Goal: Task Accomplishment & Management: Use online tool/utility

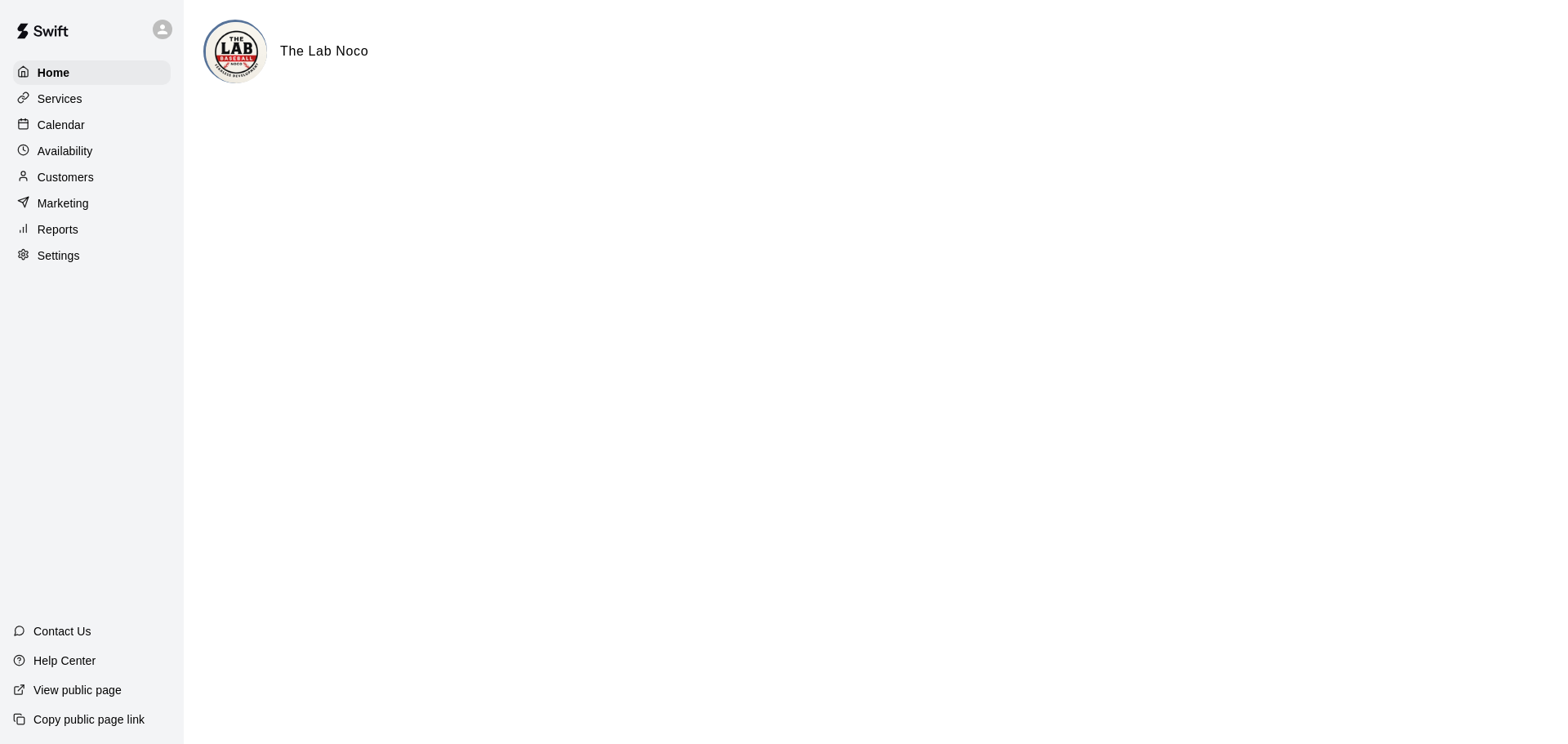
click at [53, 227] on p "Reports" at bounding box center [57, 229] width 40 height 16
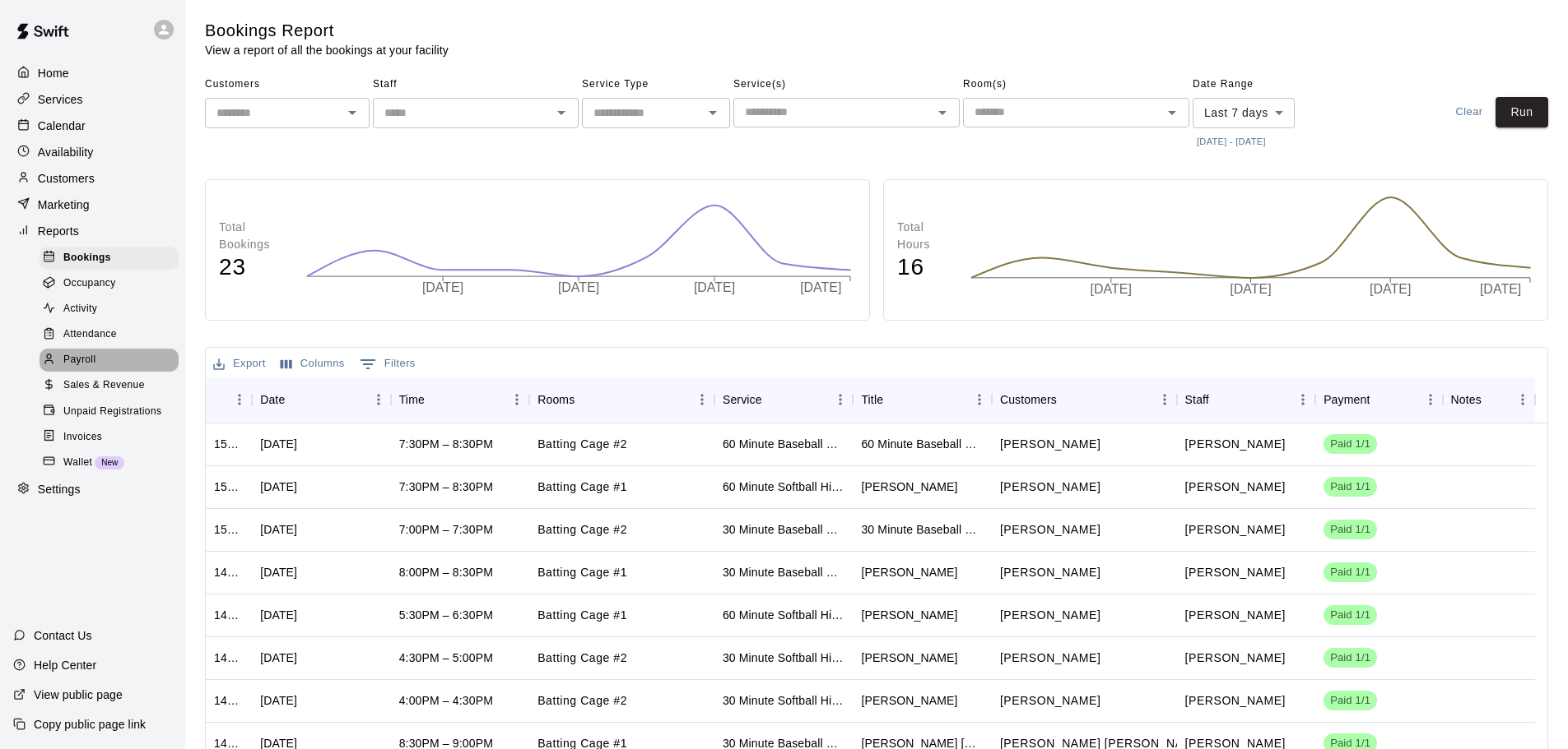
click at [89, 364] on span "Payroll" at bounding box center [80, 360] width 32 height 16
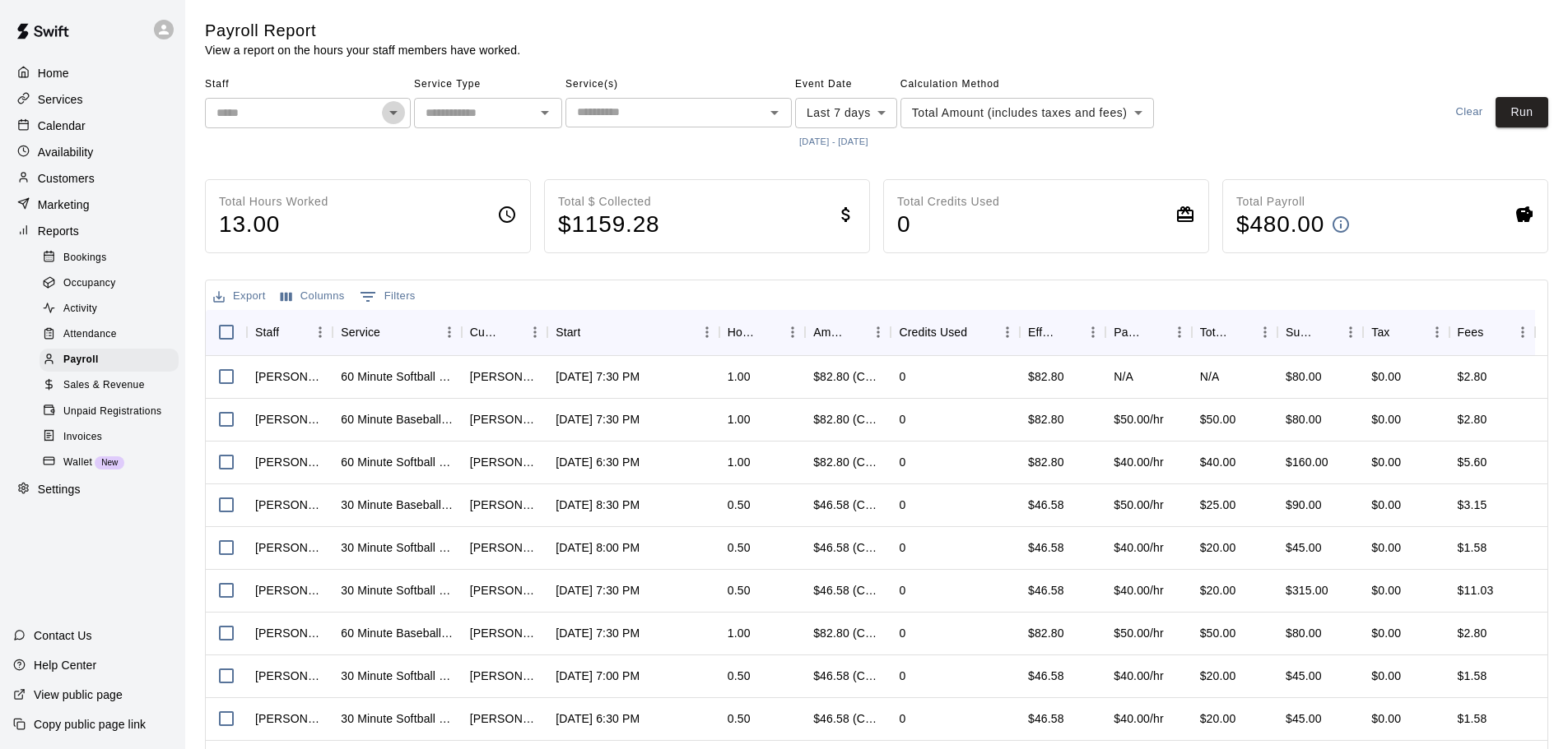
click at [384, 112] on icon "Open" at bounding box center [393, 113] width 20 height 20
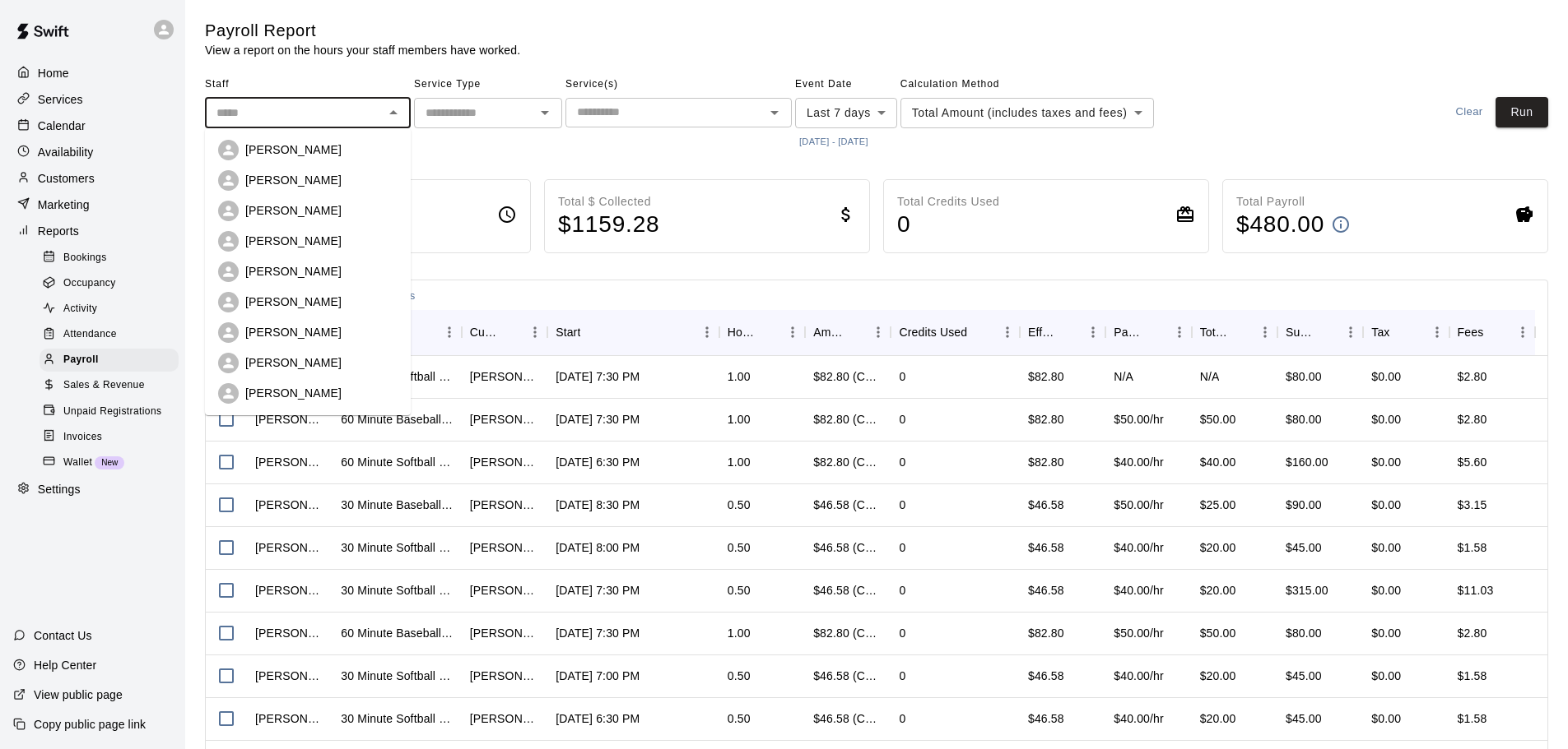
click at [887, 116] on body "Home Services Calendar Availability Customers Marketing Reports Bookings Occupa…" at bounding box center [784, 431] width 1568 height 863
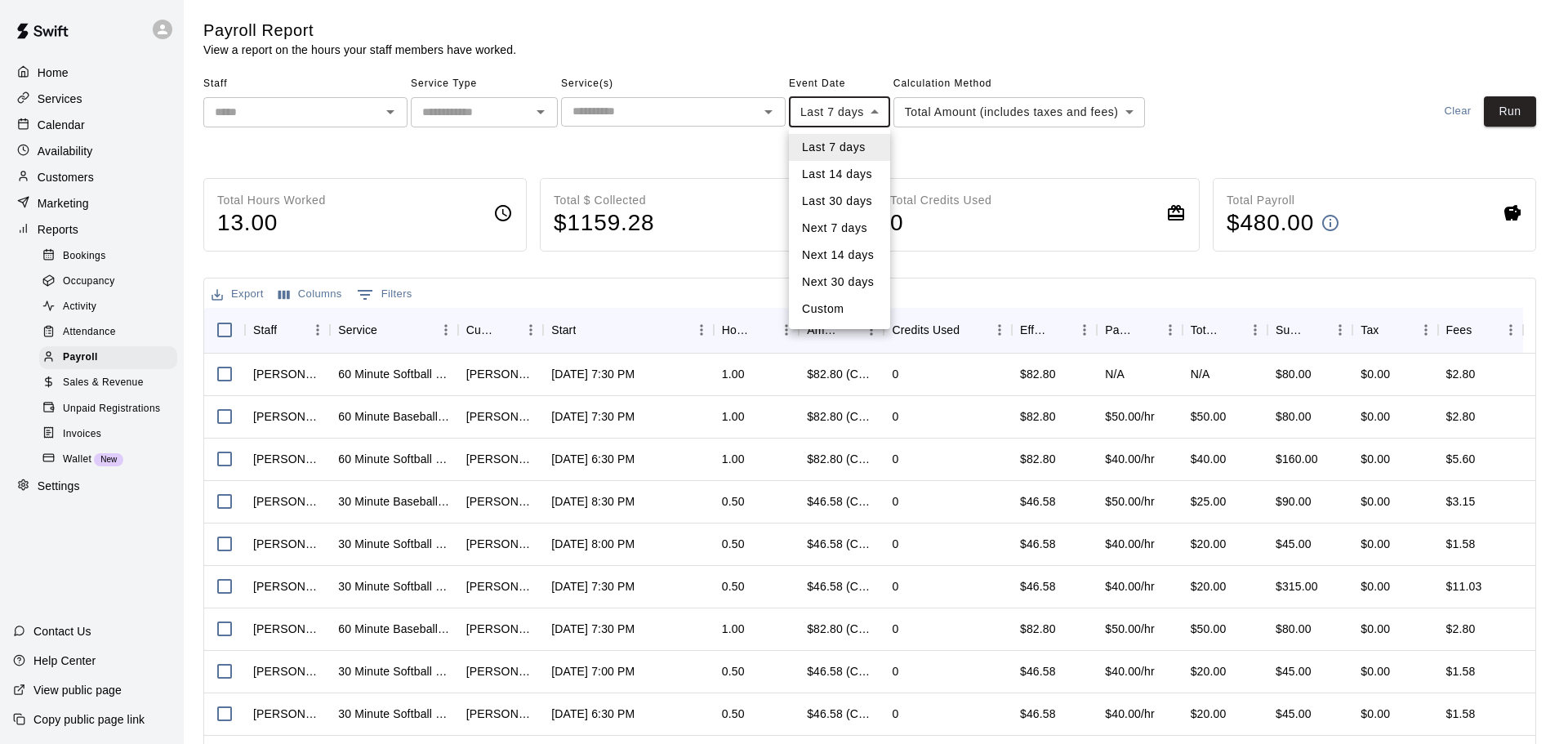
click at [869, 181] on li "Last 14 days" at bounding box center [839, 174] width 102 height 27
type input "******"
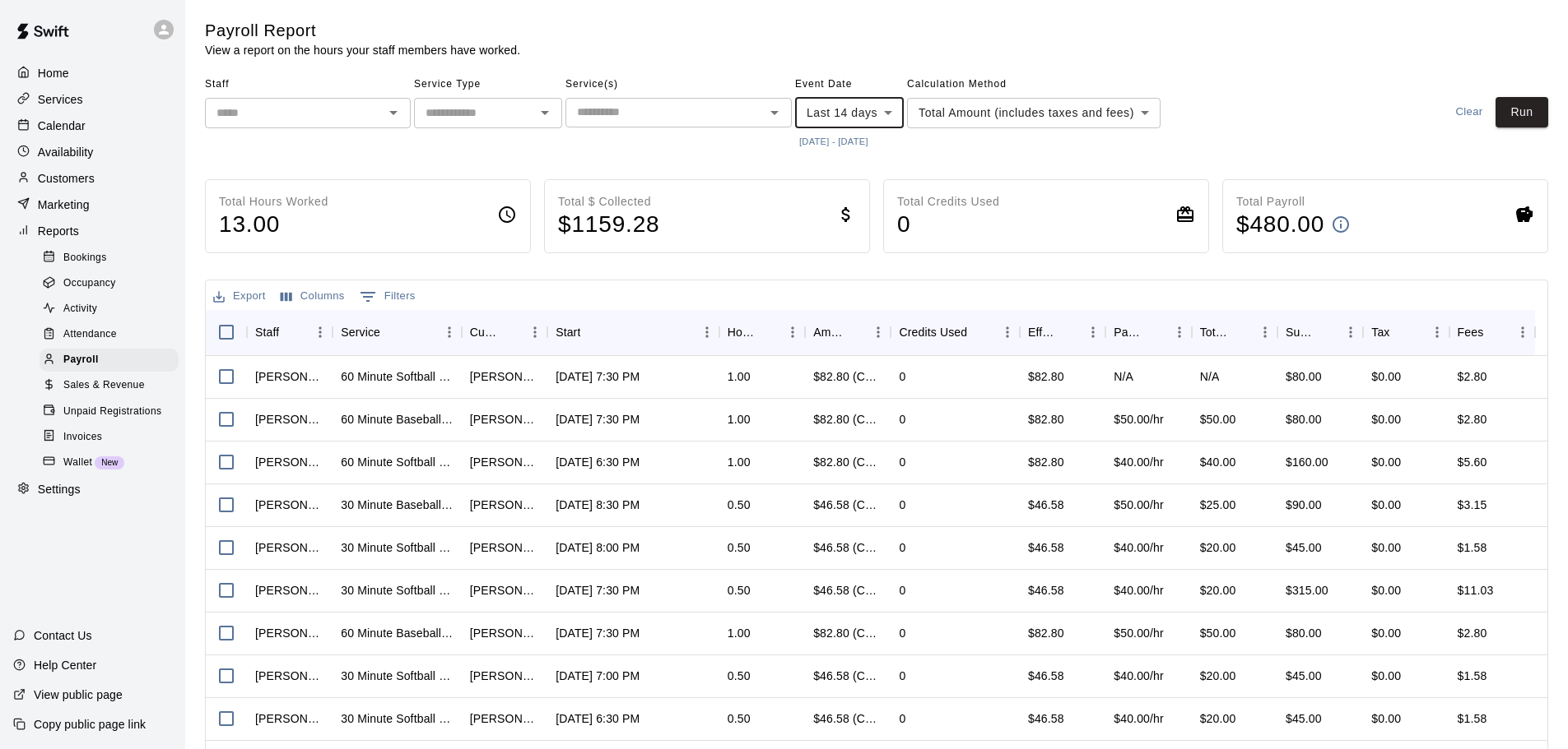
click at [773, 116] on icon "Open" at bounding box center [774, 113] width 20 height 20
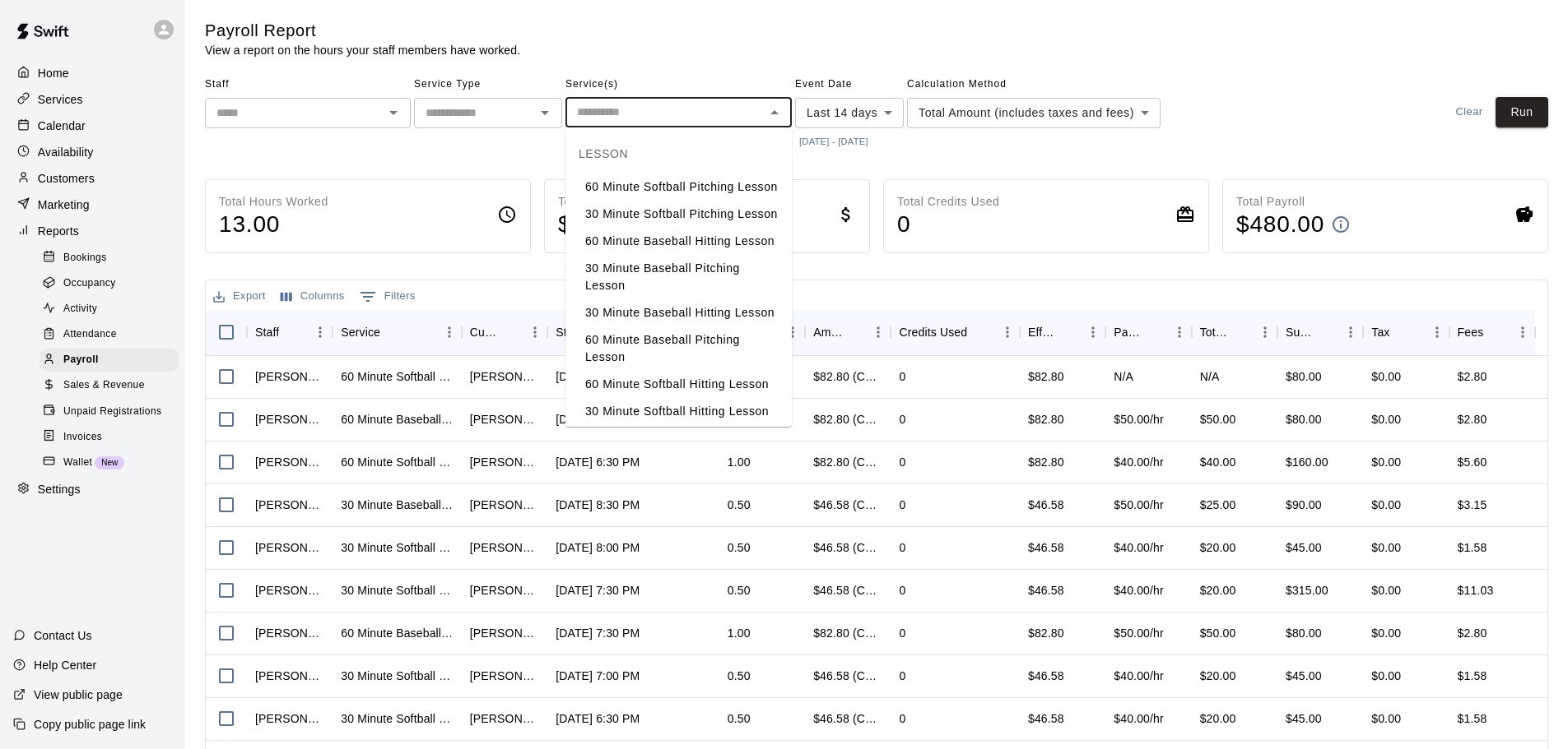
click at [388, 117] on icon "Open" at bounding box center [393, 113] width 20 height 20
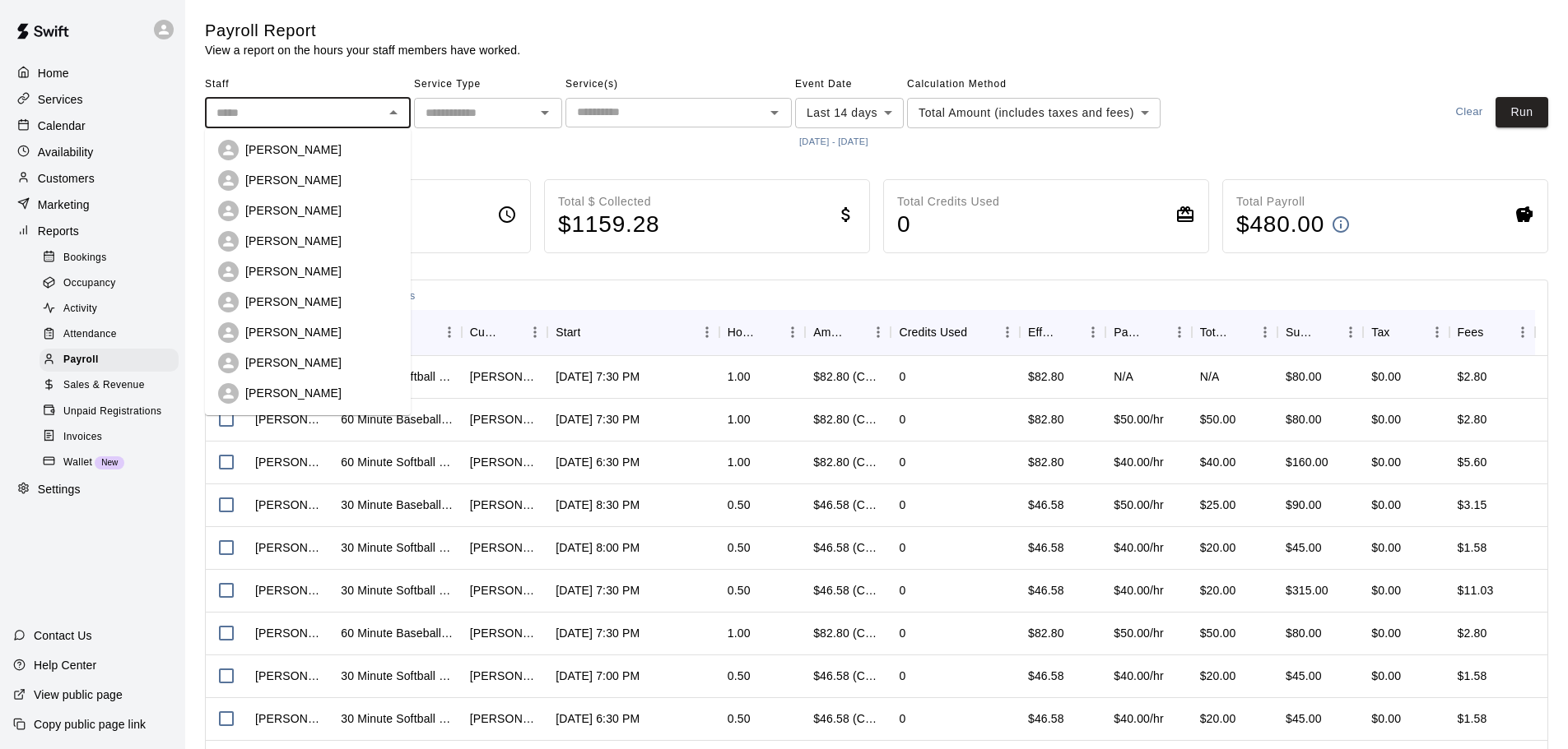
click at [261, 392] on p "[PERSON_NAME]" at bounding box center [294, 393] width 97 height 16
type input "**********"
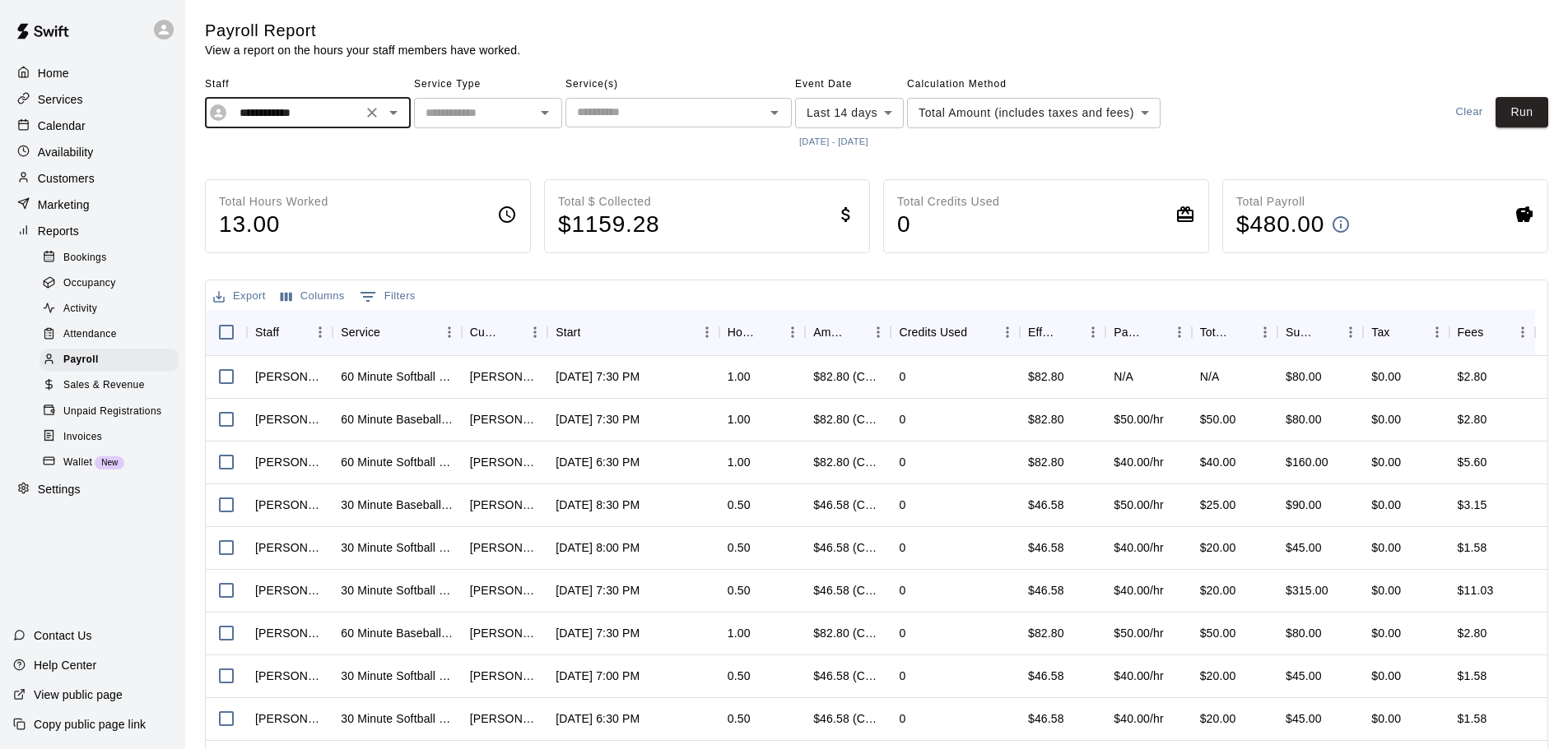
click at [549, 113] on icon "Open" at bounding box center [545, 113] width 20 height 20
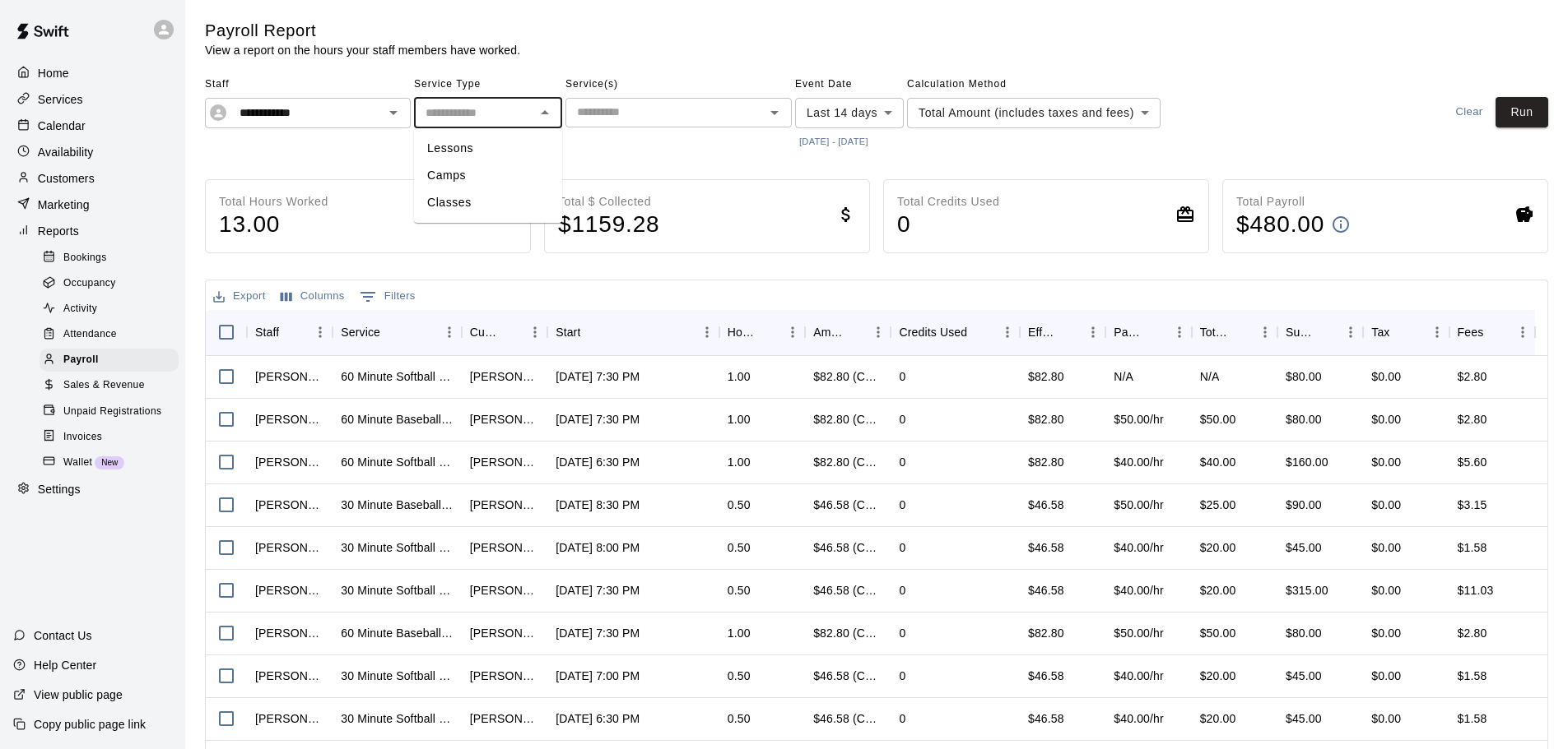
click at [586, 110] on input "text" at bounding box center [665, 113] width 189 height 21
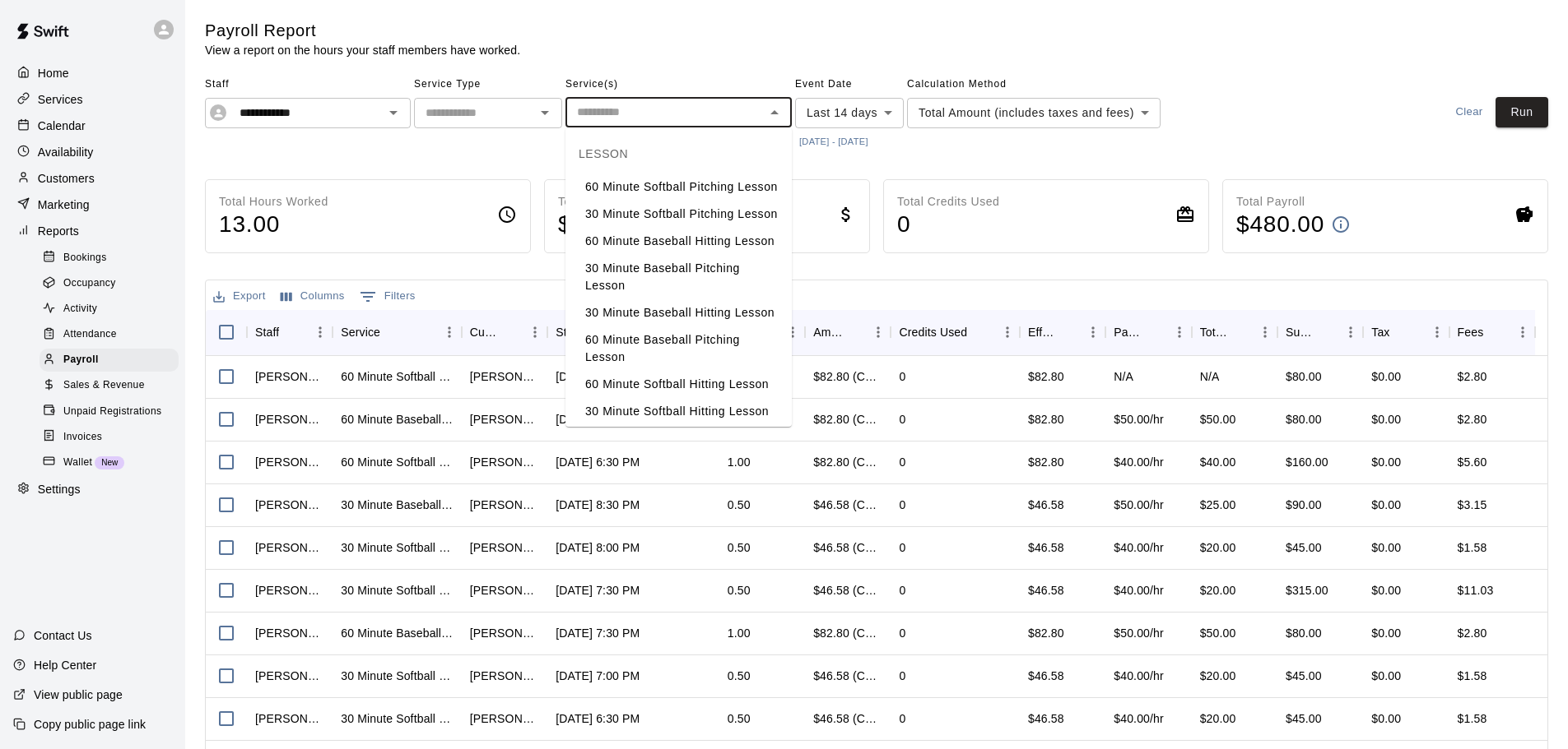
click at [1397, 111] on div "**********" at bounding box center [876, 113] width 1343 height 81
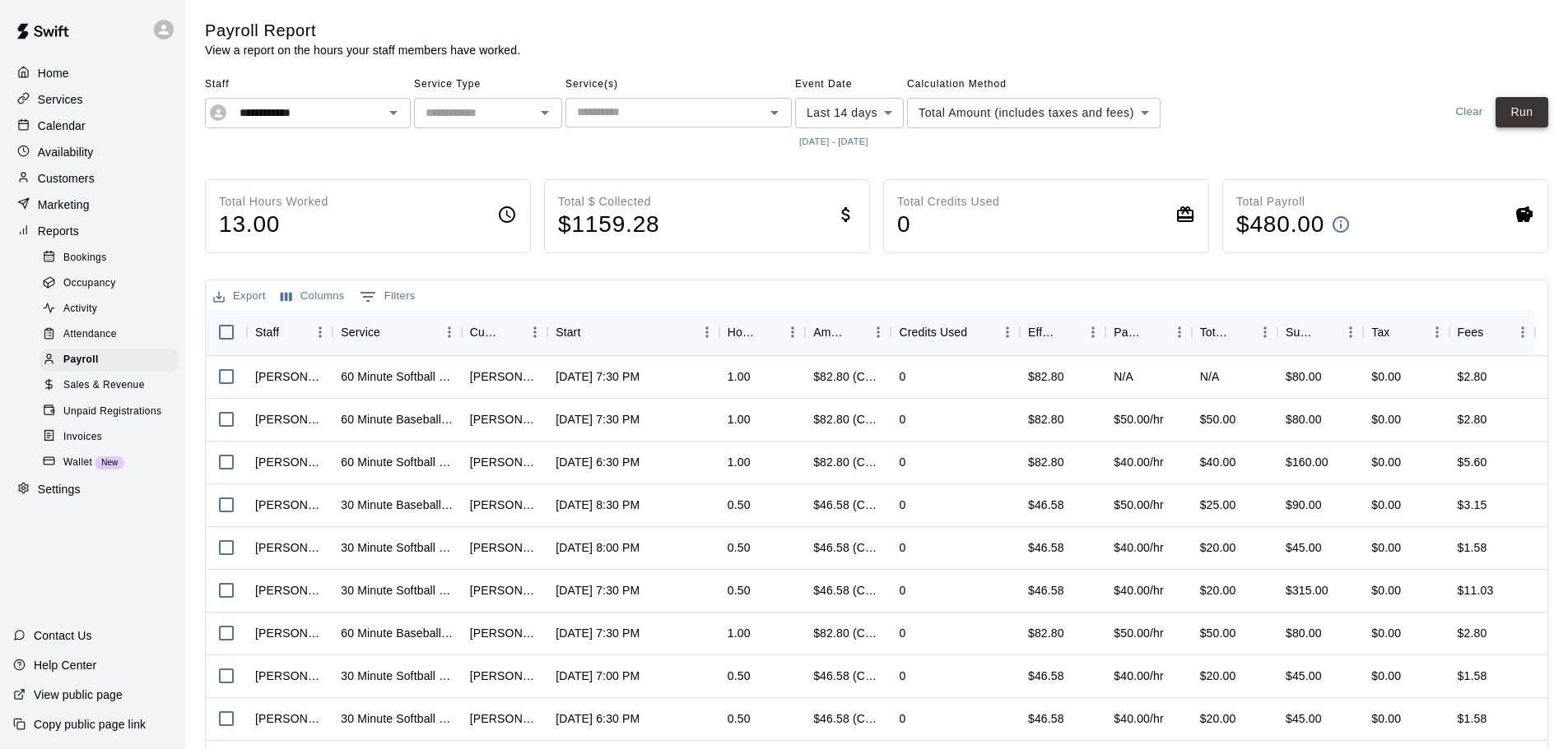
click at [1515, 106] on button "Run" at bounding box center [1523, 113] width 53 height 30
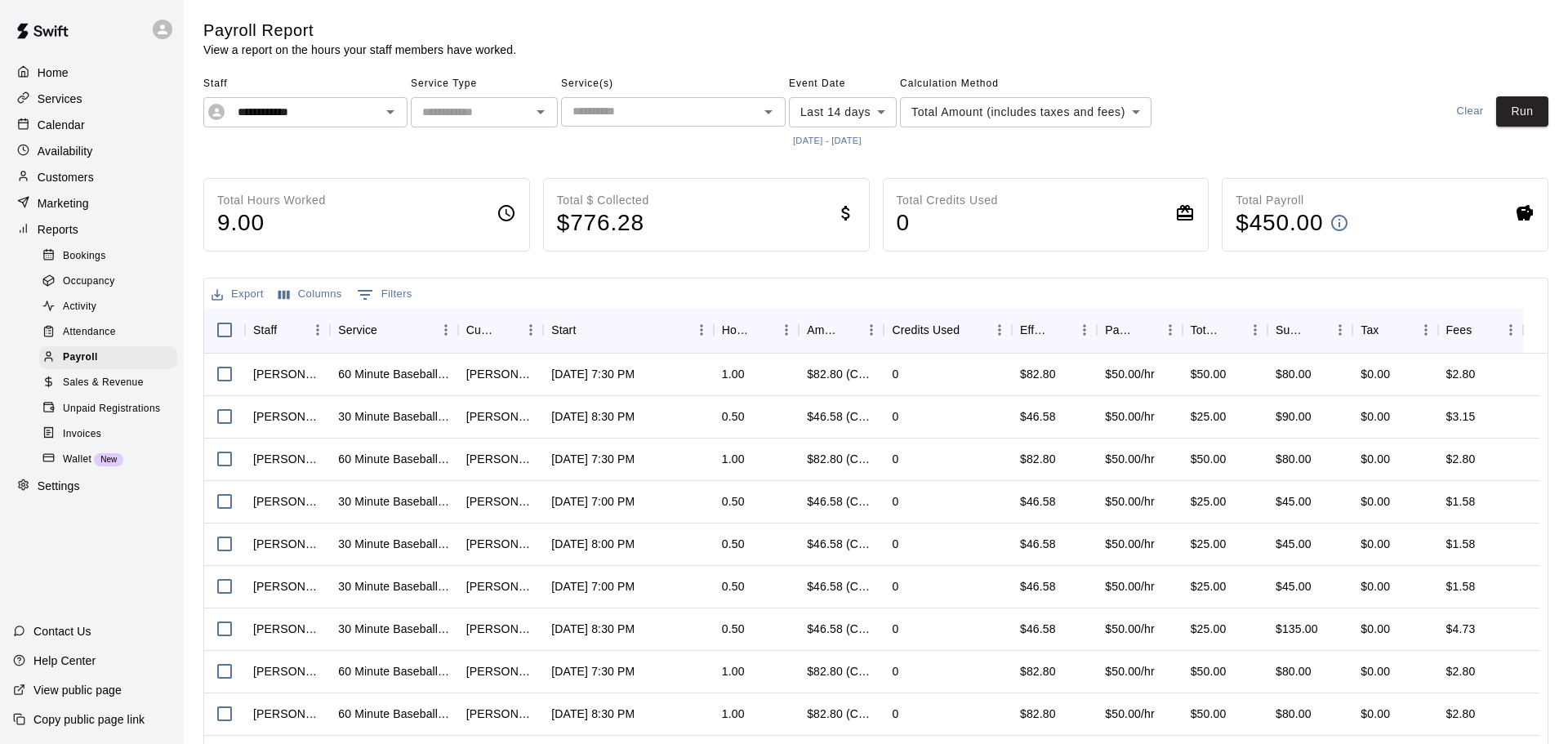
click at [818, 103] on body "**********" at bounding box center [784, 428] width 1568 height 857
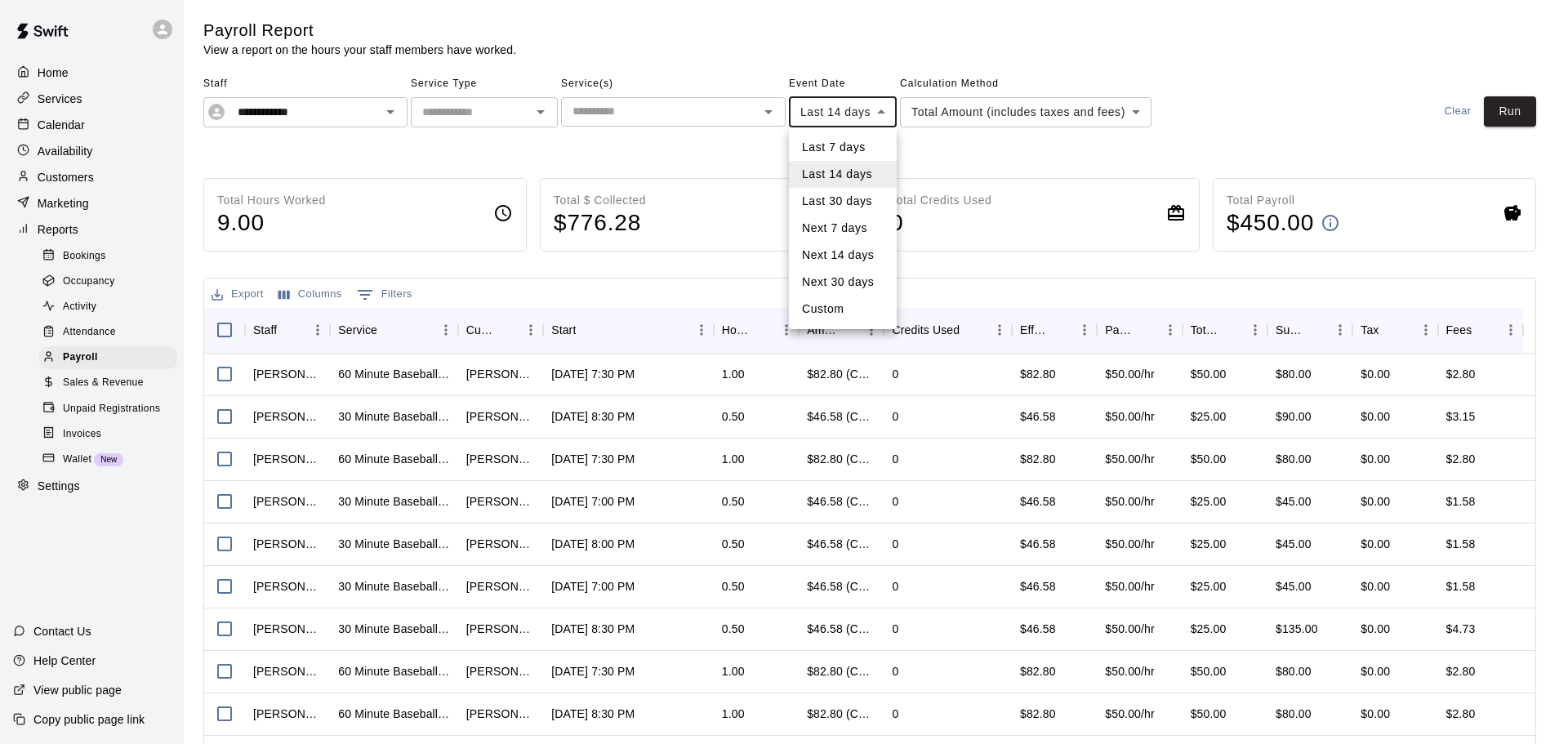
click at [833, 312] on li "Custom" at bounding box center [842, 309] width 108 height 27
type input "******"
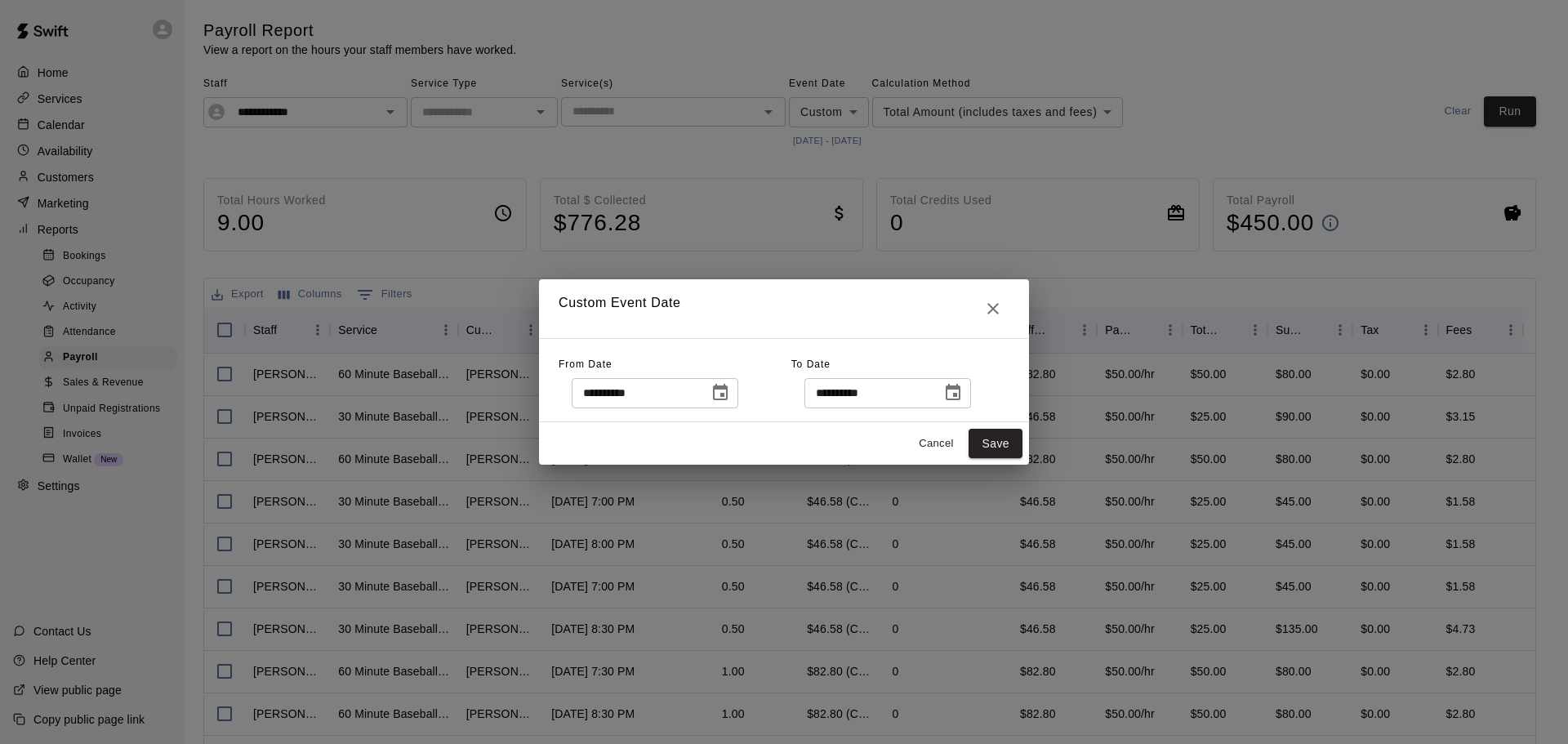
click at [728, 395] on icon "Choose date, selected date is Oct 1, 2025" at bounding box center [720, 391] width 15 height 16
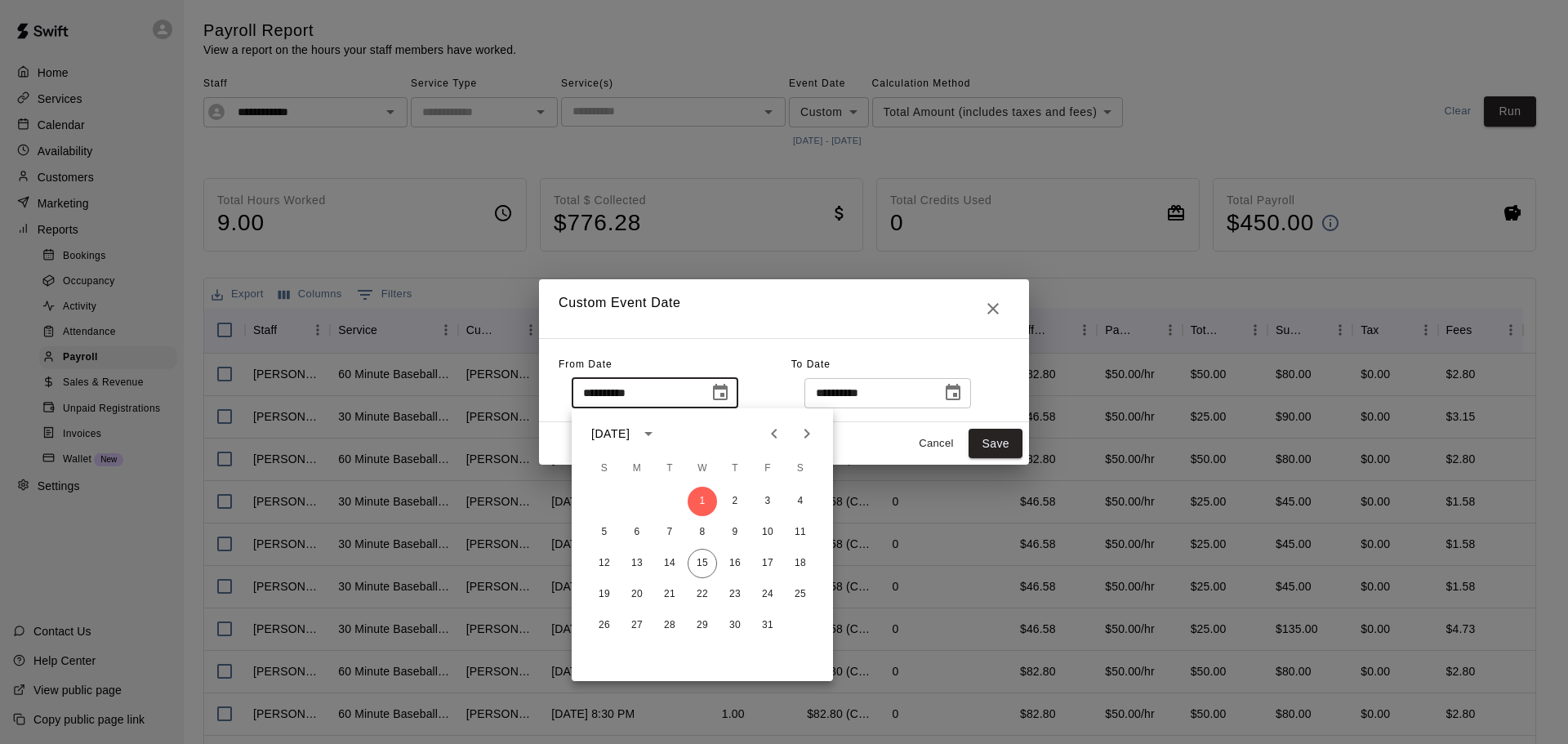
click at [775, 433] on icon "Previous month" at bounding box center [774, 434] width 20 height 20
click at [632, 565] on button "15" at bounding box center [636, 563] width 29 height 29
type input "**********"
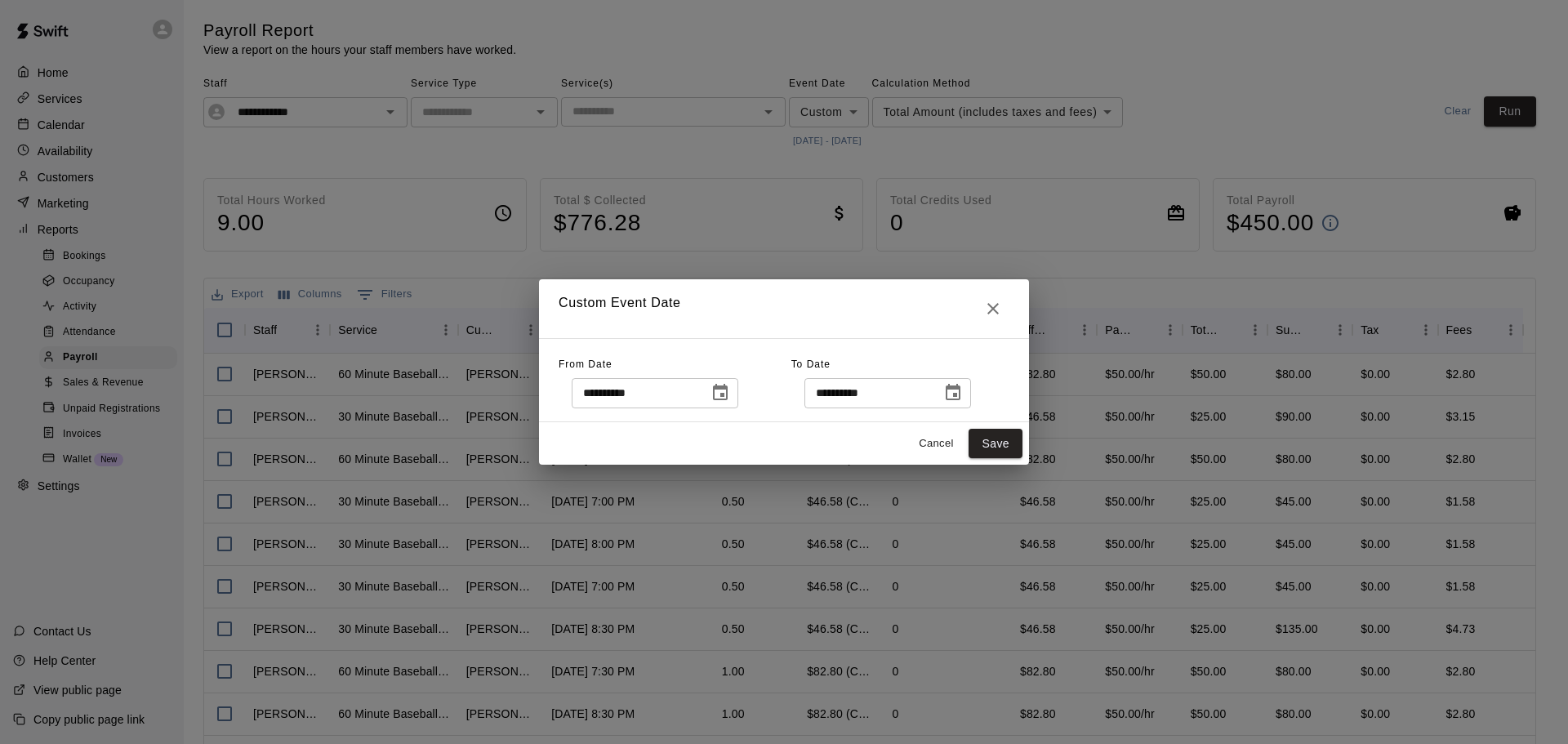
click at [963, 397] on icon "Choose date, selected date is Oct 15, 2025" at bounding box center [952, 392] width 20 height 20
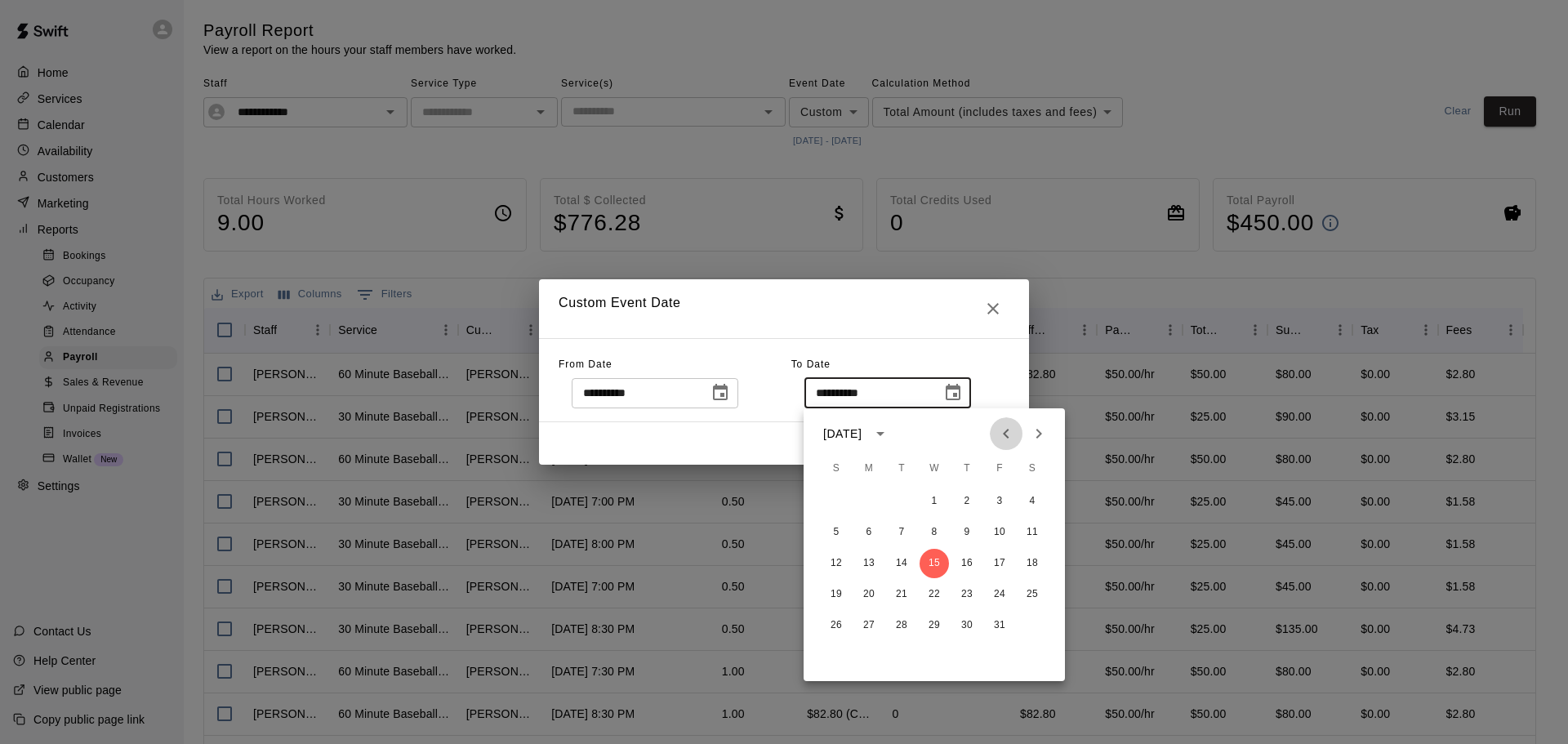
click at [1000, 431] on icon "Previous month" at bounding box center [1006, 434] width 20 height 20
click at [902, 622] on button "30" at bounding box center [902, 625] width 29 height 29
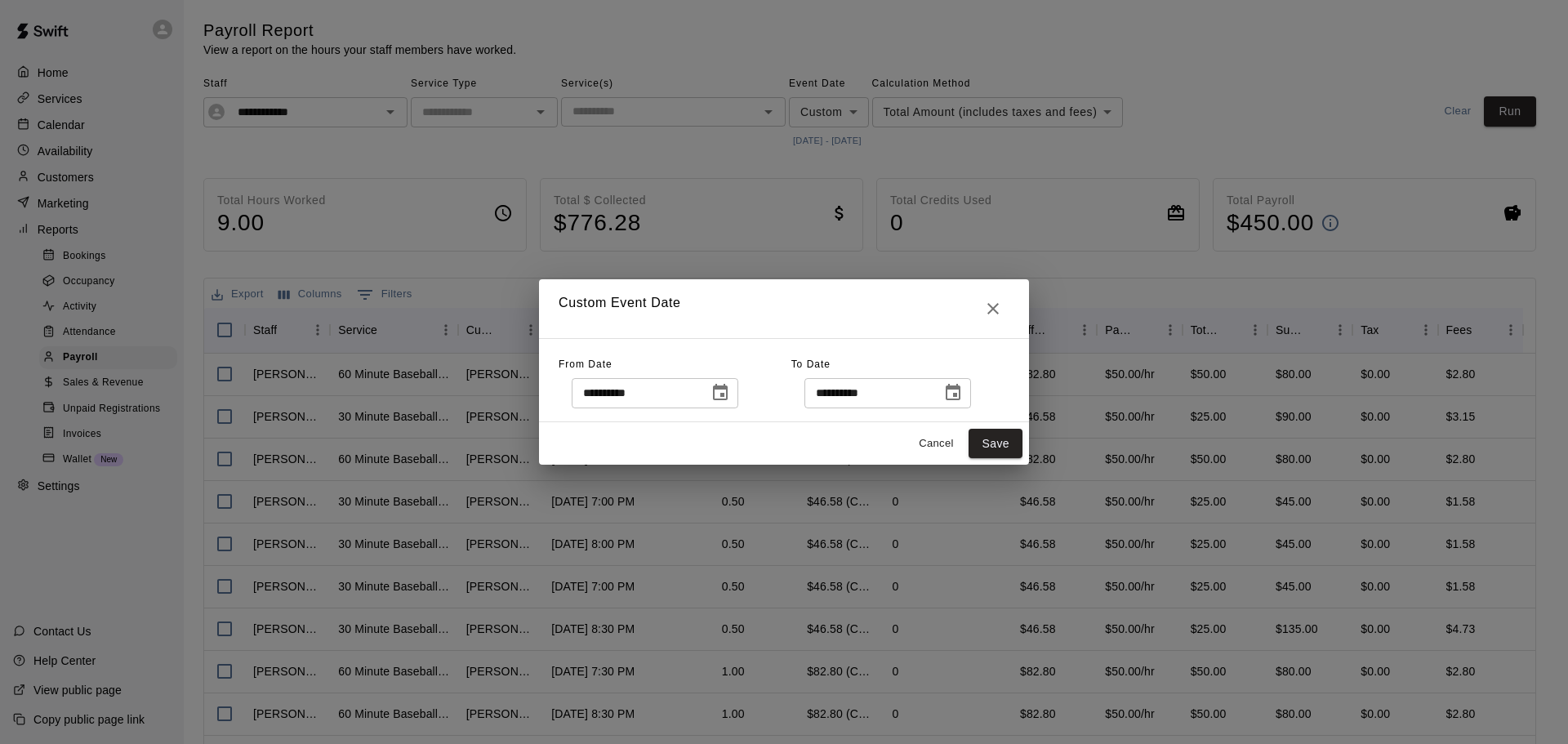
type input "**********"
click at [1011, 441] on button "Save" at bounding box center [995, 444] width 54 height 30
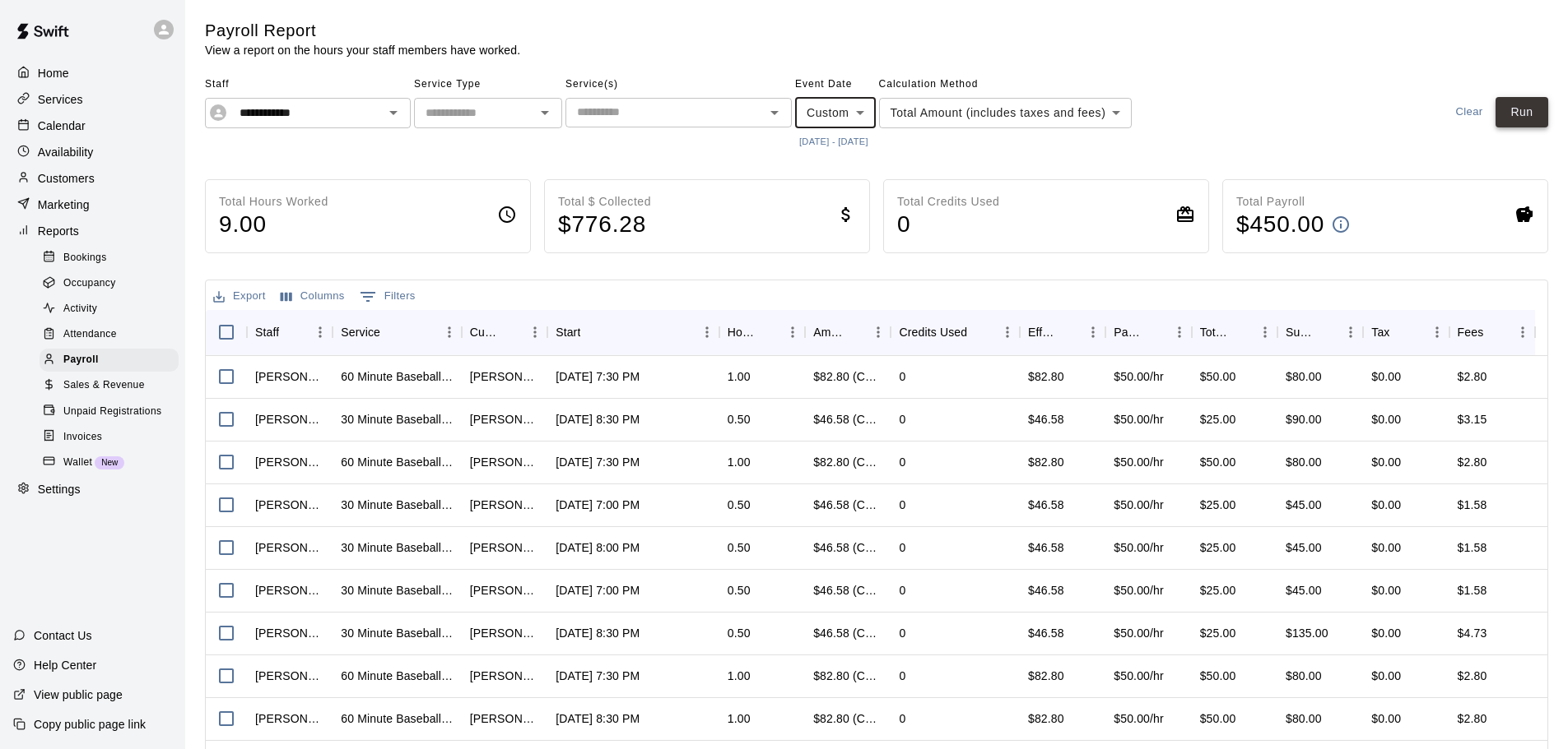
click at [1540, 110] on button "Run" at bounding box center [1523, 113] width 53 height 30
click at [356, 124] on div "**********" at bounding box center [307, 113] width 206 height 30
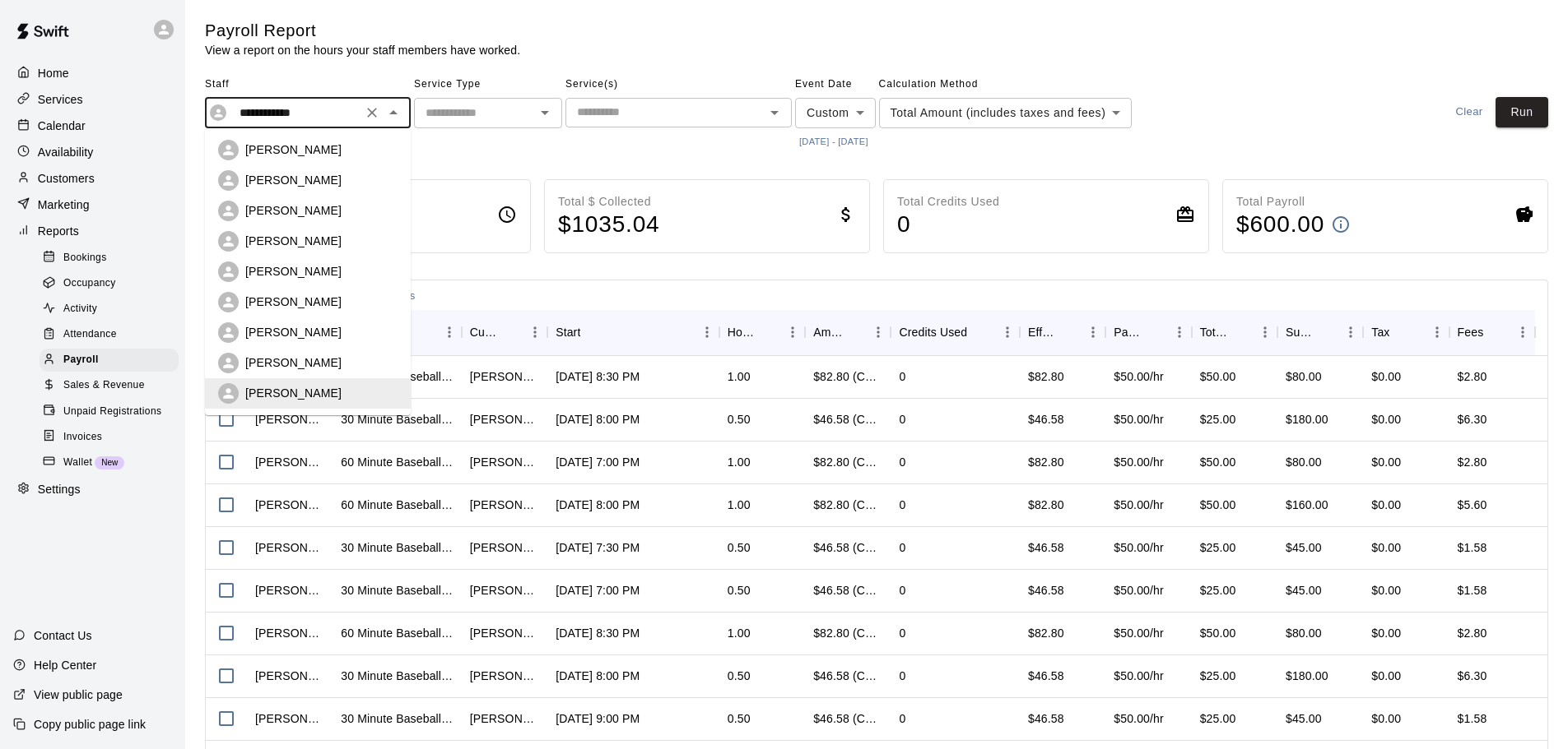
click at [309, 358] on p "[PERSON_NAME]" at bounding box center [294, 362] width 97 height 16
type input "**********"
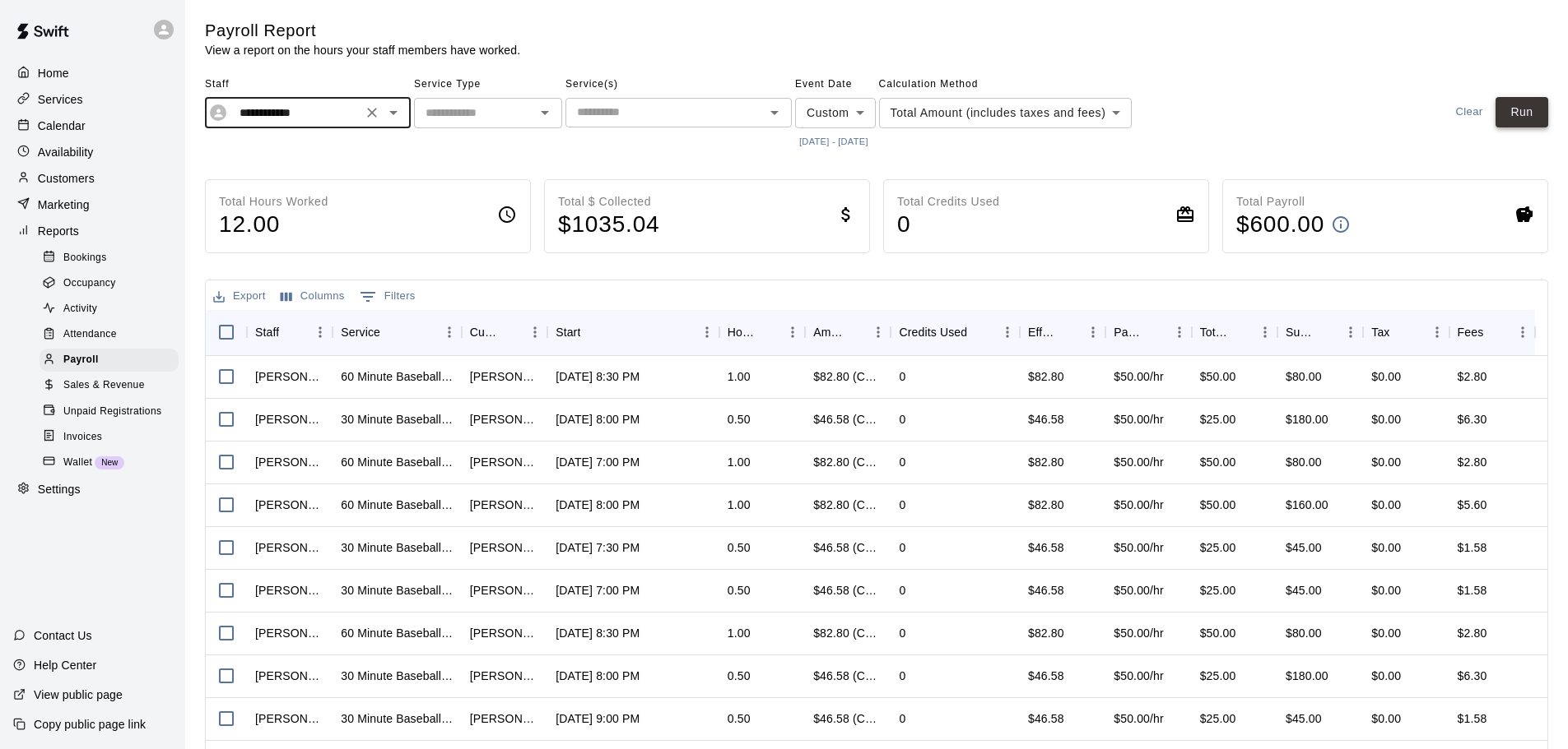
click at [1509, 125] on button "Run" at bounding box center [1523, 113] width 53 height 30
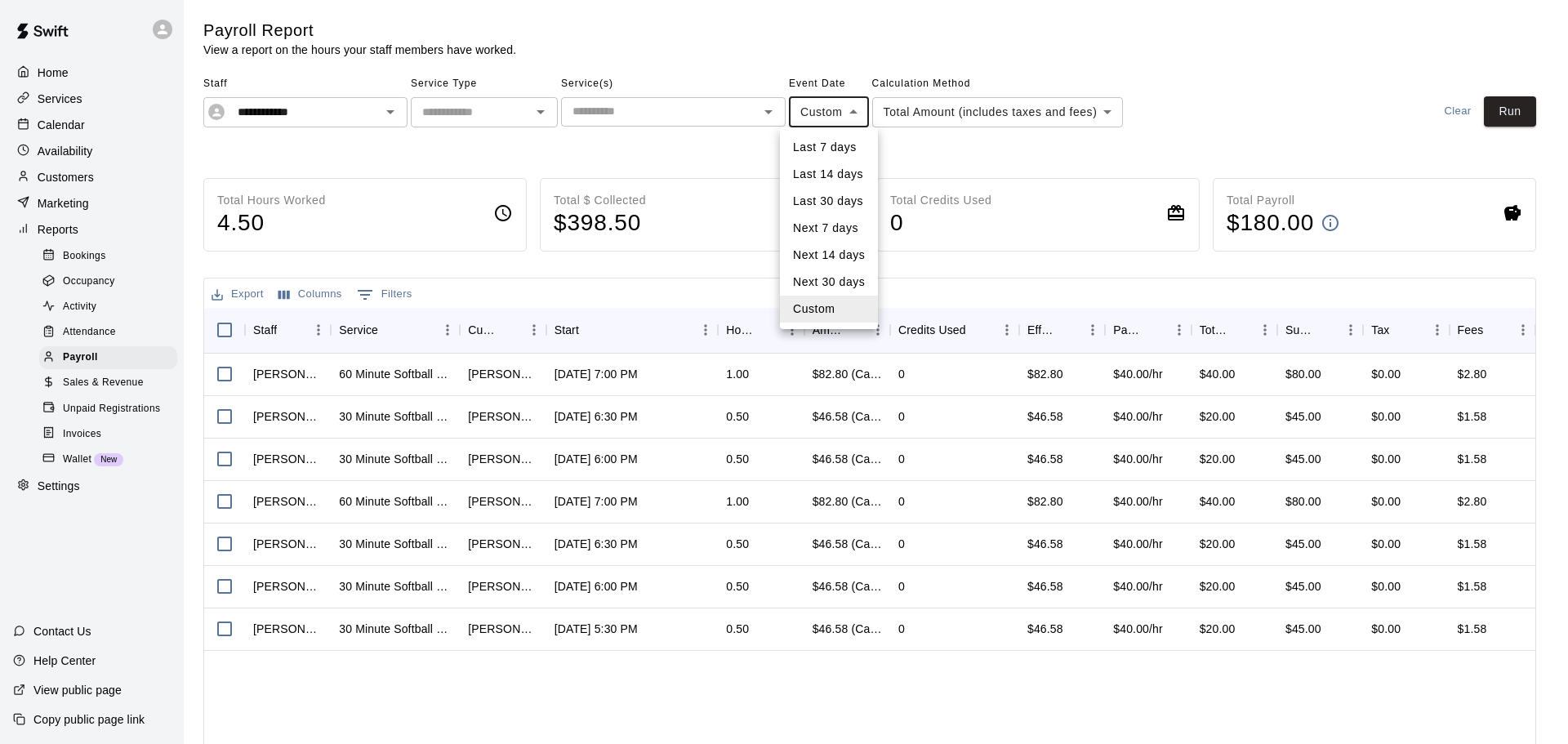
click at [855, 116] on body "**********" at bounding box center [784, 428] width 1568 height 857
click at [845, 314] on li "Custom" at bounding box center [829, 309] width 98 height 27
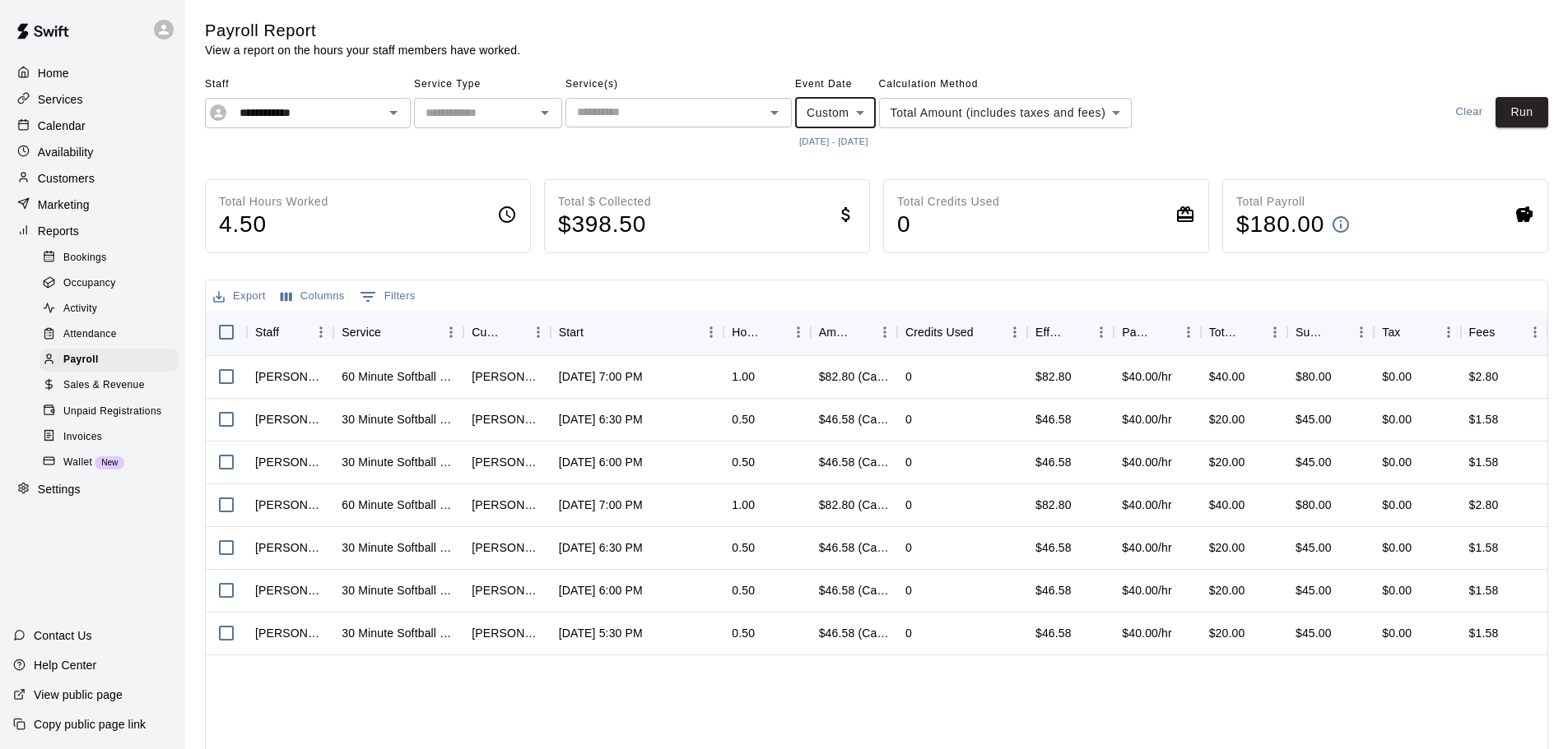
click at [824, 117] on body "**********" at bounding box center [784, 431] width 1568 height 863
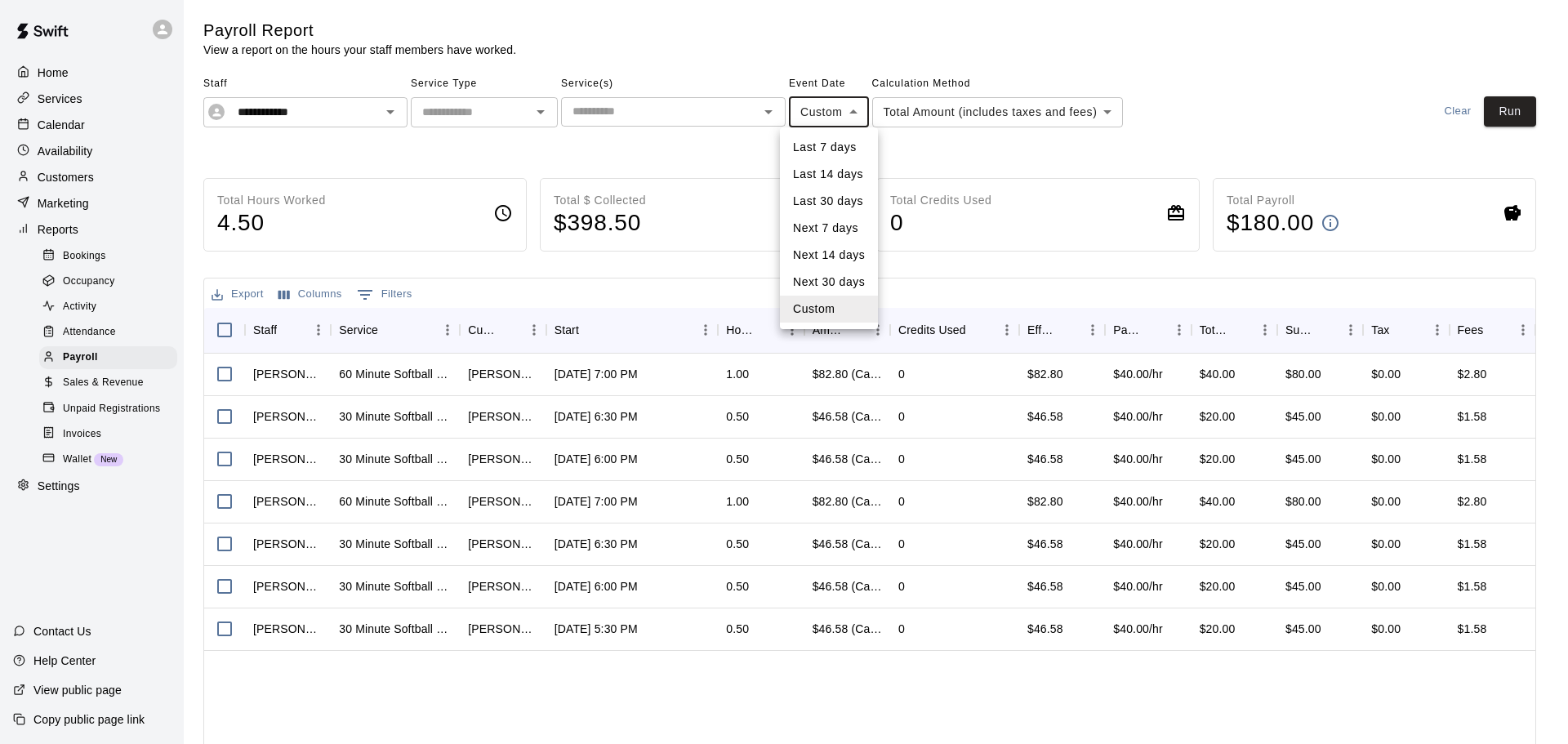
click at [814, 309] on li "Custom" at bounding box center [829, 309] width 98 height 27
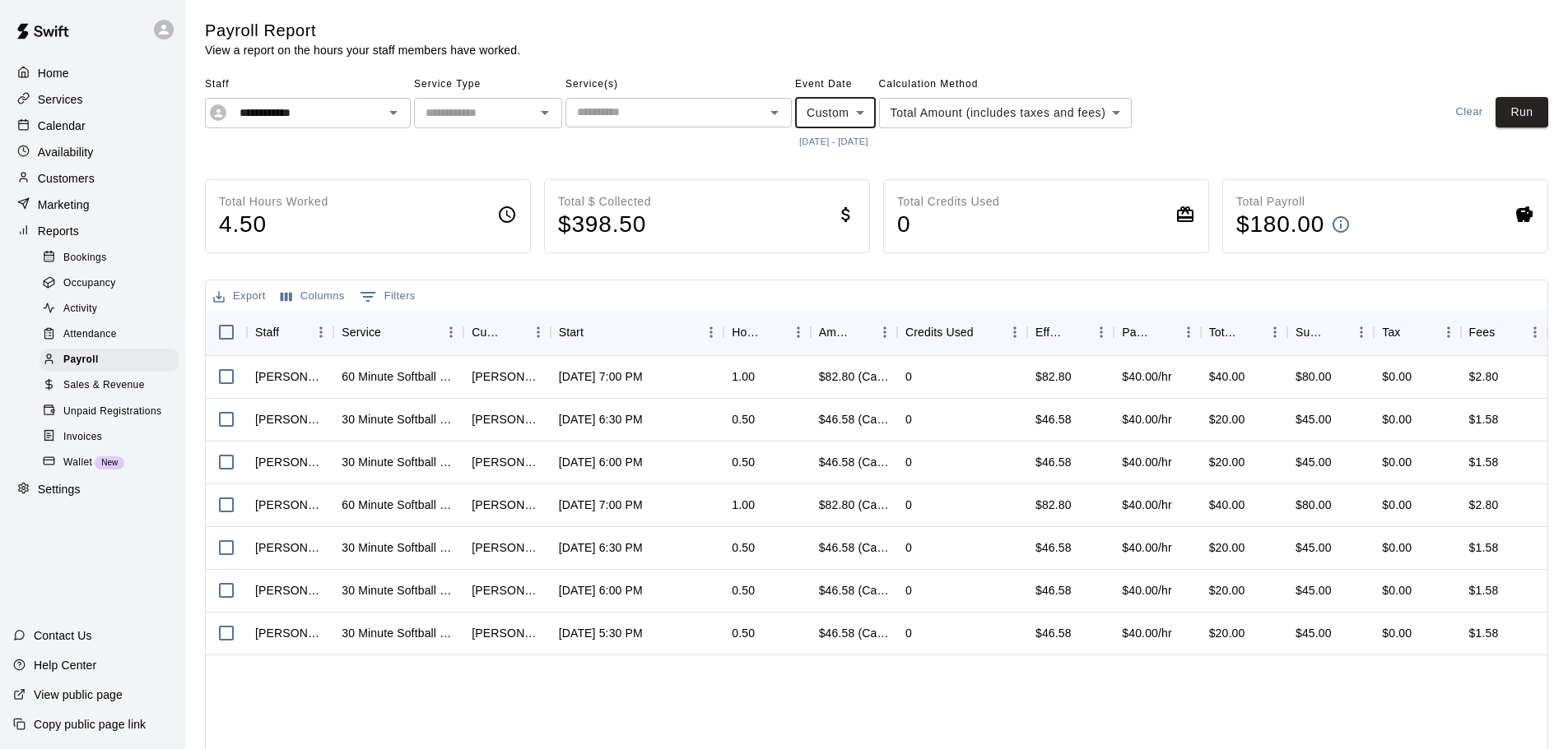
click at [838, 135] on button "[DATE] - [DATE]" at bounding box center [834, 141] width 78 height 22
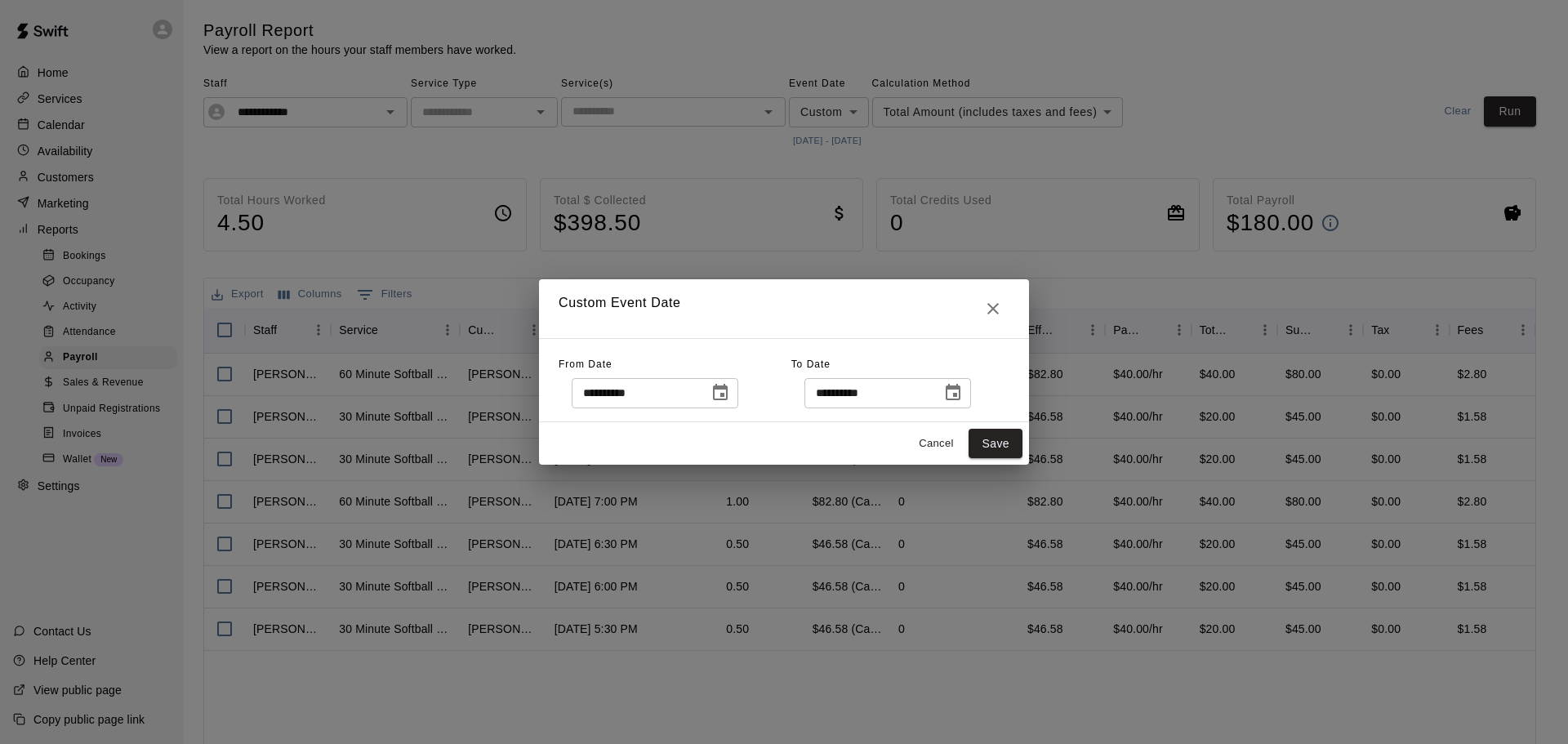
click at [728, 395] on icon "Choose date, selected date is Sep 15, 2025" at bounding box center [720, 391] width 15 height 16
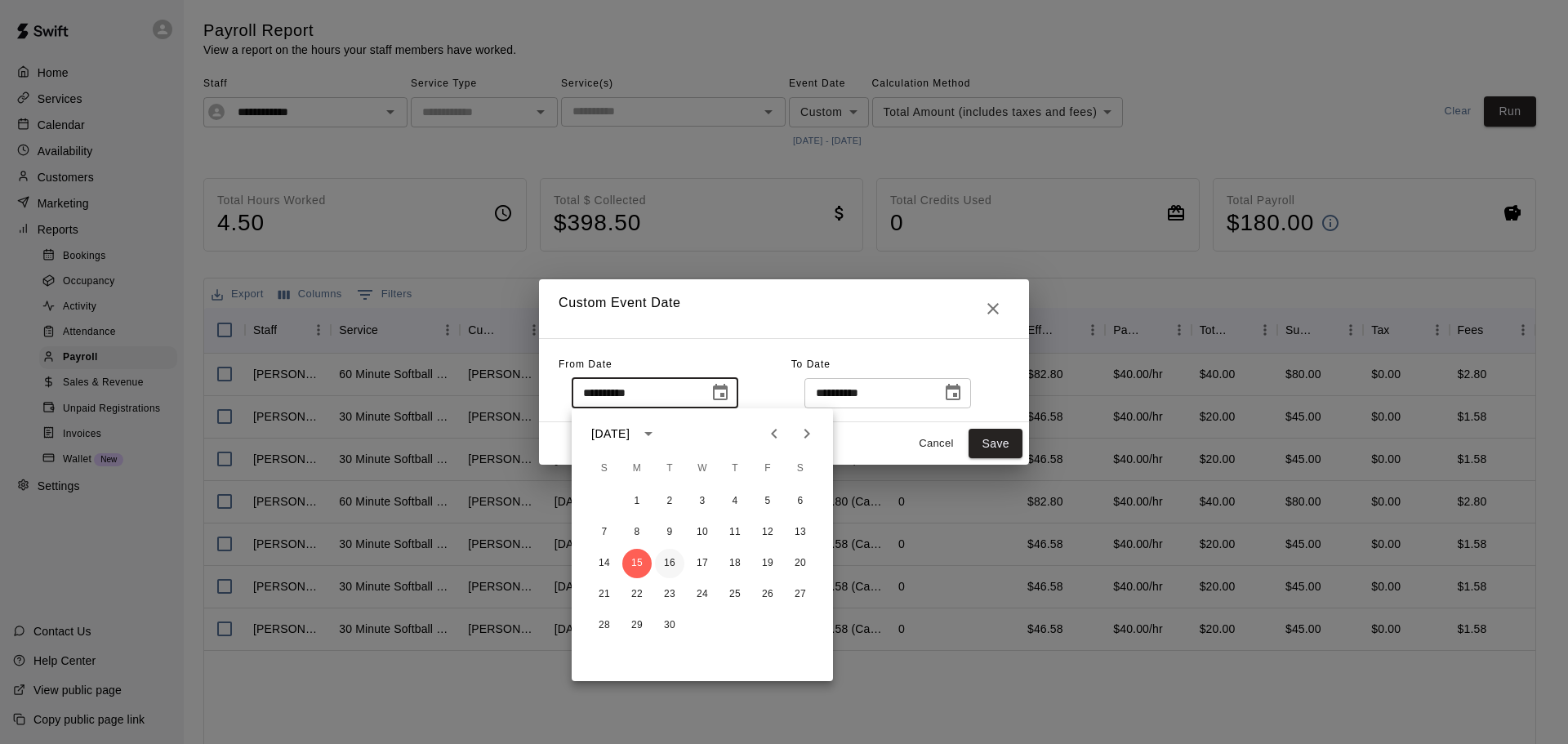
click at [657, 559] on button "16" at bounding box center [669, 563] width 29 height 29
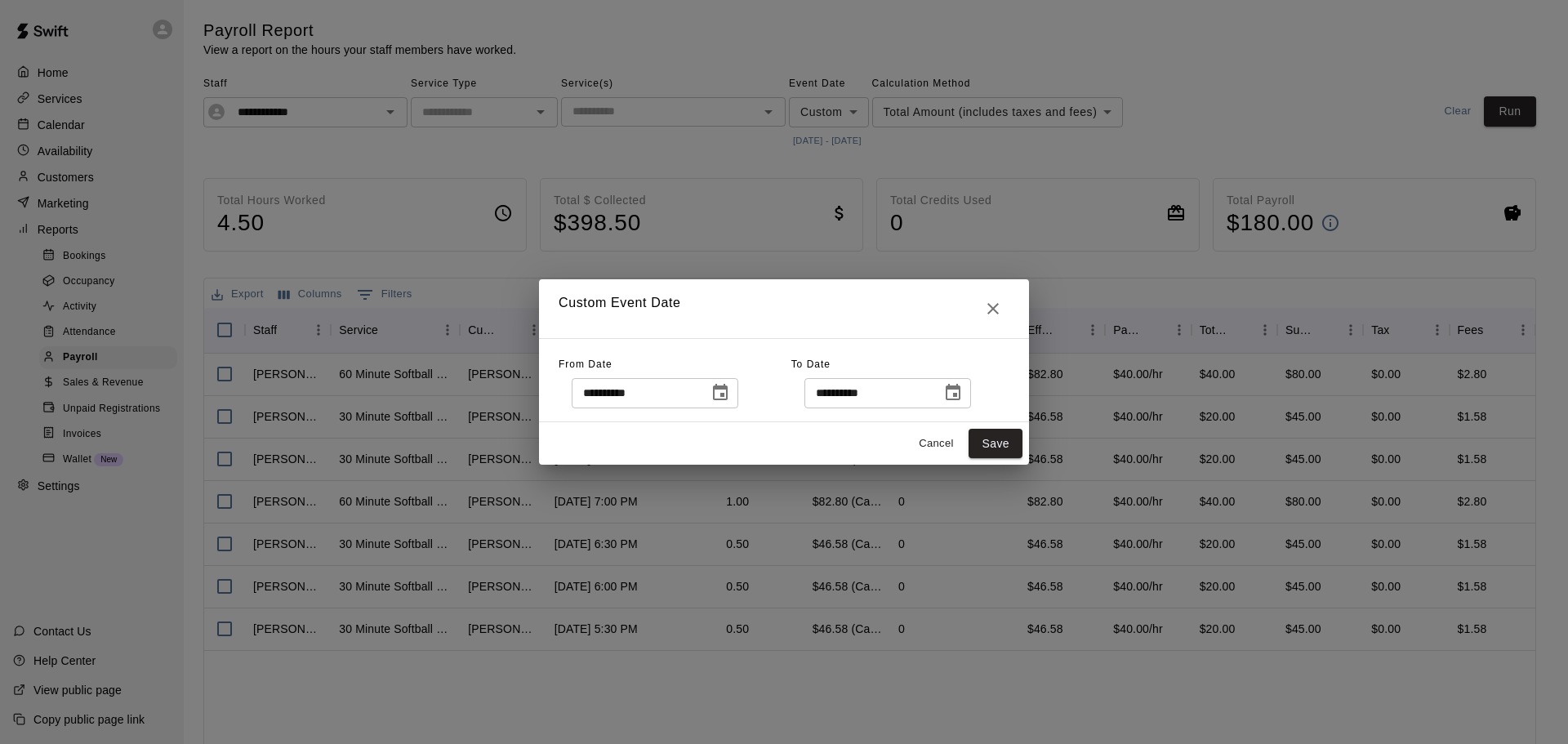
type input "**********"
click at [1007, 444] on button "Save" at bounding box center [995, 444] width 54 height 30
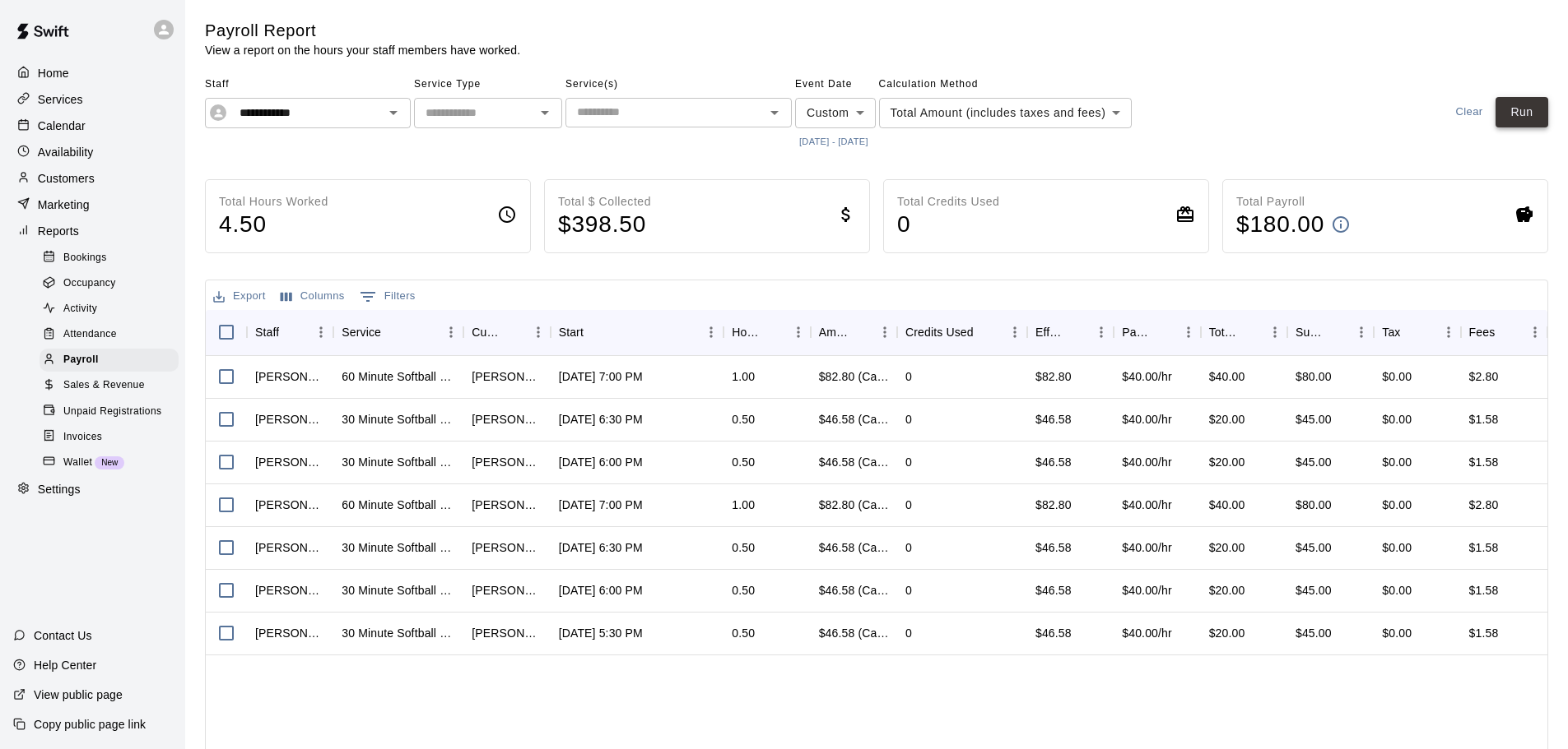
click at [1515, 122] on button "Run" at bounding box center [1523, 113] width 53 height 30
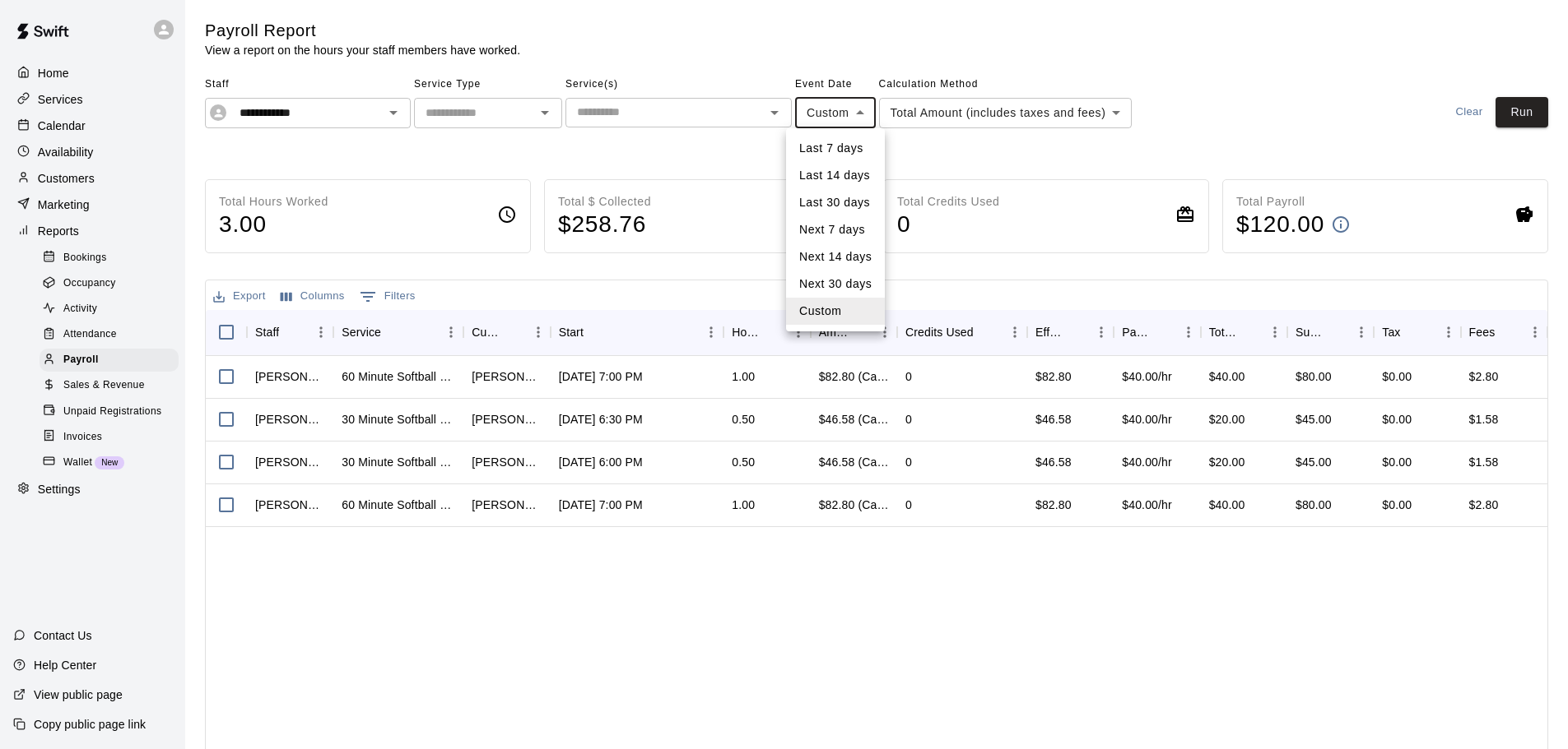
click at [871, 122] on body "**********" at bounding box center [784, 431] width 1568 height 863
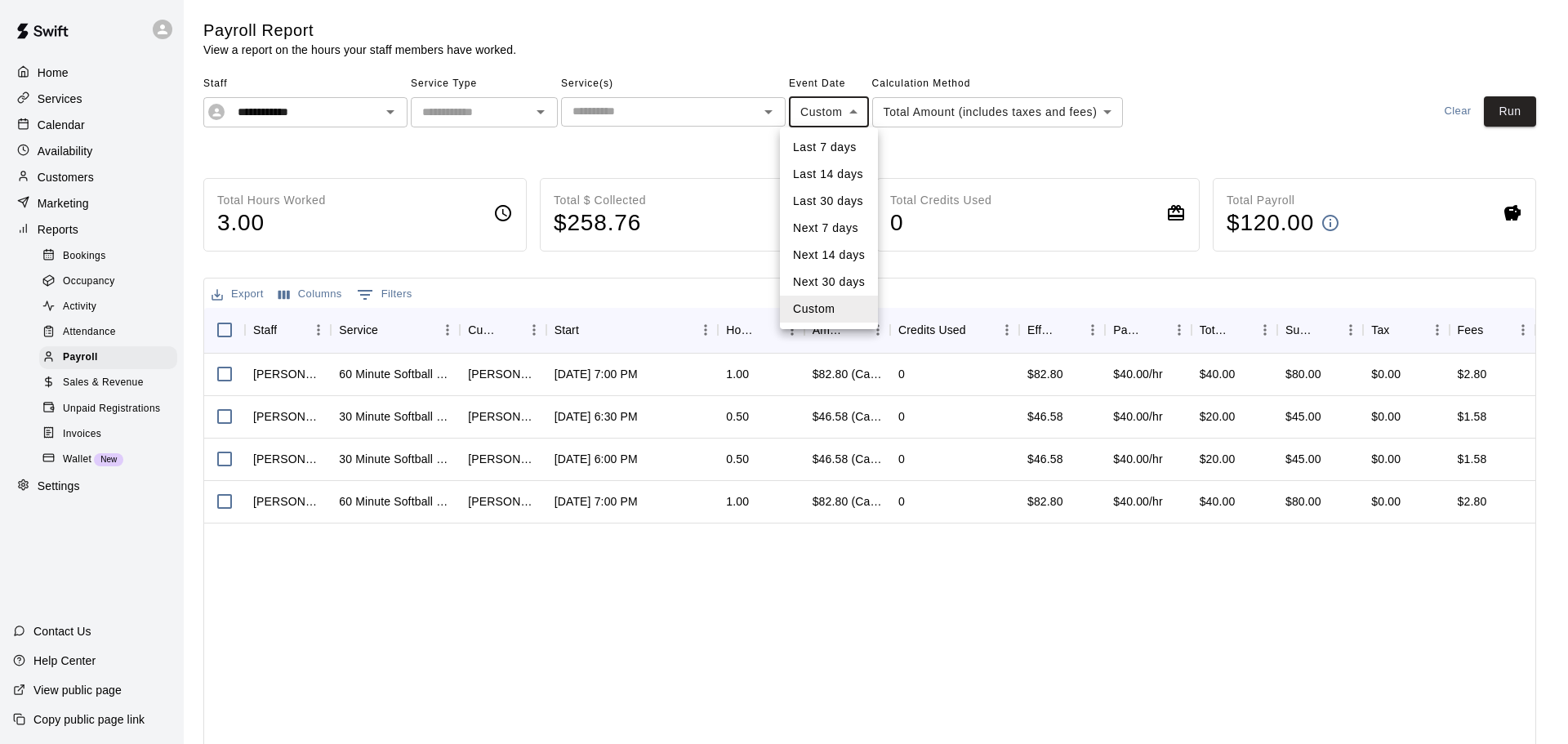
click at [848, 314] on li "Custom" at bounding box center [829, 309] width 98 height 27
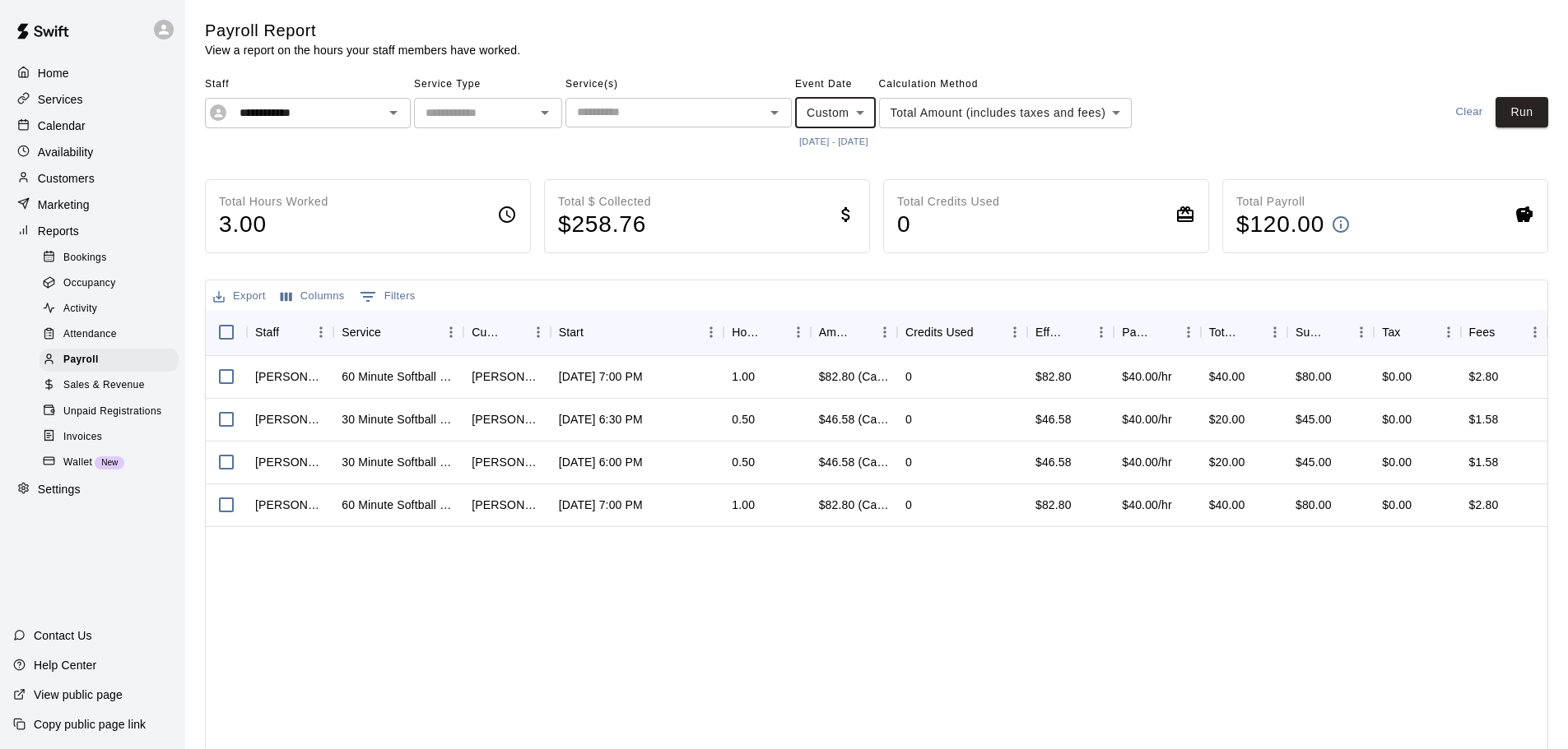
click at [856, 110] on body "**********" at bounding box center [784, 431] width 1568 height 863
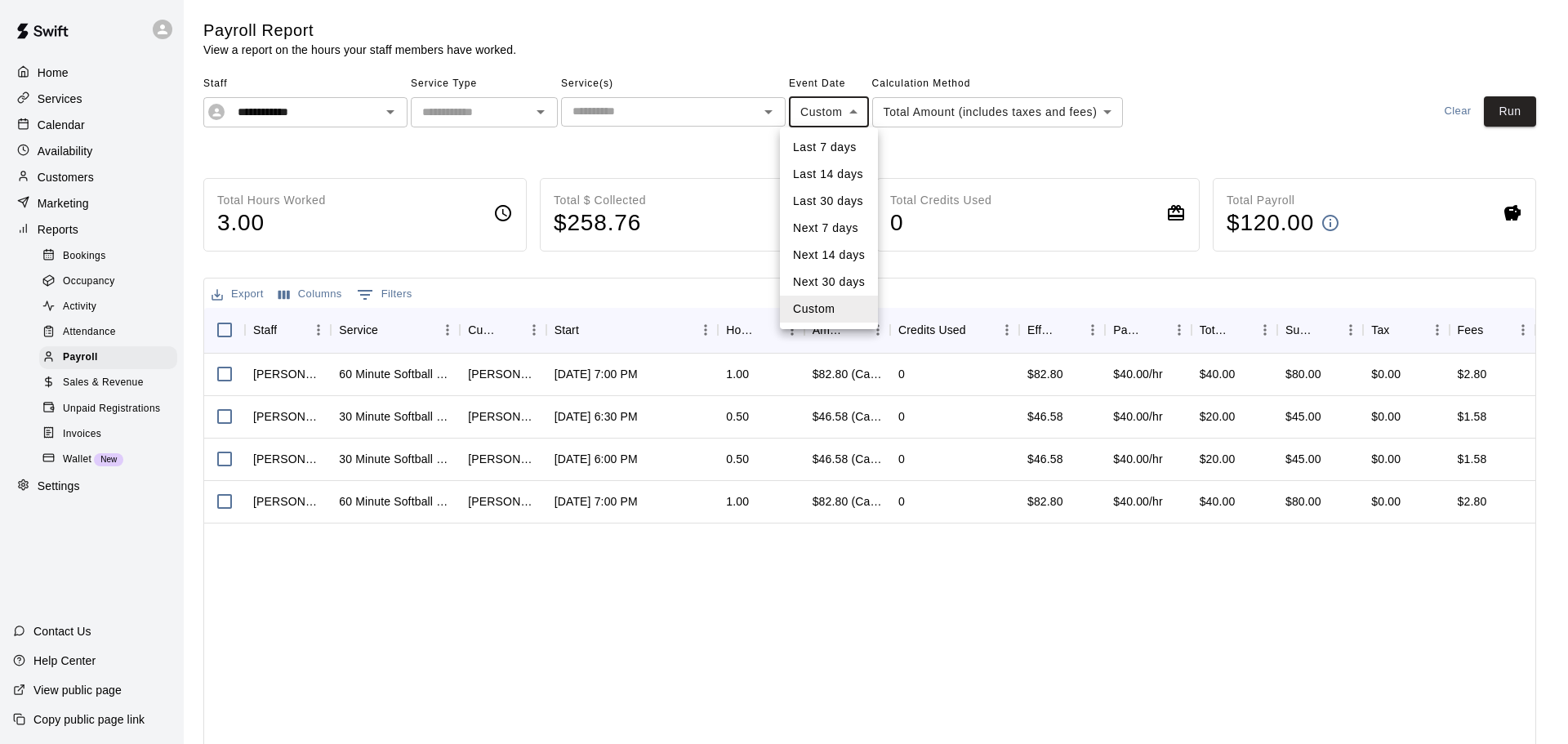
click at [854, 311] on li "Custom" at bounding box center [829, 309] width 98 height 27
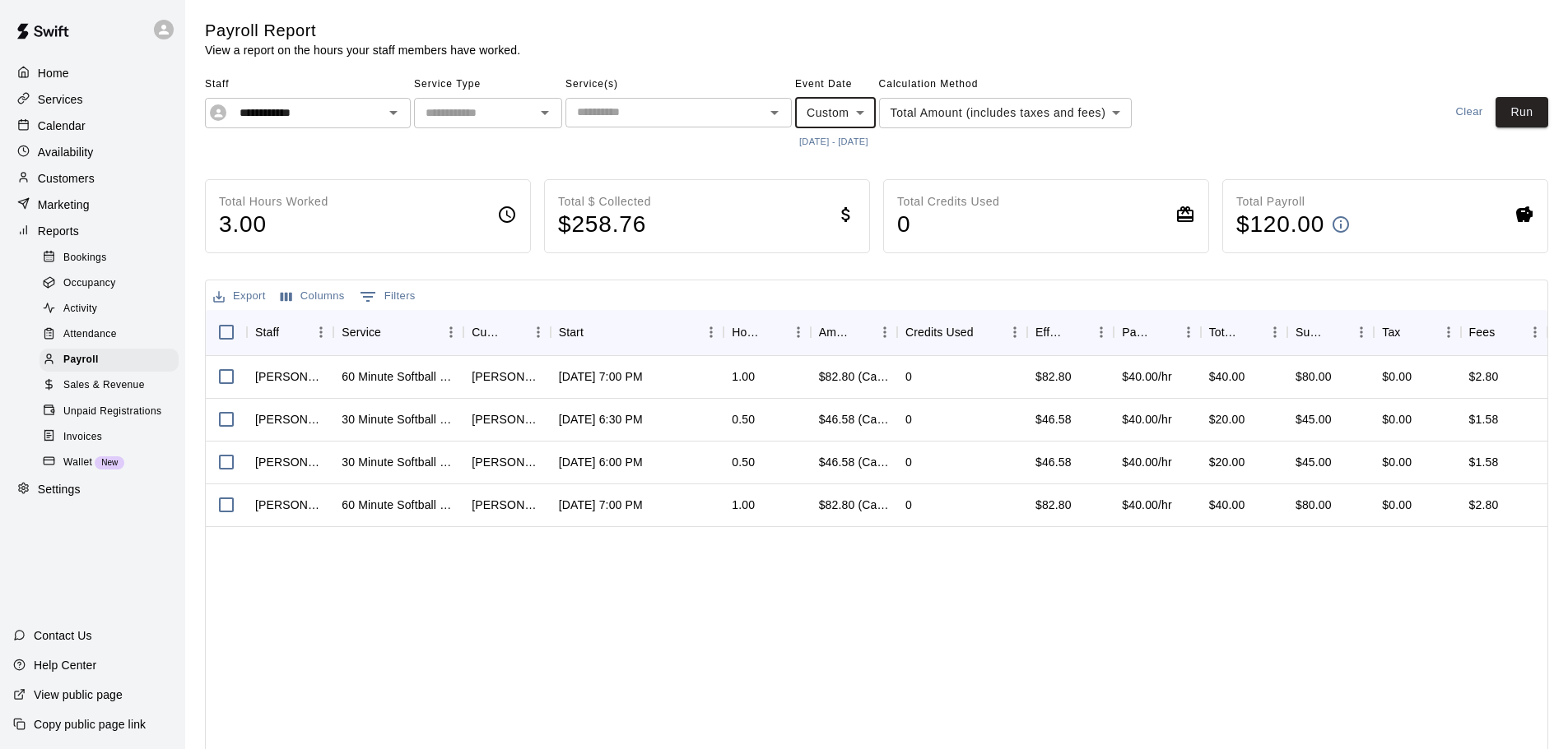
click at [836, 141] on button "[DATE] - [DATE]" at bounding box center [834, 141] width 78 height 22
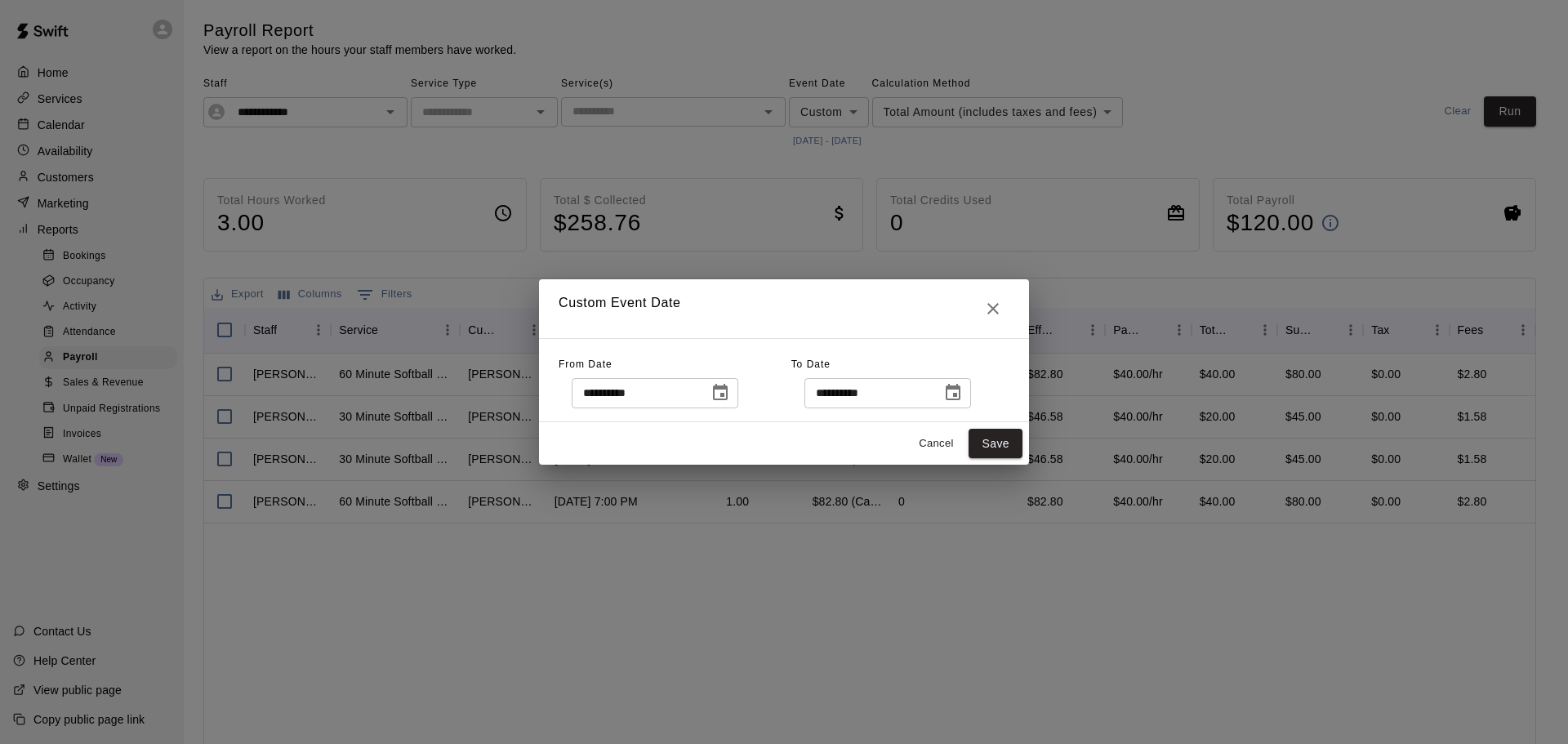
click at [728, 389] on icon "Choose date, selected date is Sep 16, 2025" at bounding box center [720, 391] width 15 height 16
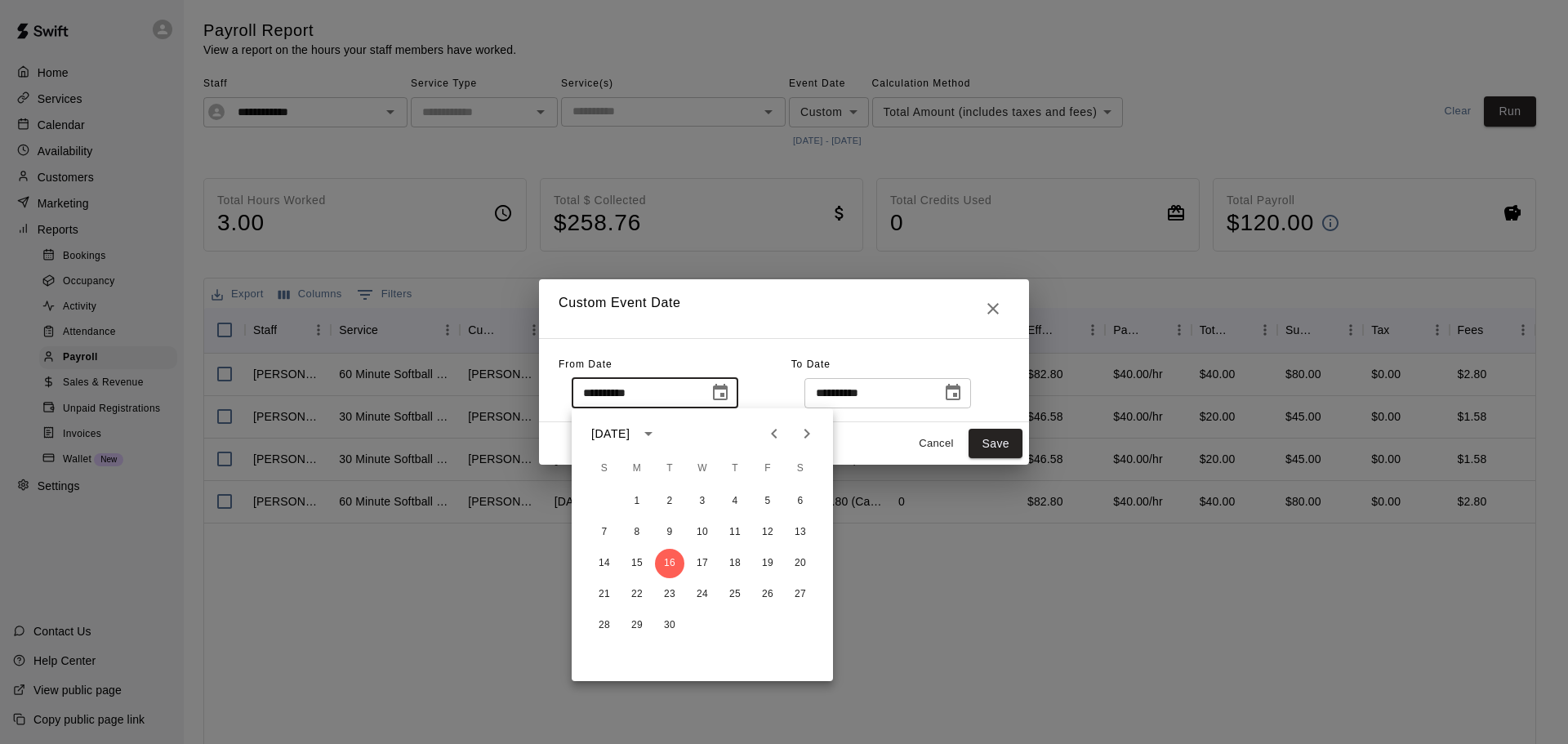
click at [800, 433] on icon "Next month" at bounding box center [807, 434] width 20 height 20
click at [693, 505] on button "1" at bounding box center [702, 501] width 29 height 29
type input "**********"
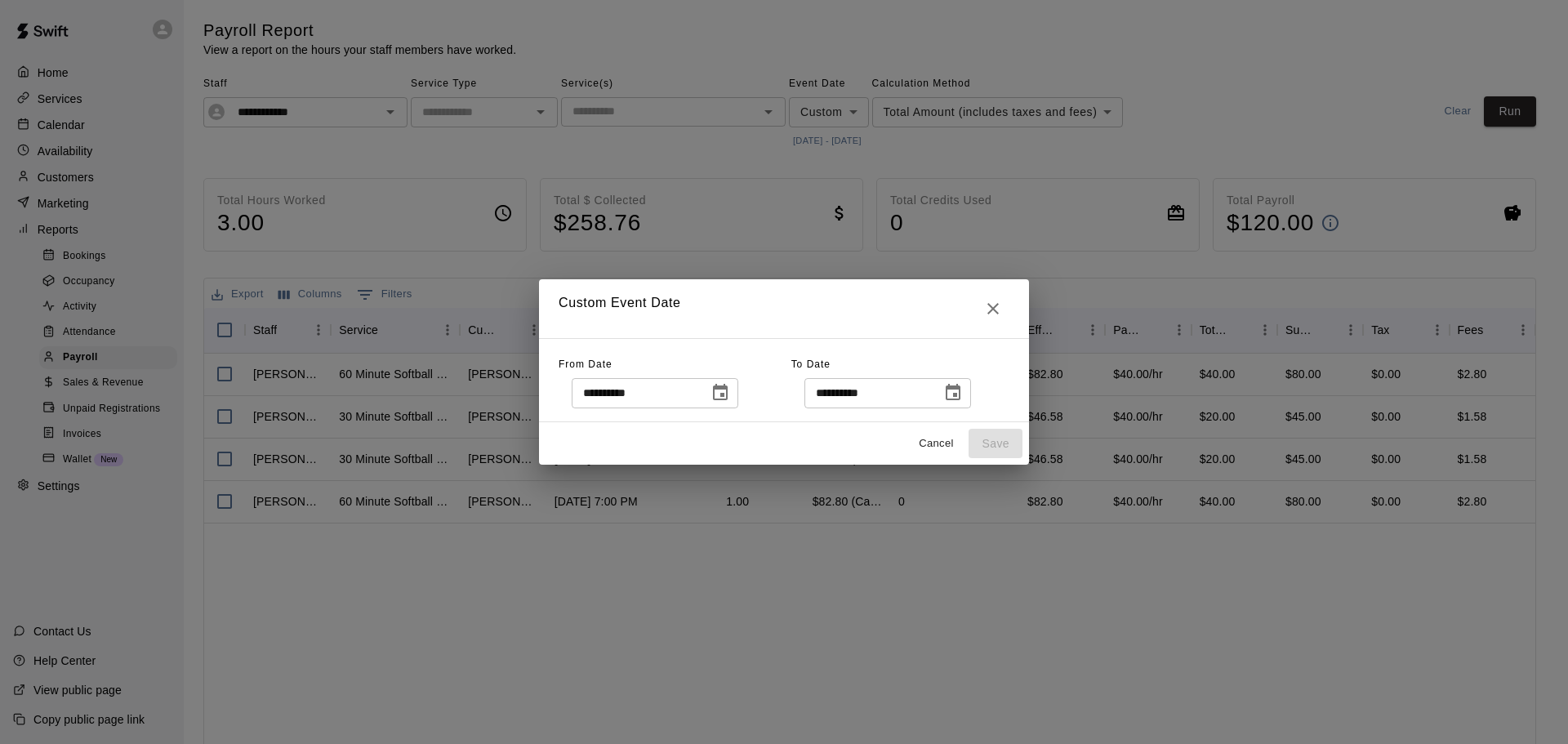
click at [963, 395] on icon "Choose date, selected date is Sep 30, 2025" at bounding box center [952, 392] width 20 height 20
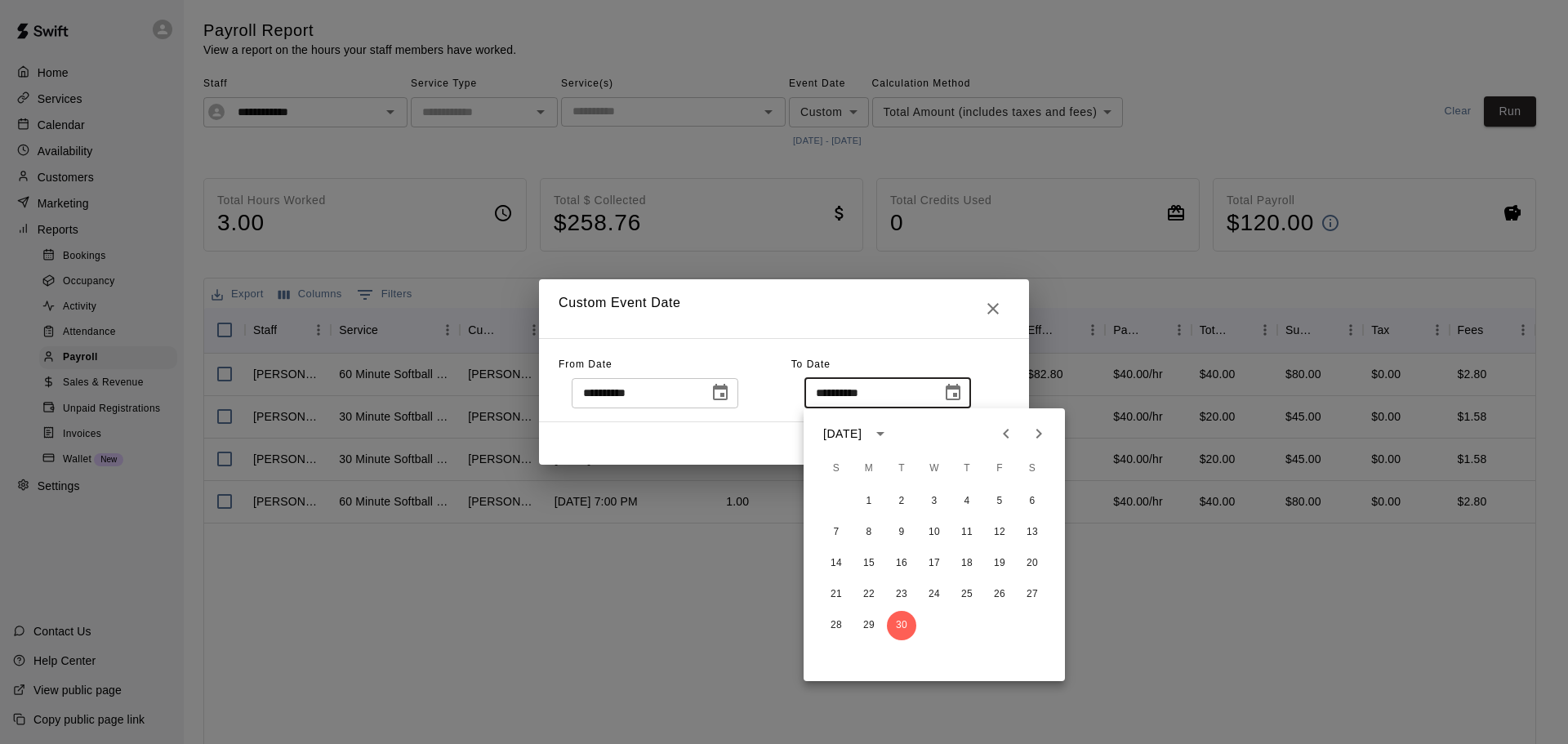
click at [1030, 437] on icon "Next month" at bounding box center [1039, 434] width 20 height 20
click at [906, 560] on button "14" at bounding box center [902, 563] width 29 height 29
type input "**********"
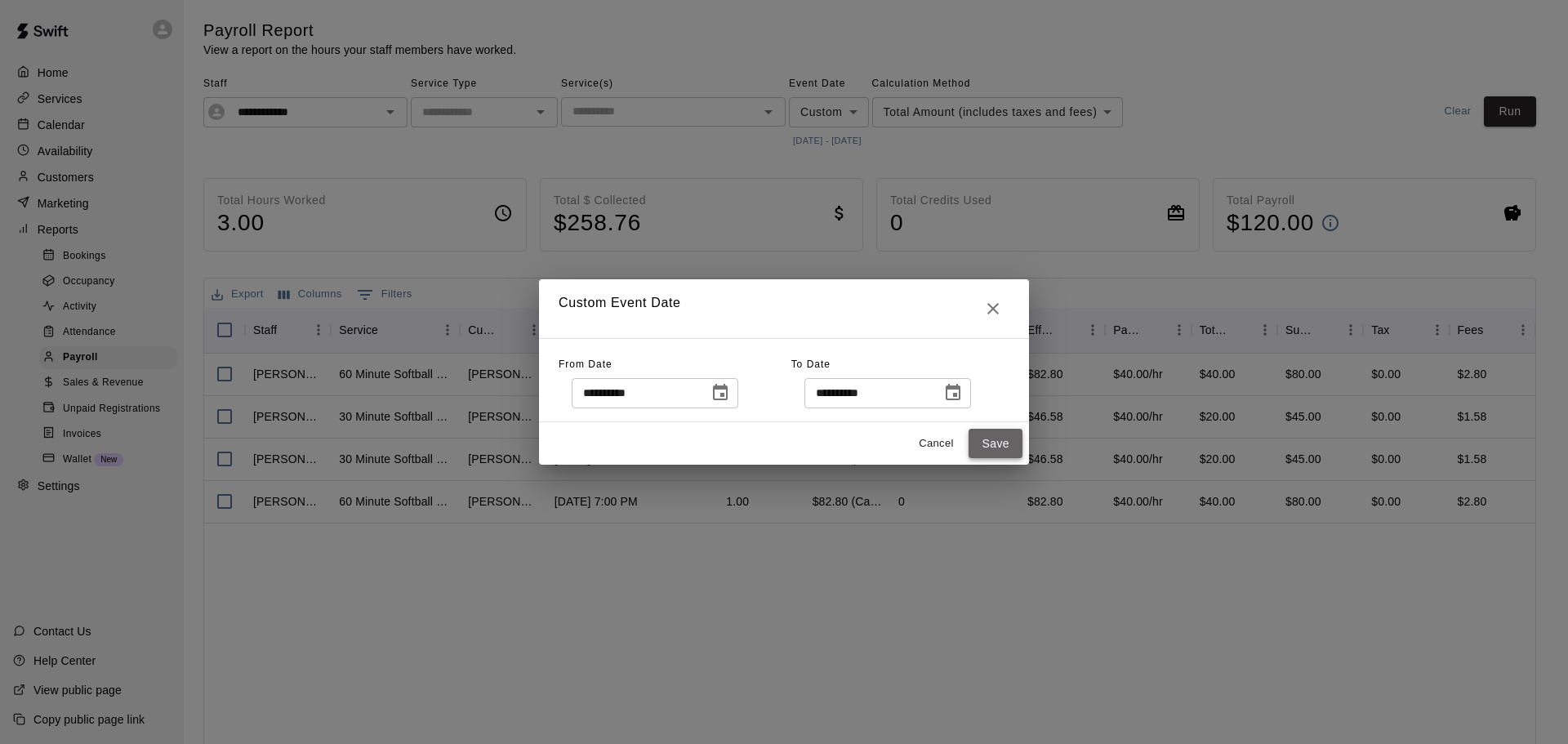
click at [997, 444] on button "Save" at bounding box center [995, 444] width 54 height 30
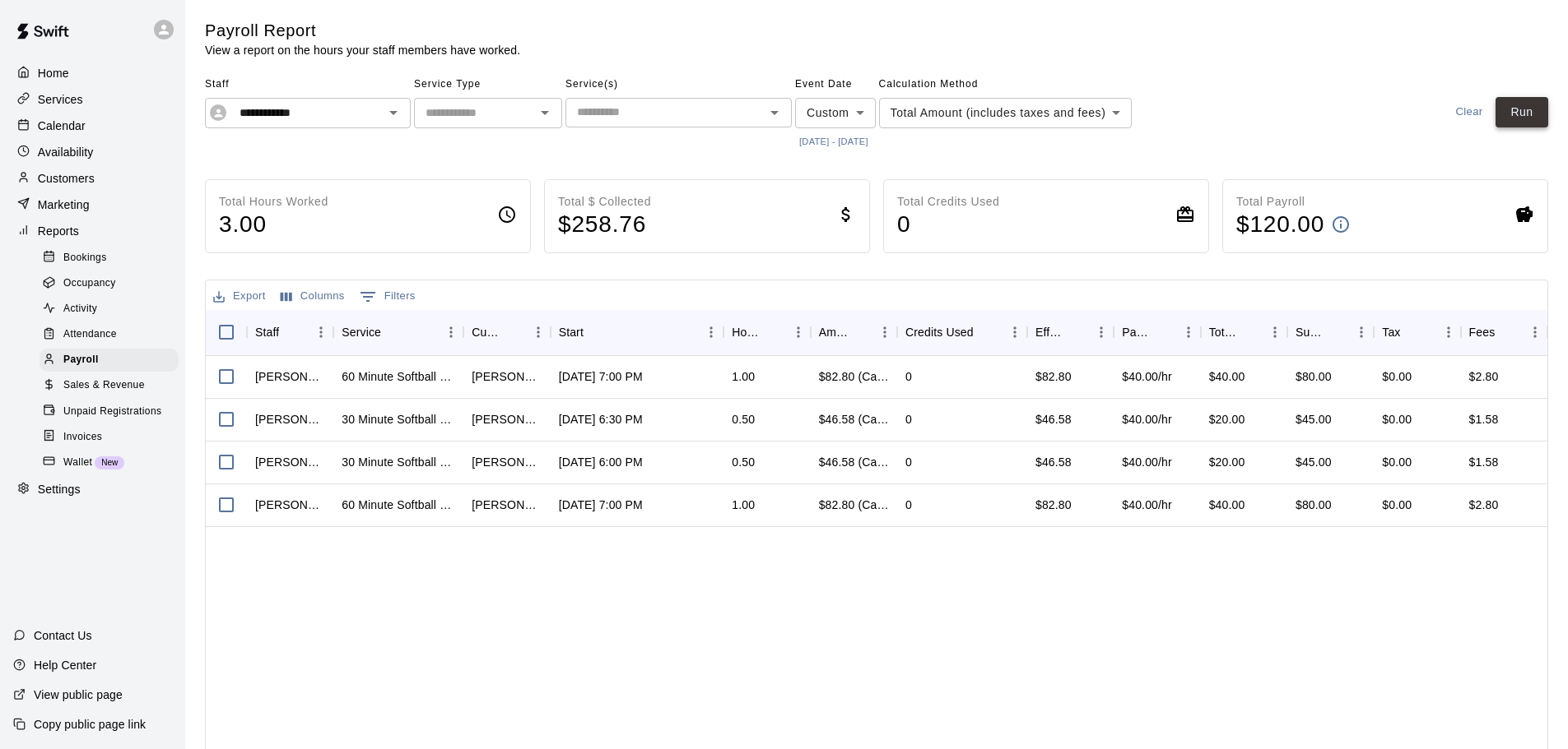
click at [1533, 107] on button "Run" at bounding box center [1523, 113] width 53 height 30
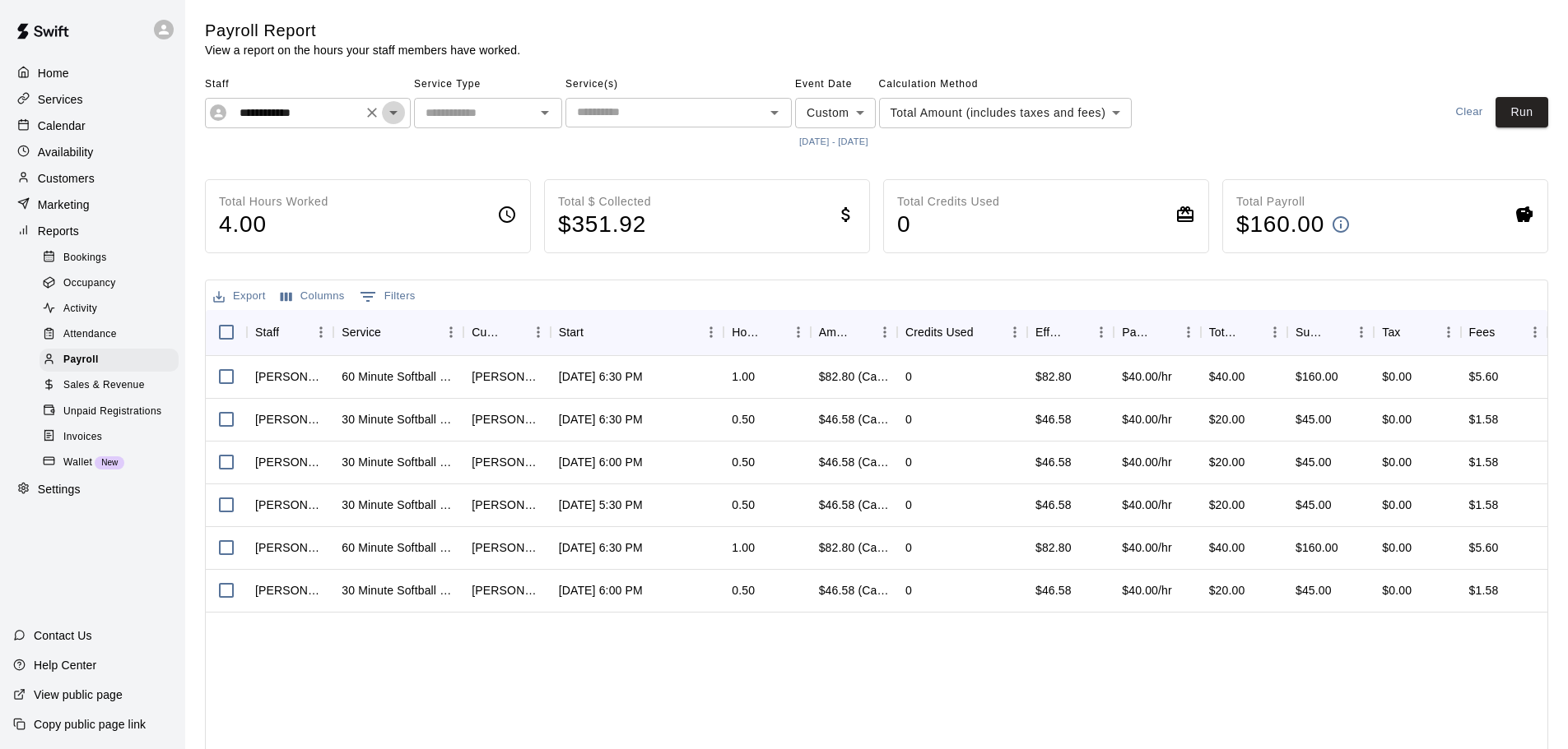
click at [394, 116] on icon "Open" at bounding box center [393, 113] width 20 height 20
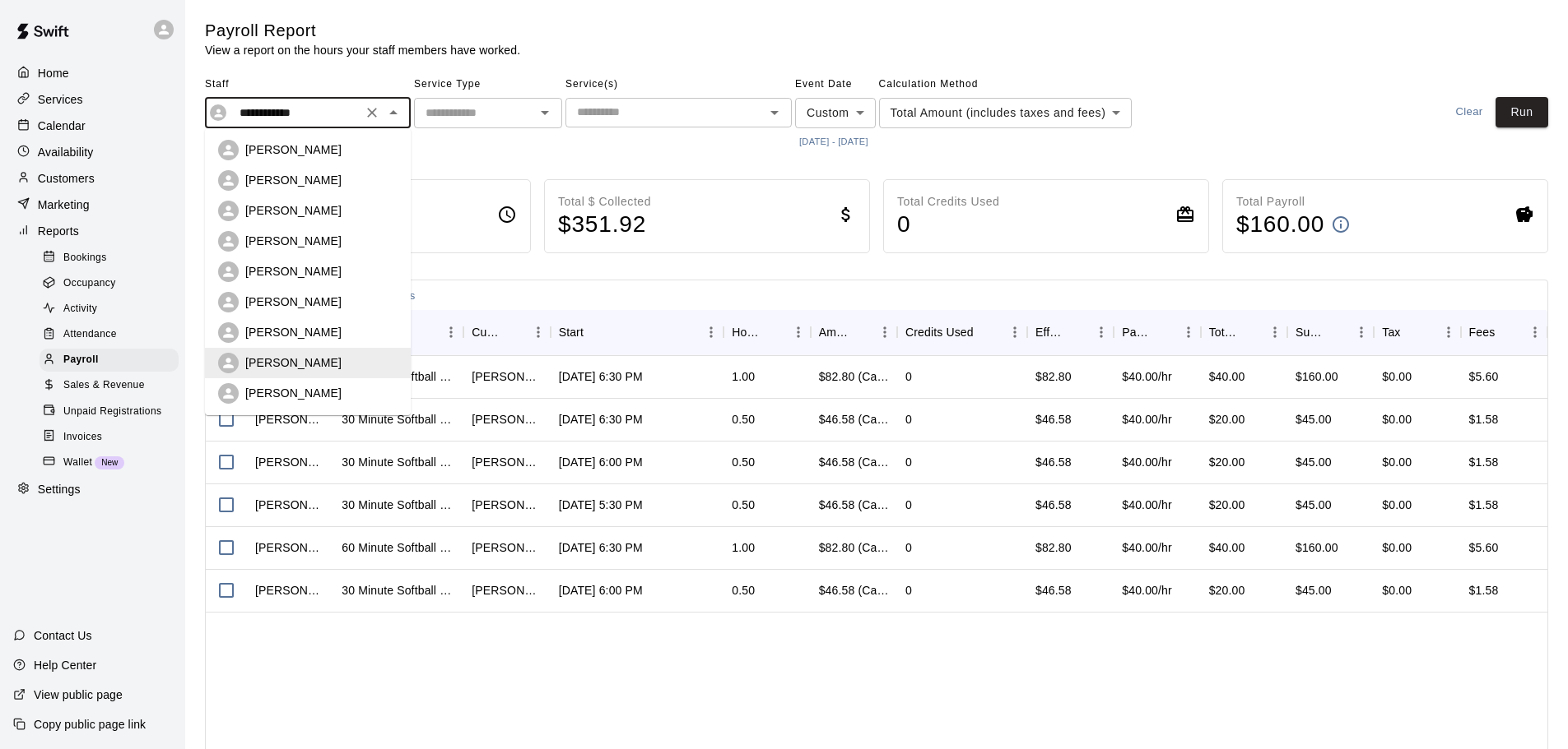
click at [301, 385] on p "[PERSON_NAME]" at bounding box center [294, 393] width 97 height 16
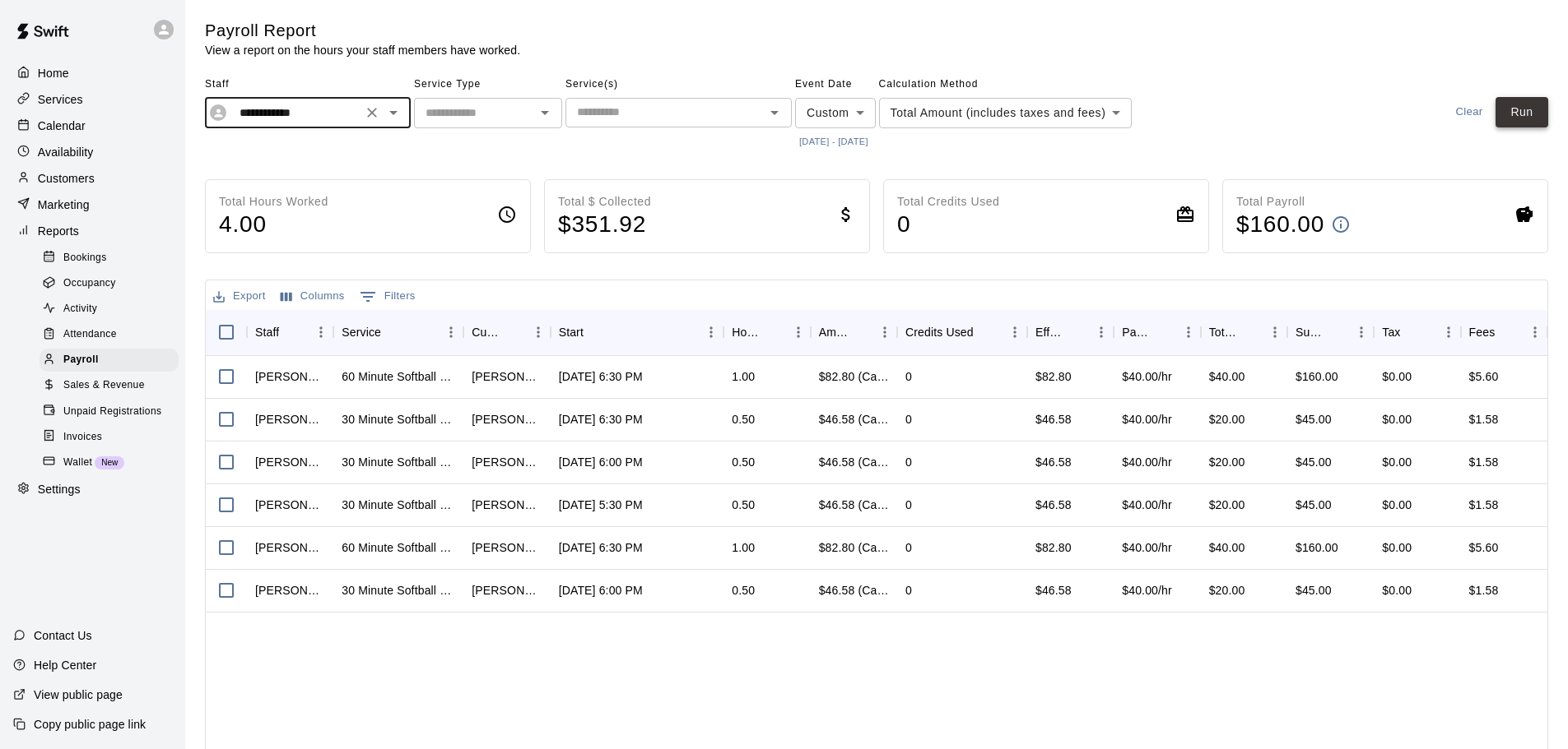
click at [1514, 122] on button "Run" at bounding box center [1523, 113] width 53 height 30
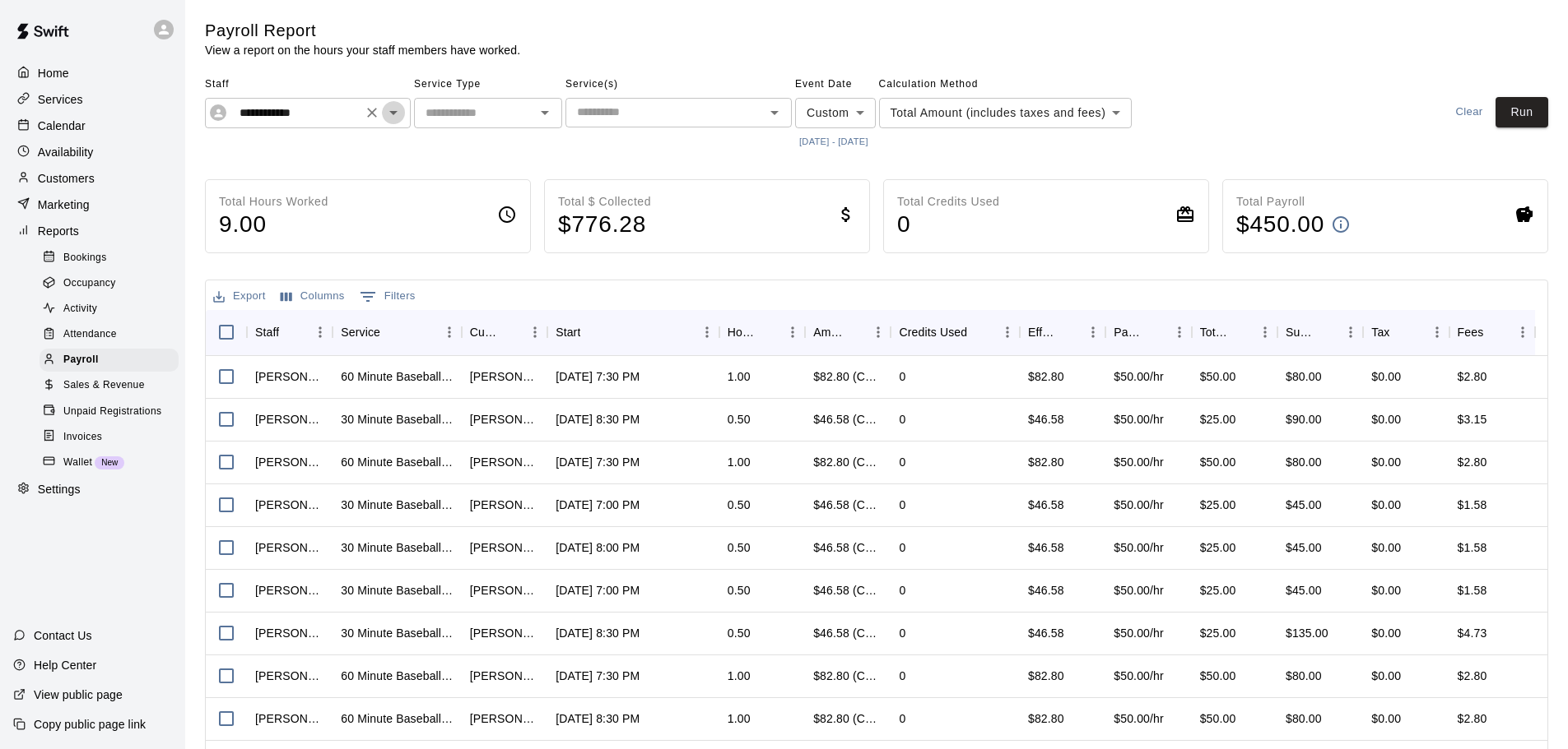
click at [397, 116] on icon "Open" at bounding box center [393, 113] width 20 height 20
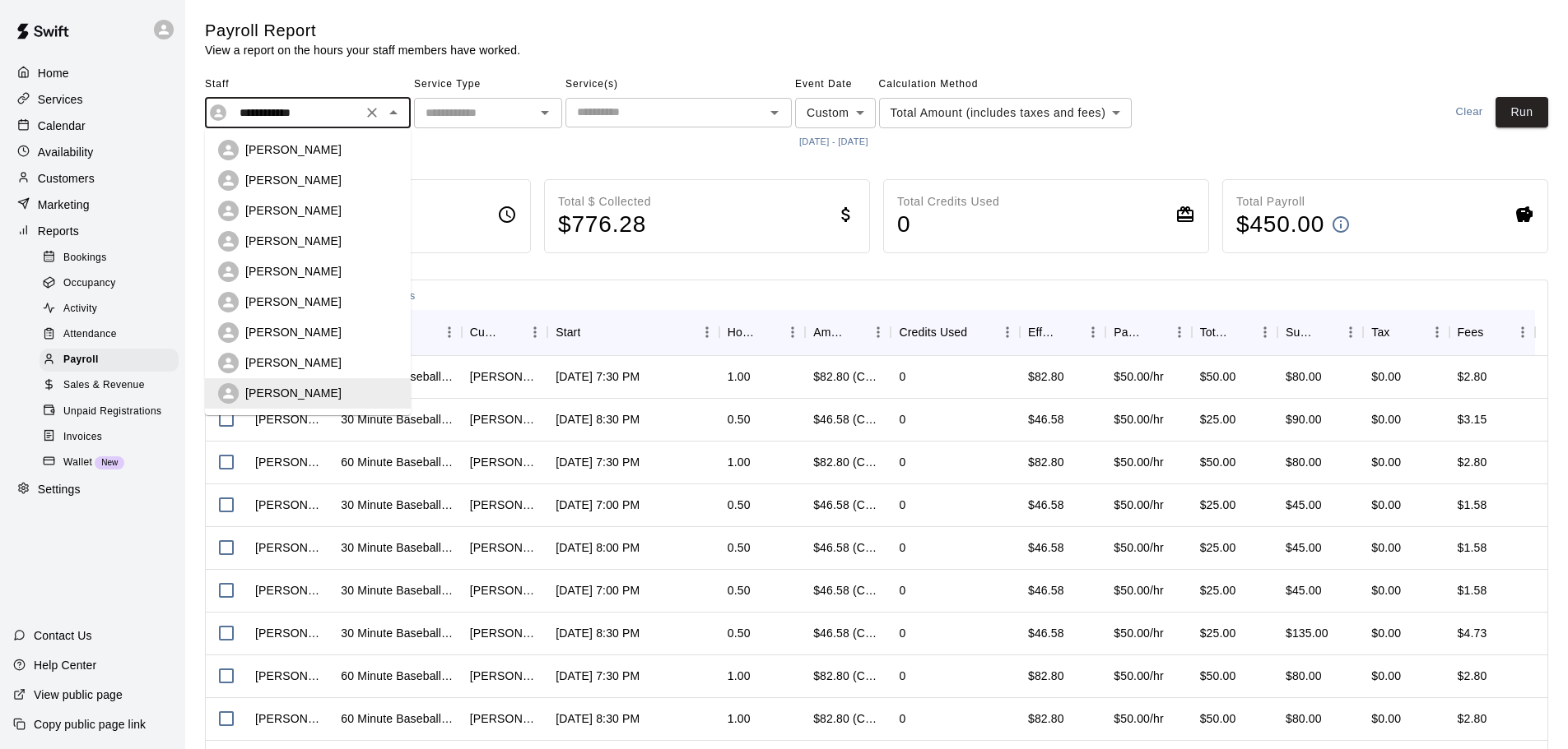
click at [329, 331] on p "[PERSON_NAME]" at bounding box center [294, 331] width 97 height 16
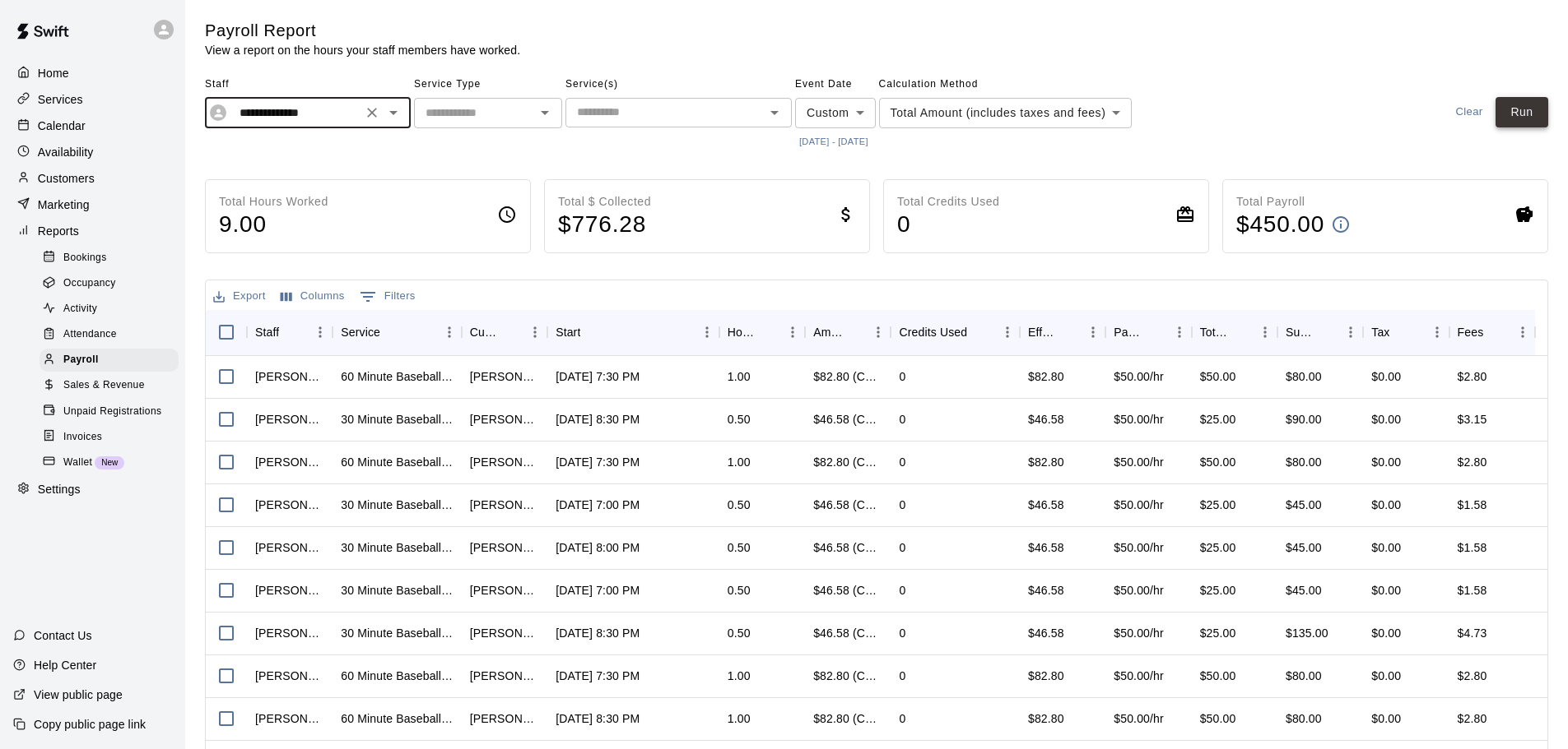
click at [1515, 115] on button "Run" at bounding box center [1523, 113] width 53 height 30
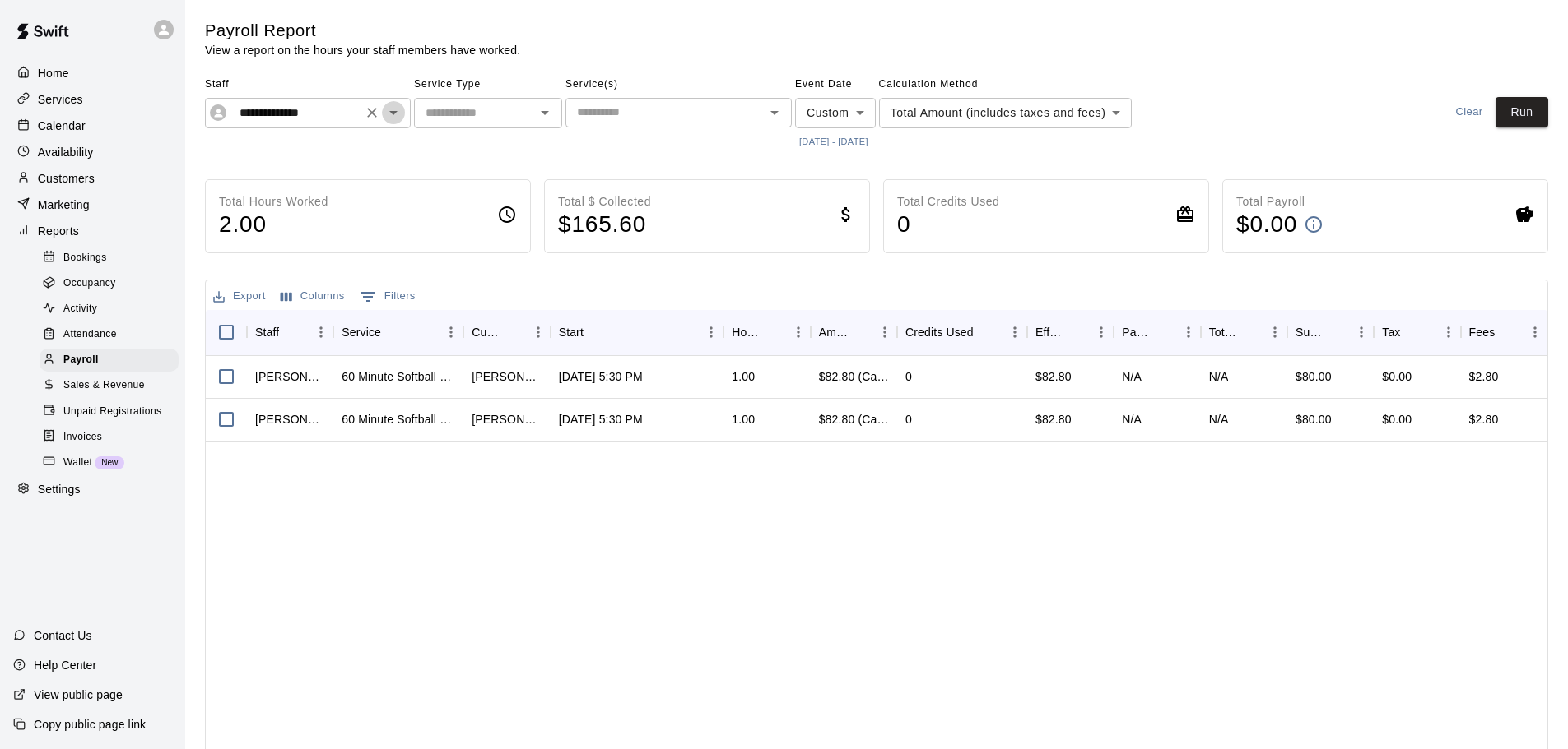
click at [399, 114] on icon "Open" at bounding box center [393, 113] width 20 height 20
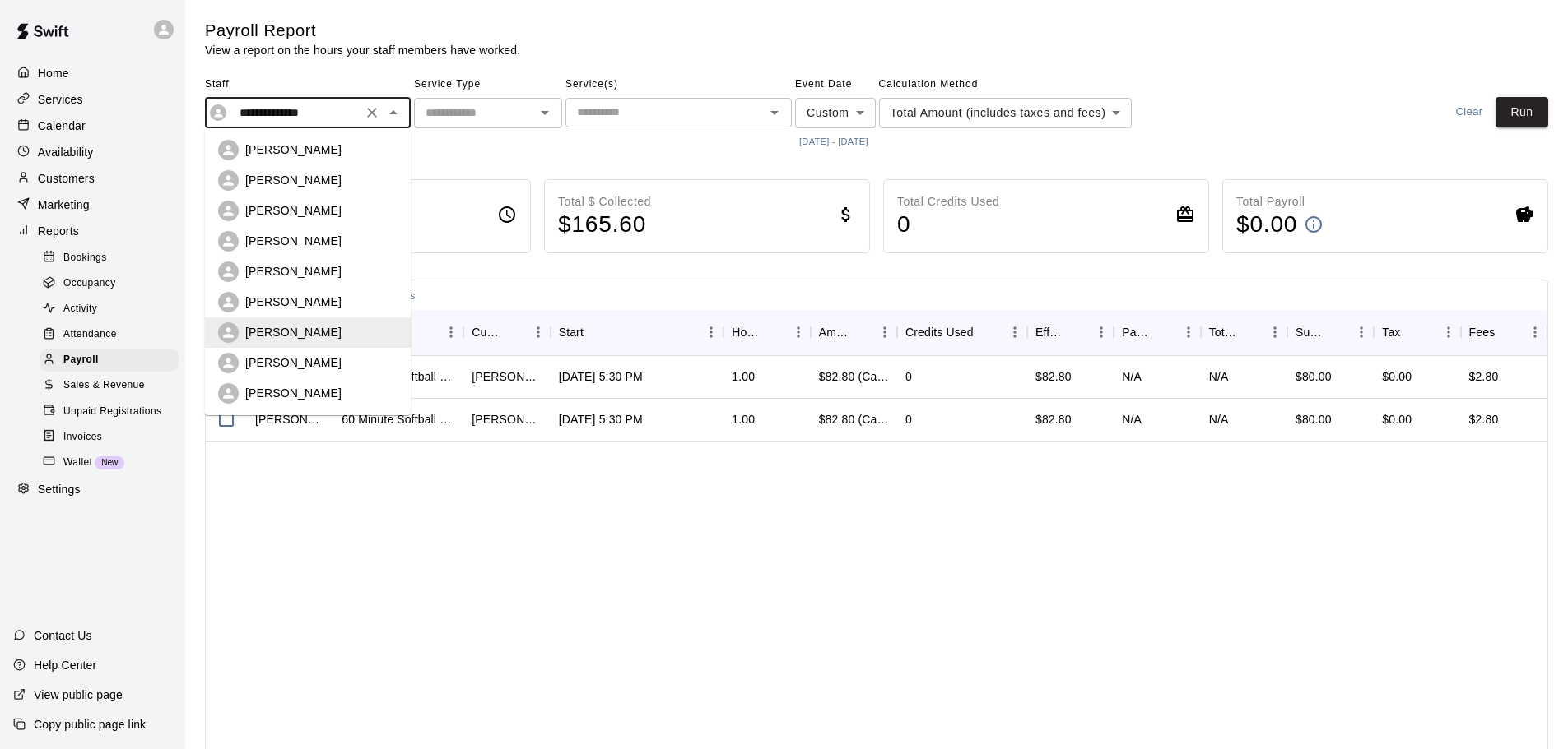
click at [332, 368] on div "[PERSON_NAME]" at bounding box center [321, 362] width 153 height 16
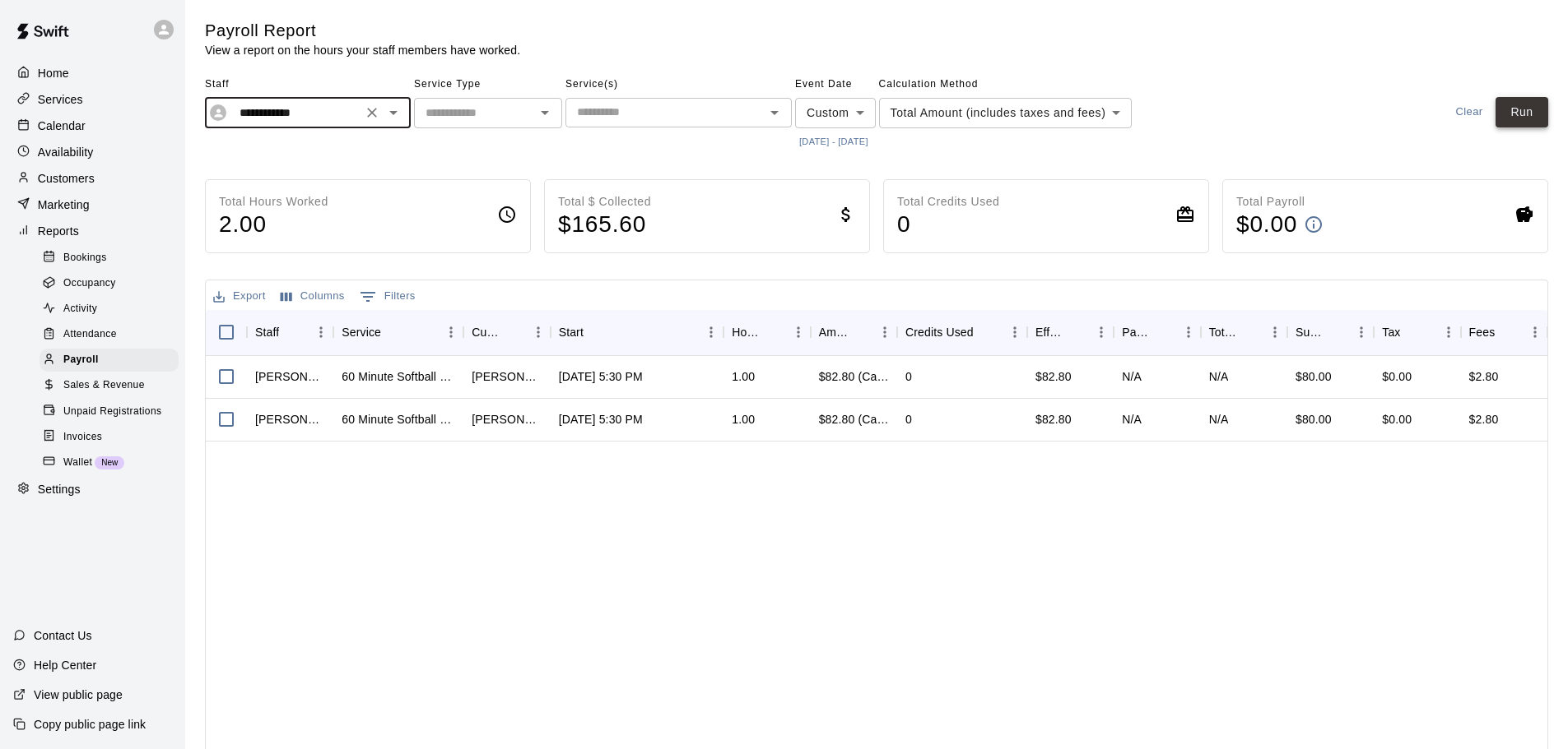
click at [1505, 116] on button "Run" at bounding box center [1523, 113] width 53 height 30
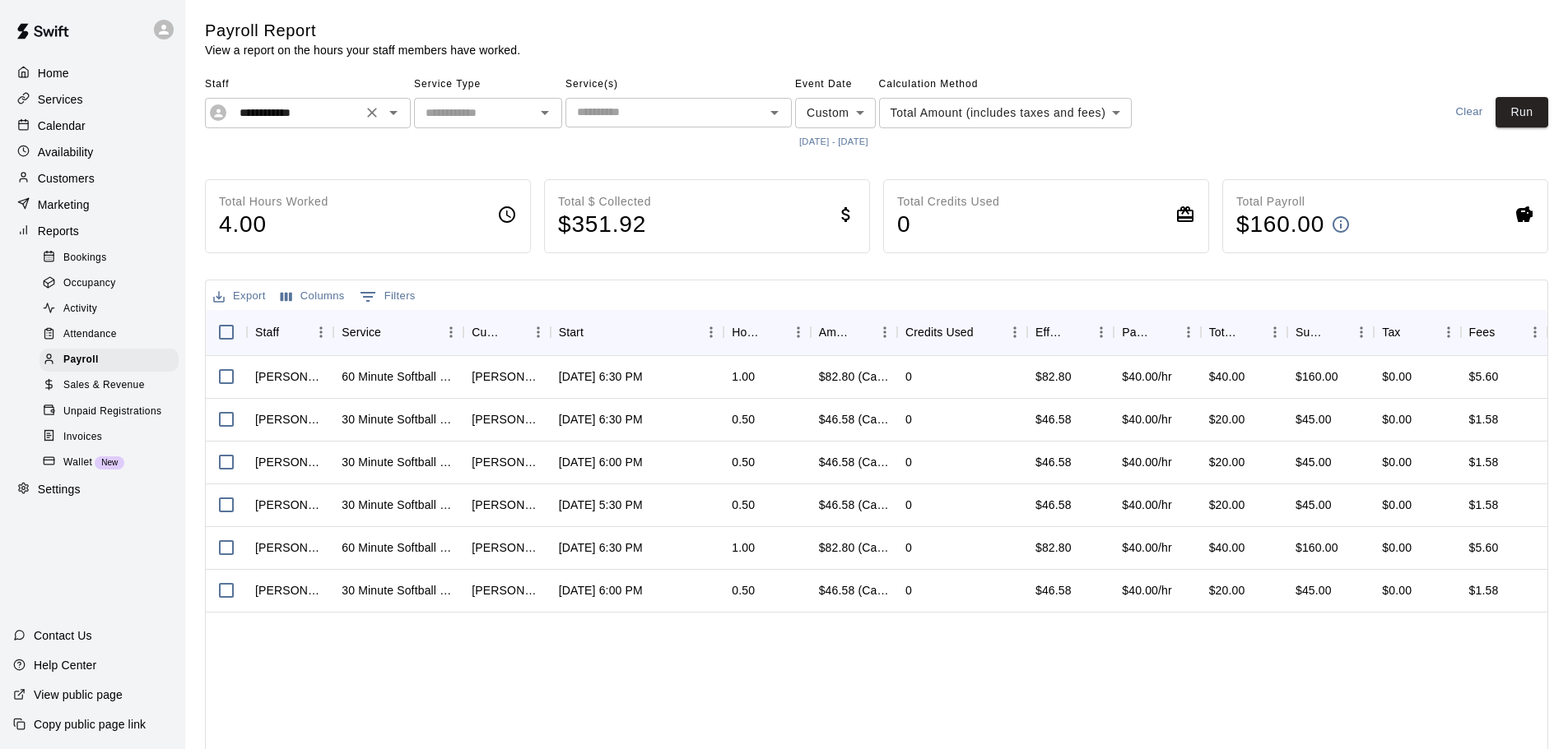
click at [396, 116] on icon "Open" at bounding box center [393, 113] width 20 height 20
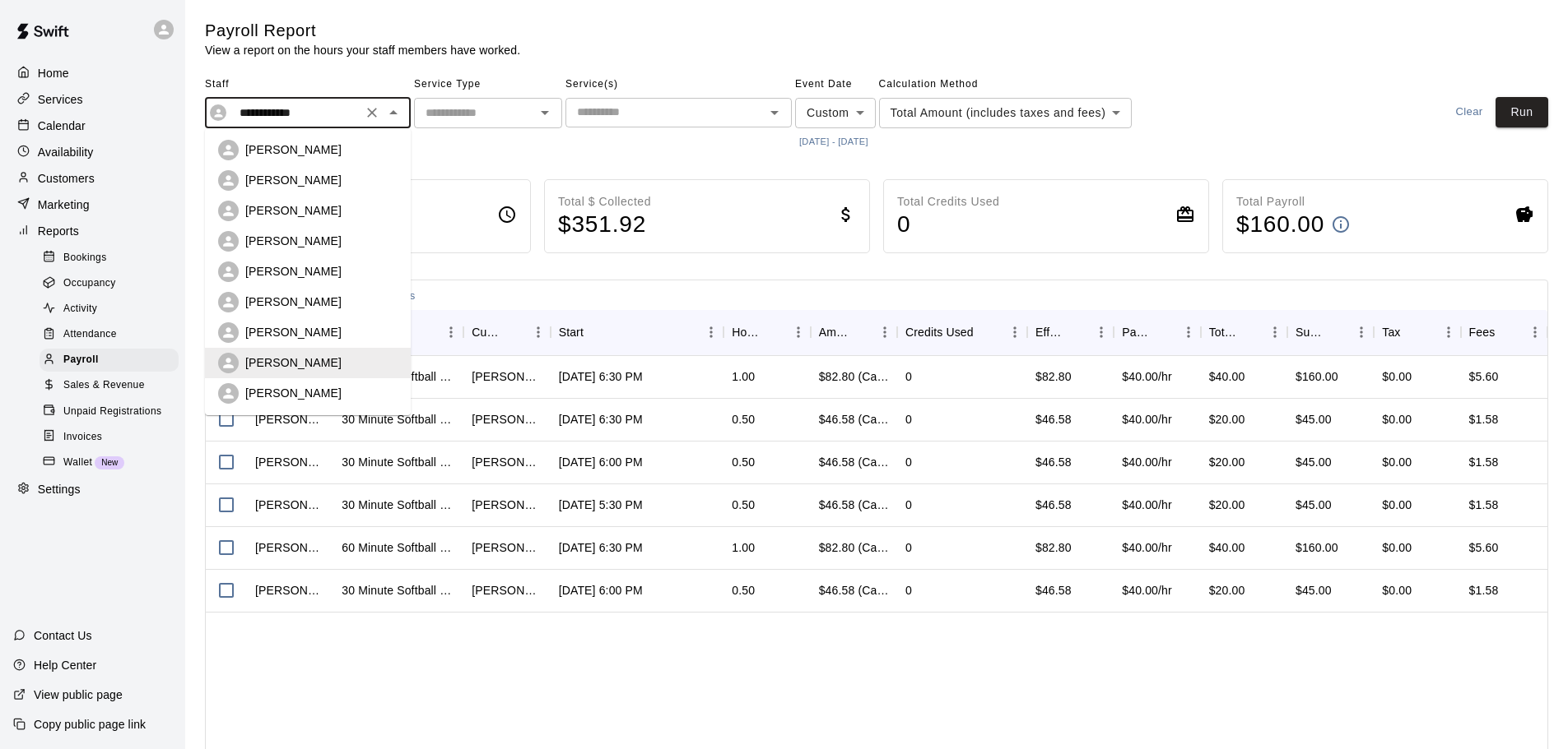
click at [308, 336] on p "[PERSON_NAME]" at bounding box center [294, 331] width 97 height 16
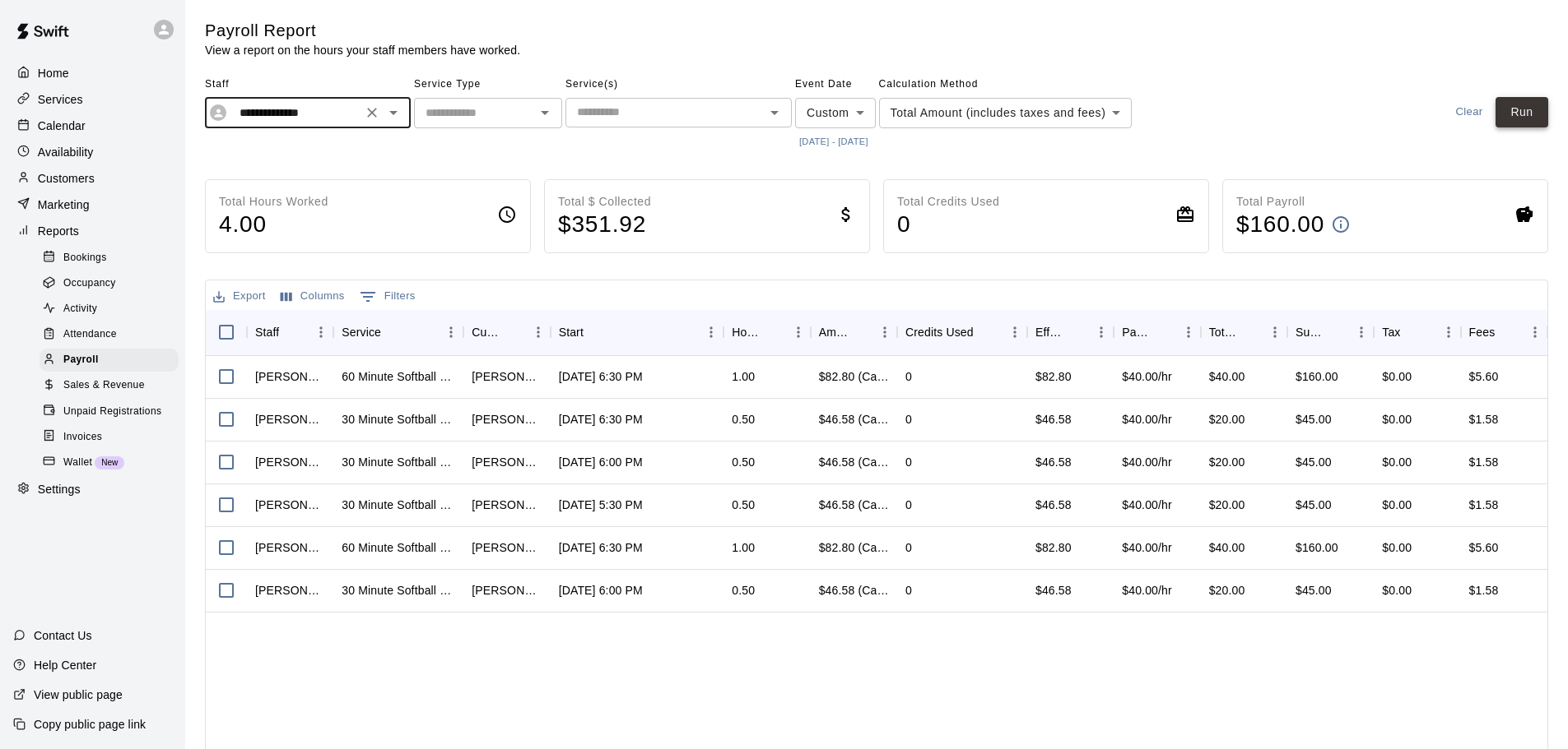
click at [1530, 109] on button "Run" at bounding box center [1523, 113] width 53 height 30
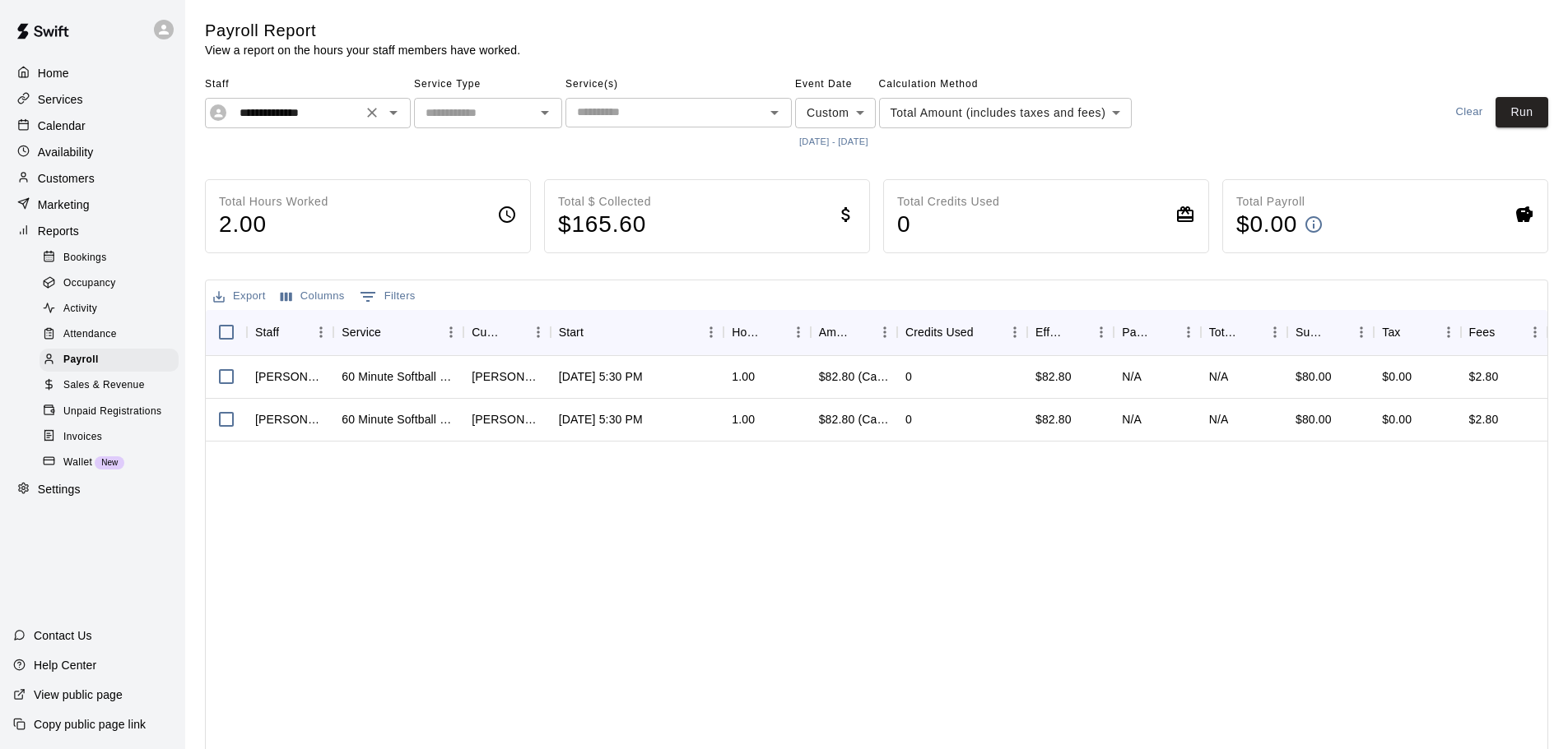
click at [390, 115] on icon "Open" at bounding box center [393, 113] width 20 height 20
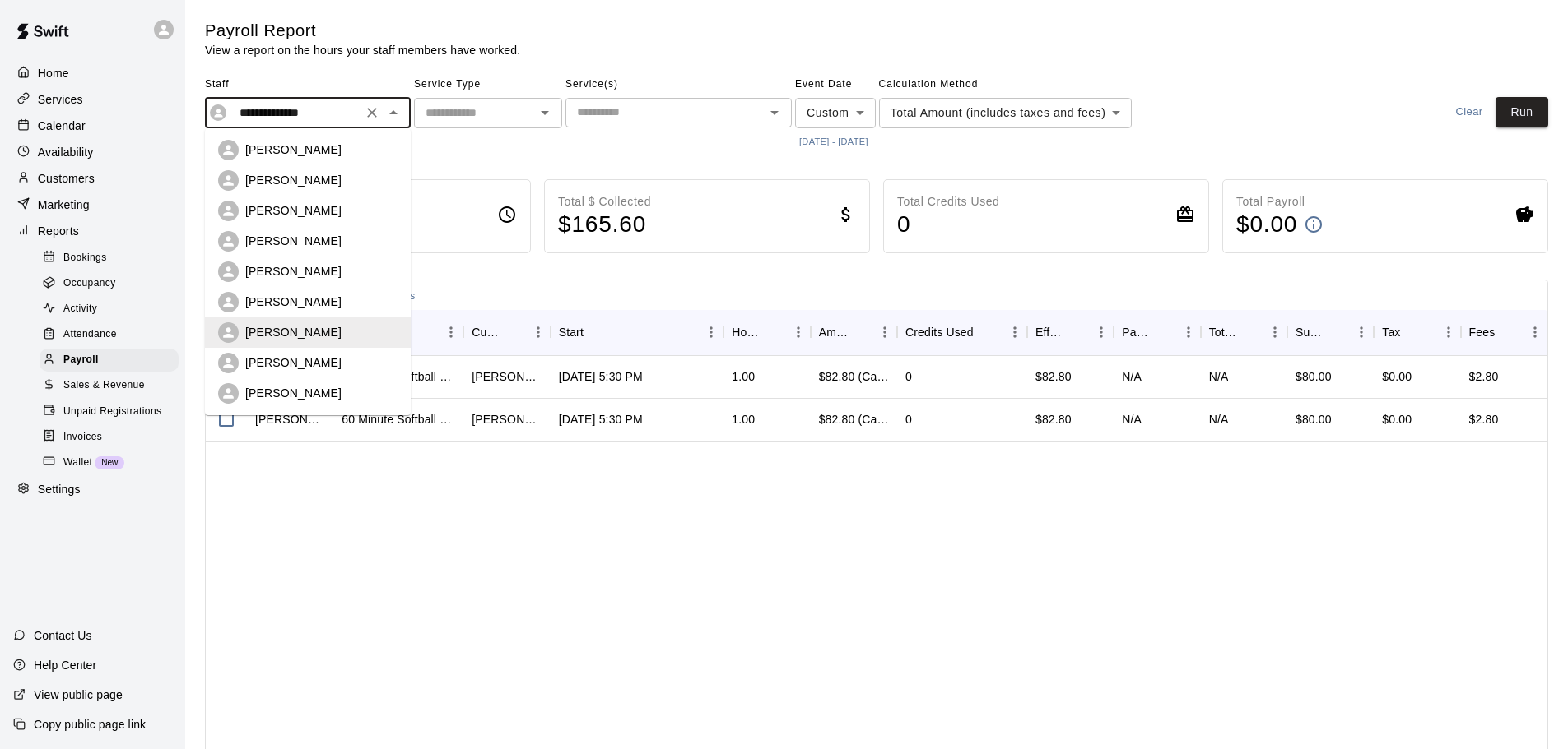
click at [306, 271] on div "[PERSON_NAME]" at bounding box center [321, 271] width 153 height 16
type input "**********"
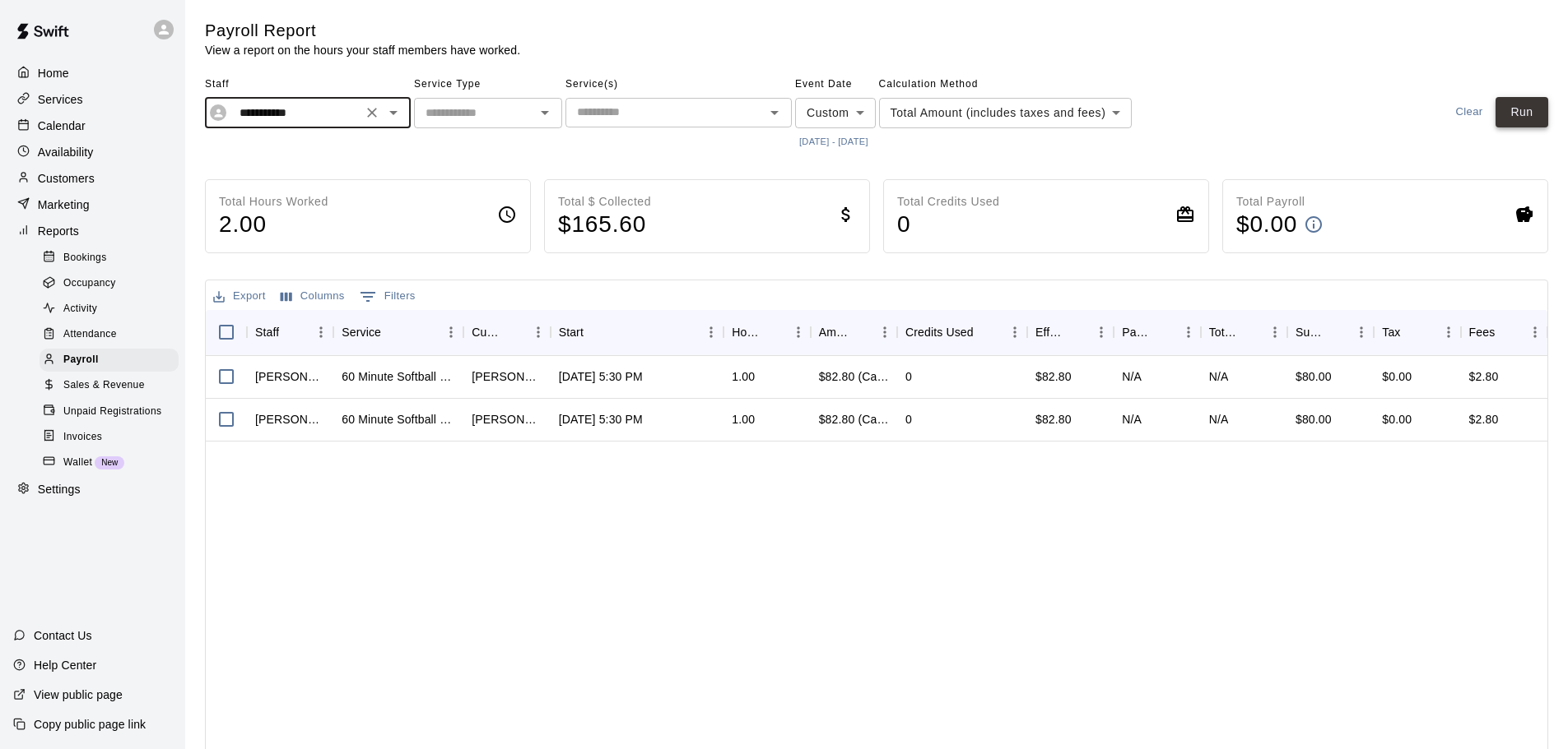
click at [1522, 104] on button "Run" at bounding box center [1523, 113] width 53 height 30
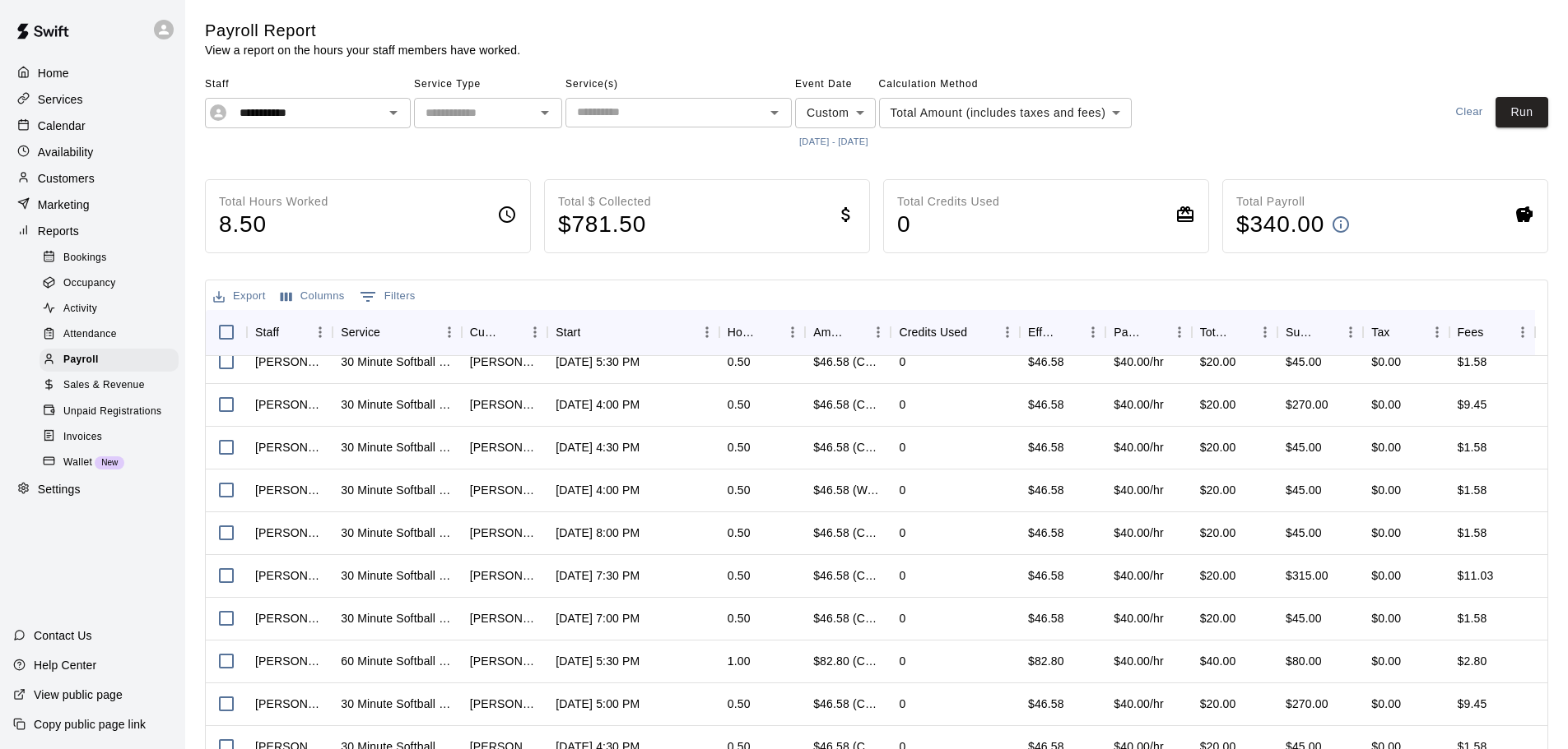
click at [1144, 109] on body "**********" at bounding box center [784, 431] width 1568 height 863
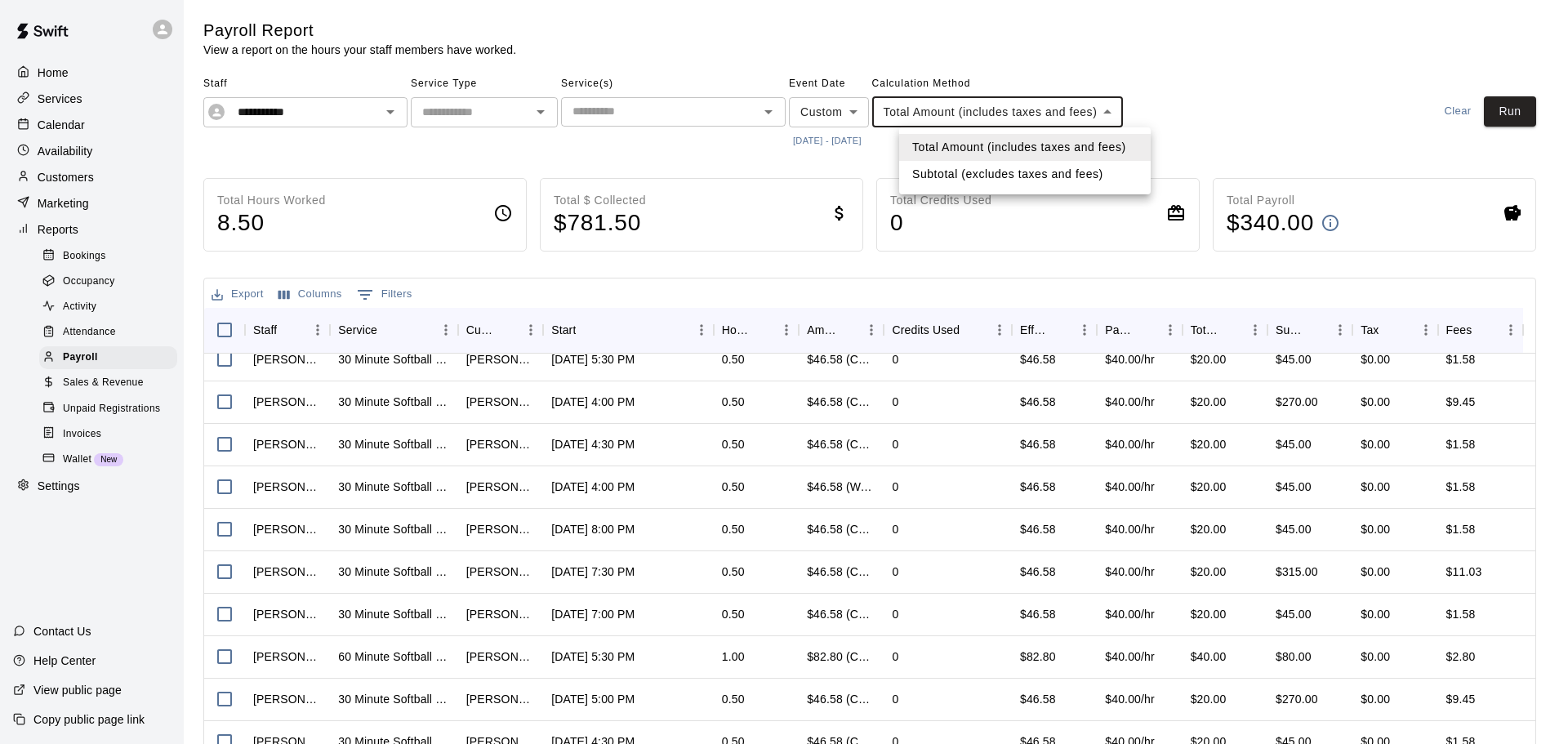
click at [1093, 171] on li "Subtotal (excludes taxes and fees)" at bounding box center [1026, 174] width 252 height 27
type input "********"
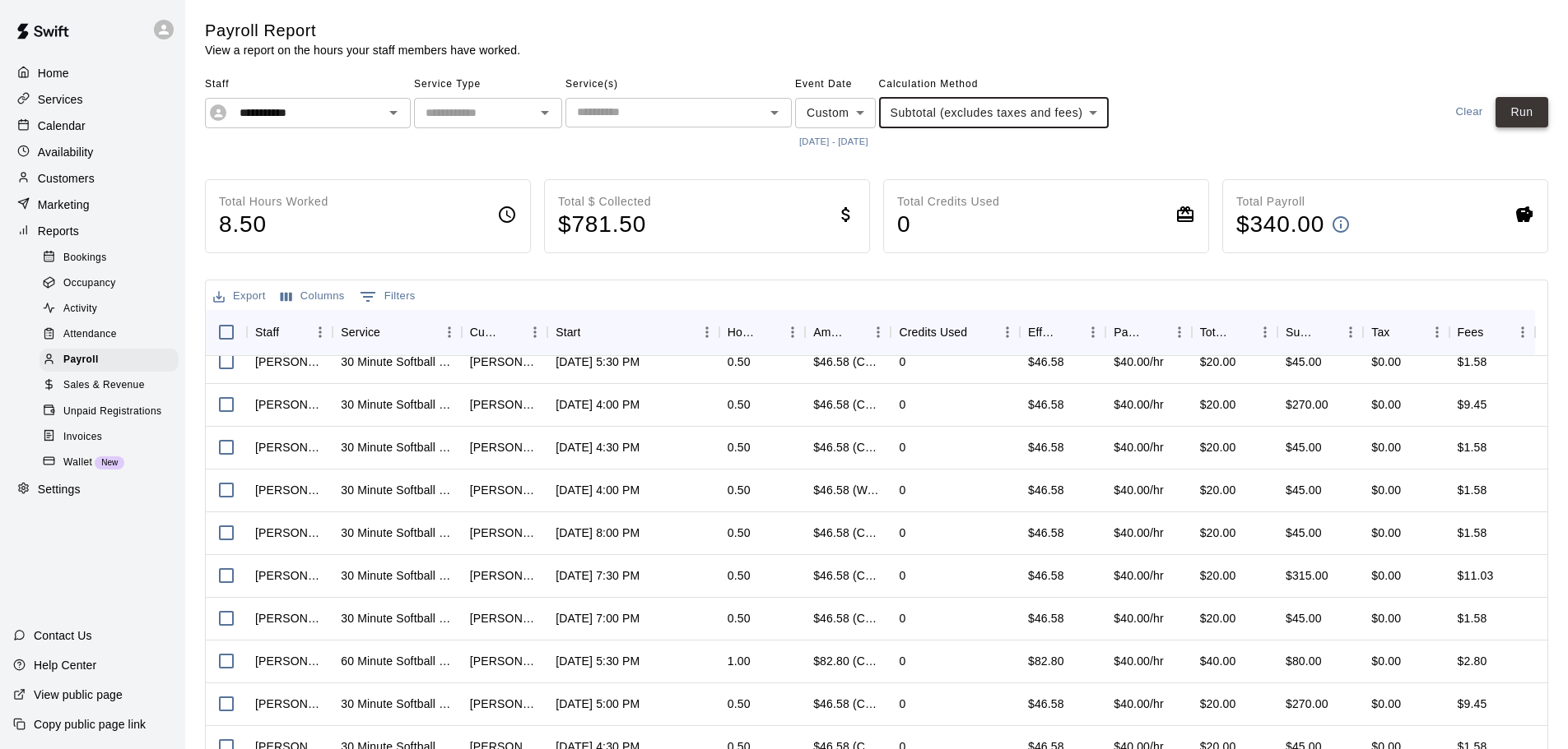
click at [1512, 116] on button "Run" at bounding box center [1523, 113] width 53 height 30
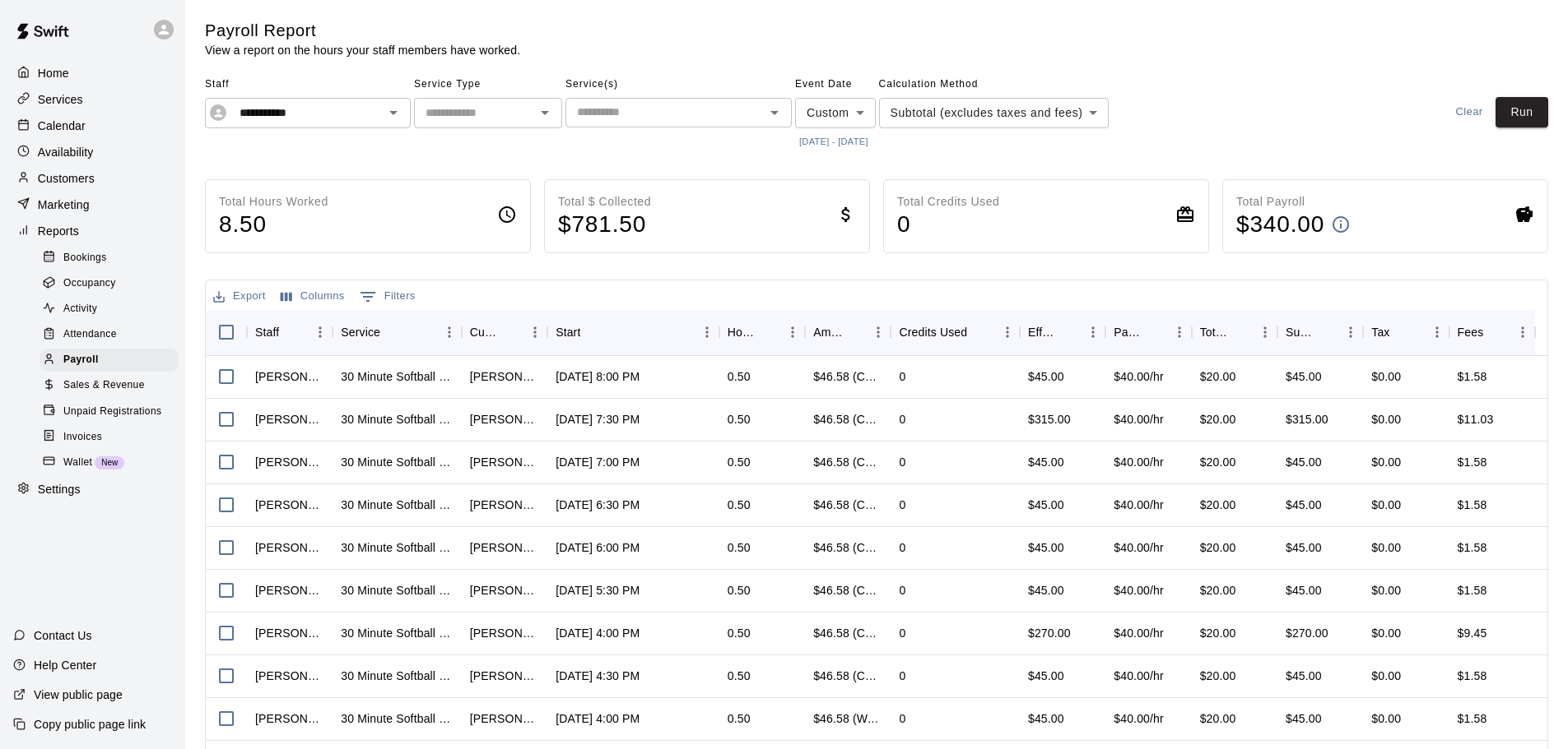
click at [240, 295] on button "Export" at bounding box center [240, 296] width 61 height 26
click at [240, 355] on li "Print" at bounding box center [273, 356] width 127 height 27
click at [243, 294] on button "Export" at bounding box center [240, 296] width 61 height 26
click at [252, 327] on li "Download as CSV" at bounding box center [273, 330] width 127 height 27
click at [385, 119] on icon "Open" at bounding box center [393, 113] width 20 height 20
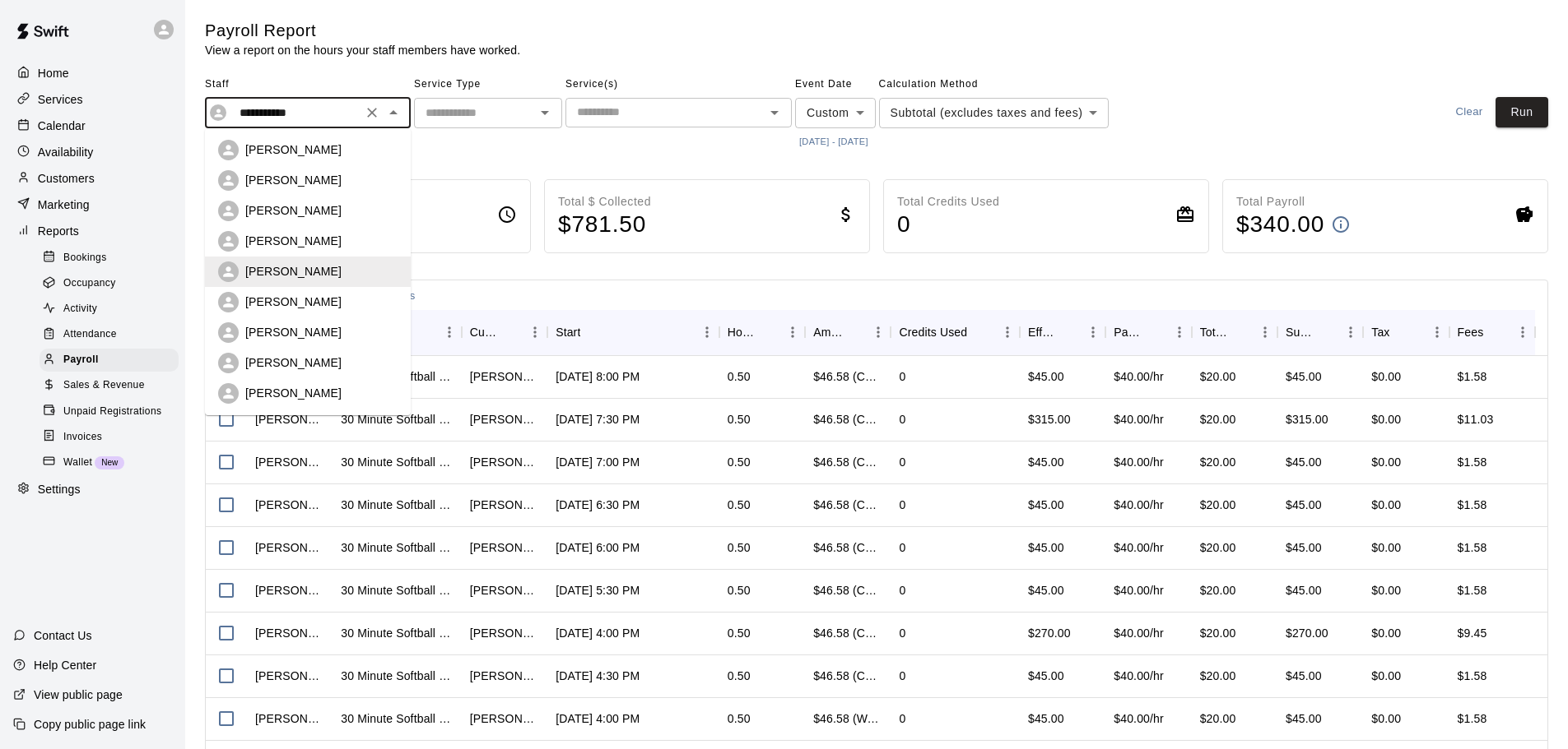
click at [277, 366] on p "[PERSON_NAME]" at bounding box center [294, 362] width 97 height 16
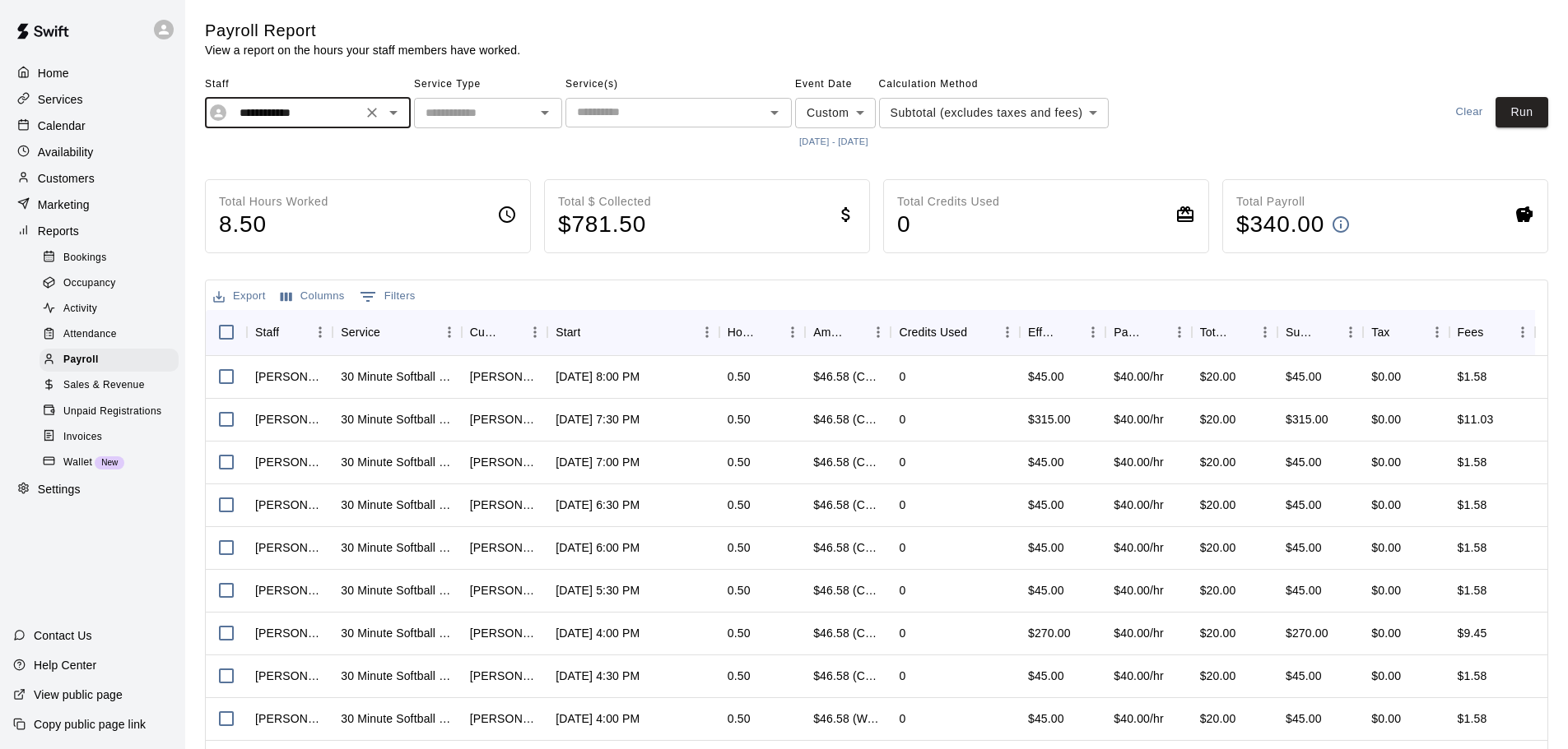
click at [1508, 128] on div "**********" at bounding box center [876, 113] width 1343 height 81
click at [1515, 116] on button "Run" at bounding box center [1523, 113] width 53 height 30
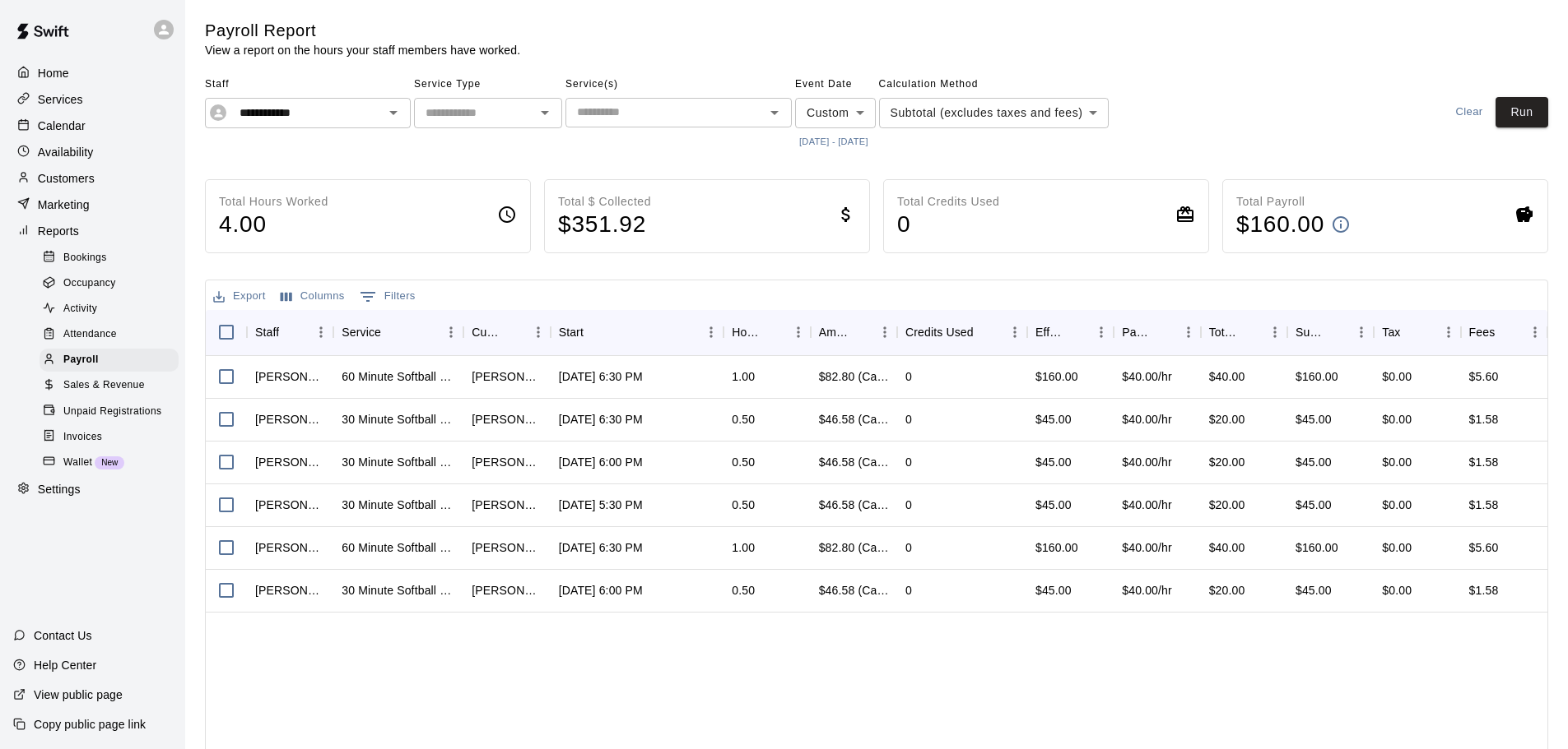
click at [254, 303] on button "Export" at bounding box center [240, 296] width 61 height 26
click at [275, 330] on li "Download as CSV" at bounding box center [273, 330] width 127 height 27
click at [395, 120] on icon "Open" at bounding box center [393, 113] width 20 height 20
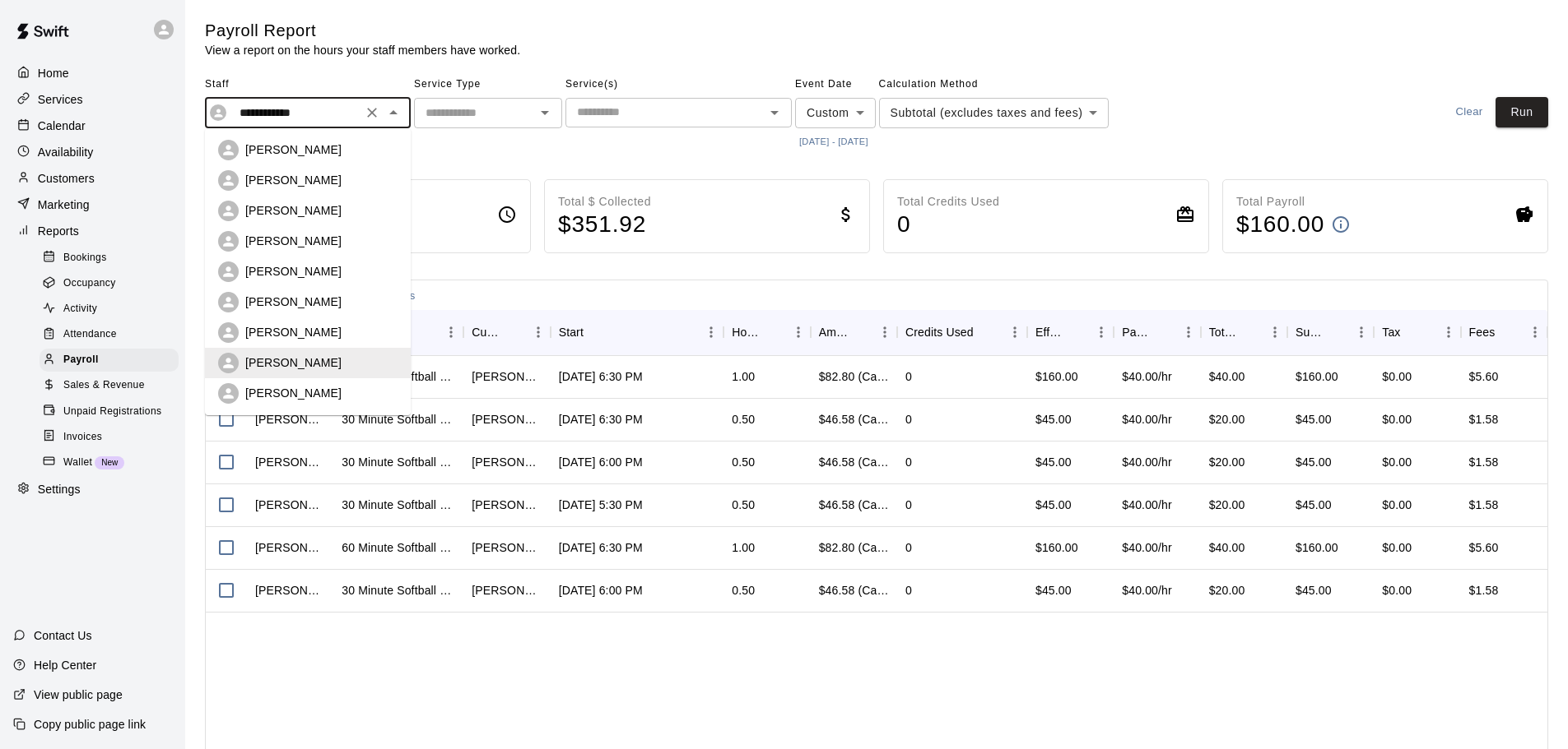
click at [287, 332] on p "[PERSON_NAME]" at bounding box center [294, 331] width 97 height 16
type input "**********"
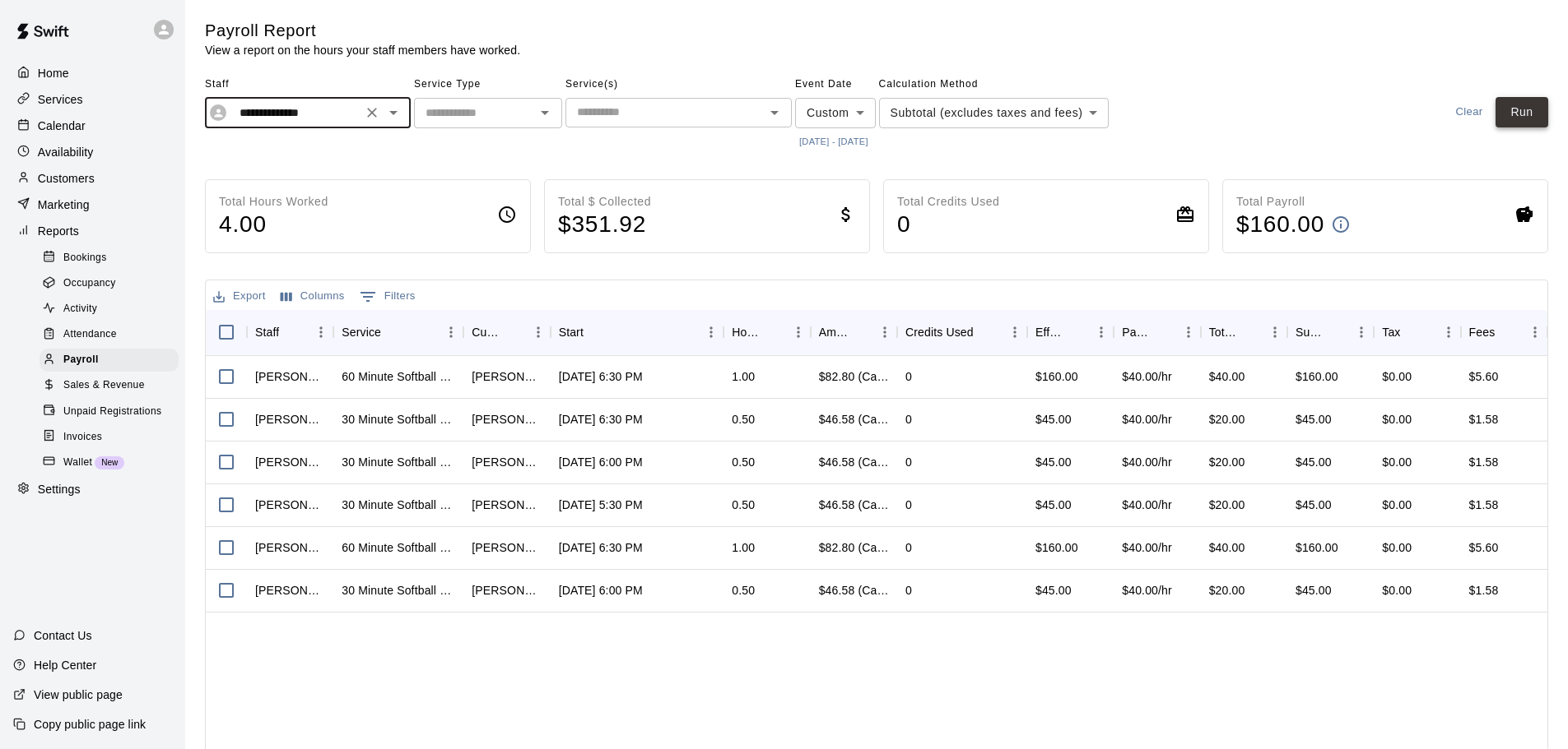
click at [1524, 111] on button "Run" at bounding box center [1523, 113] width 53 height 30
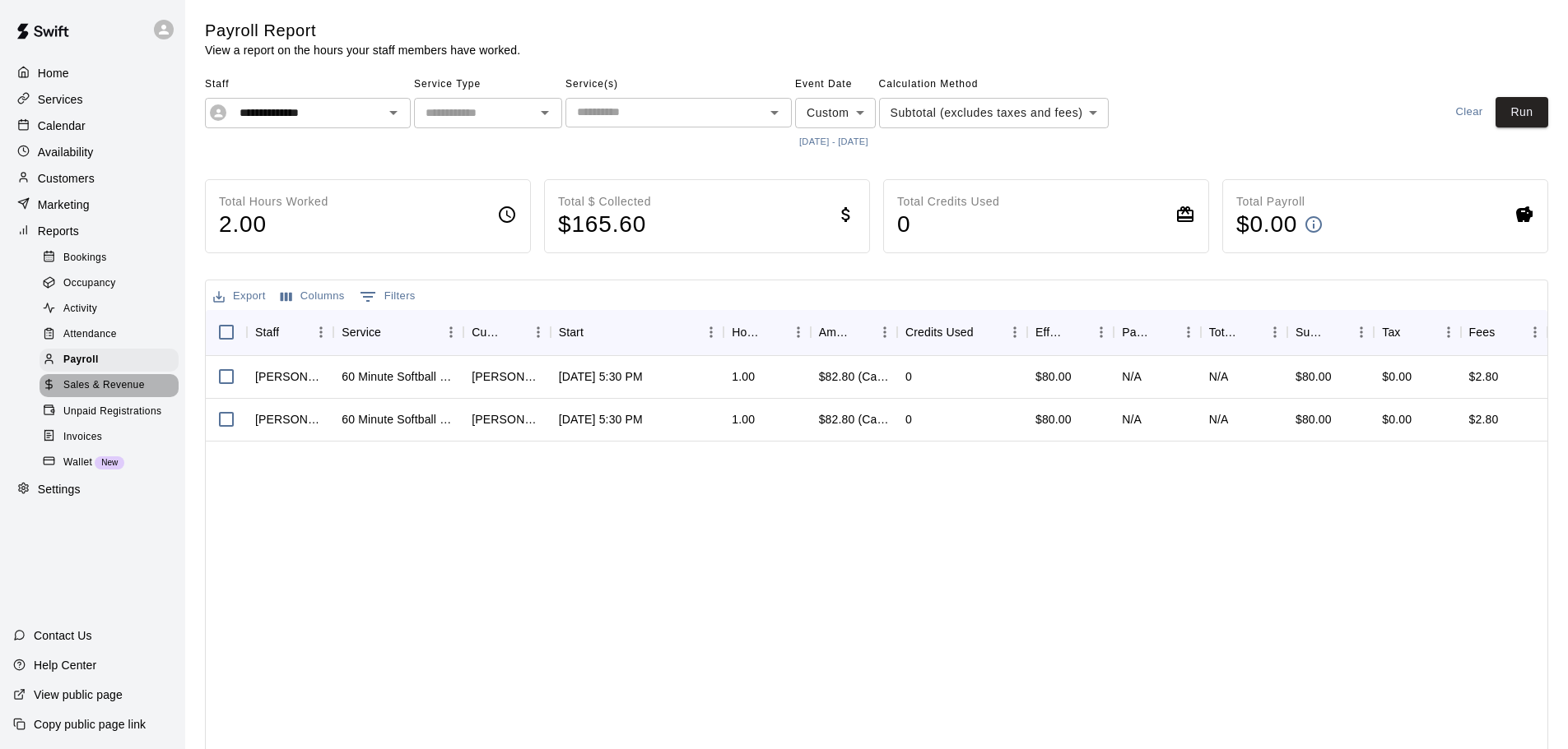
click at [120, 385] on div "Sales & Revenue" at bounding box center [109, 385] width 139 height 23
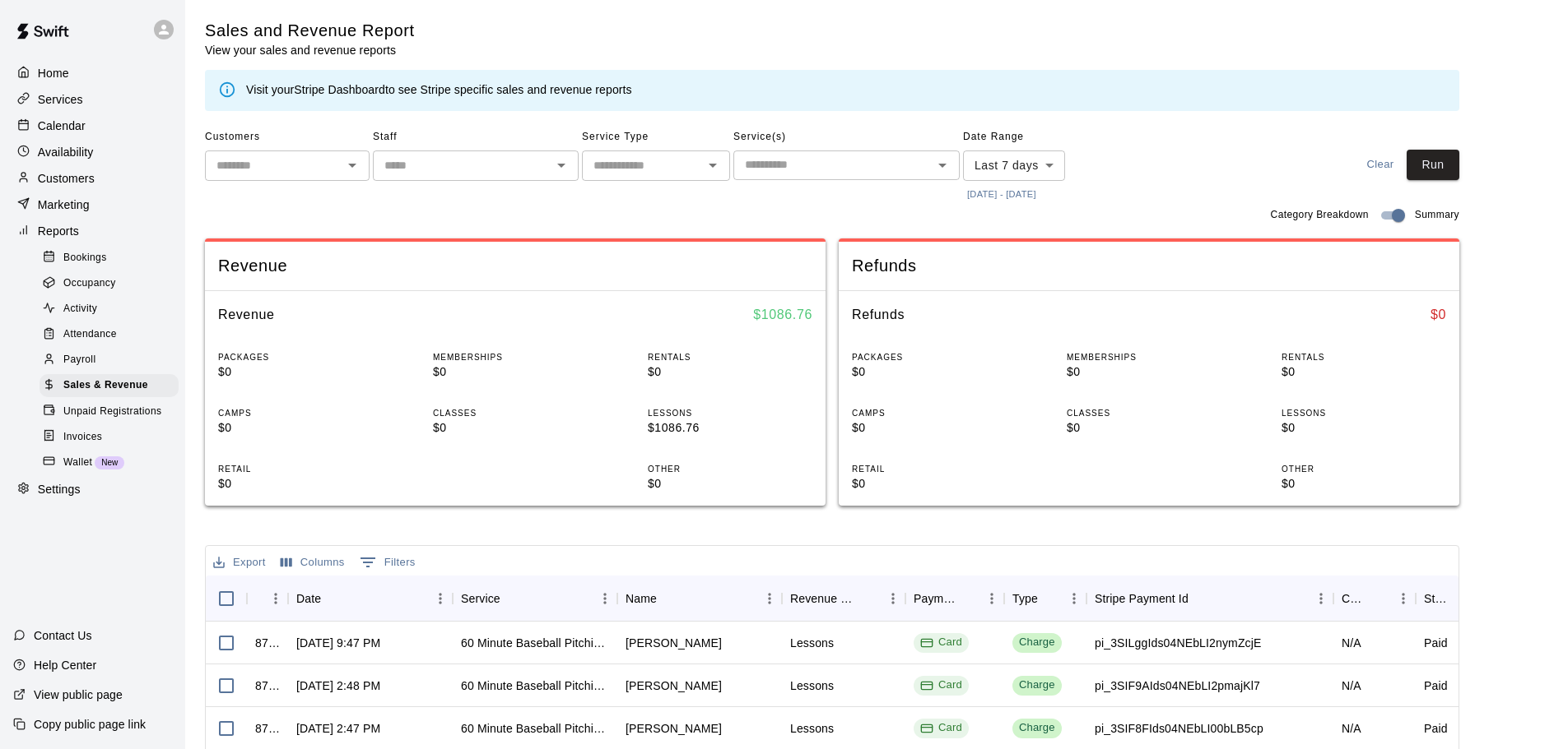
click at [1041, 172] on body "Home Services Calendar Availability Customers Marketing Reports Bookings Occupa…" at bounding box center [784, 563] width 1568 height 1128
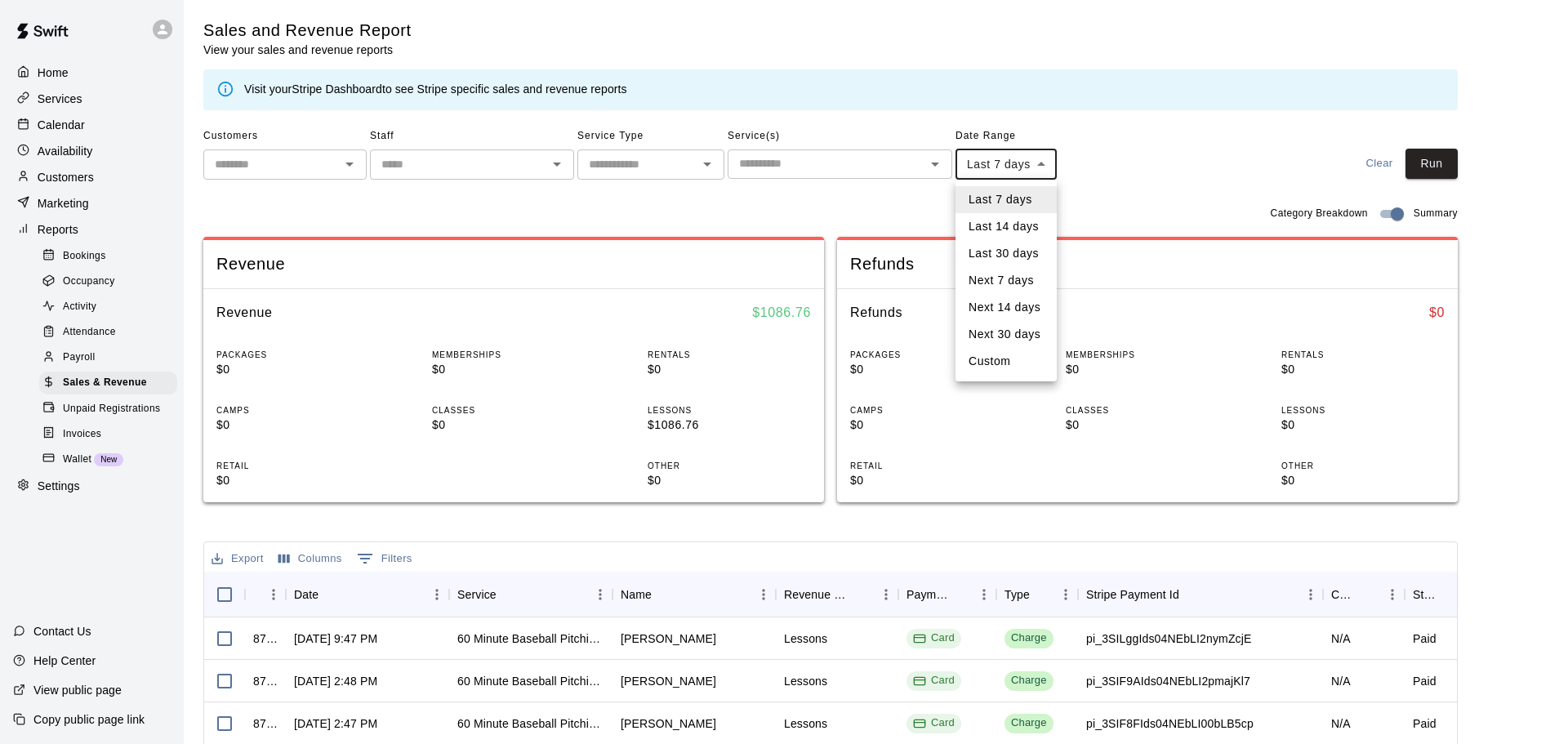
click at [1010, 333] on li "Next 30 days" at bounding box center [1007, 334] width 102 height 27
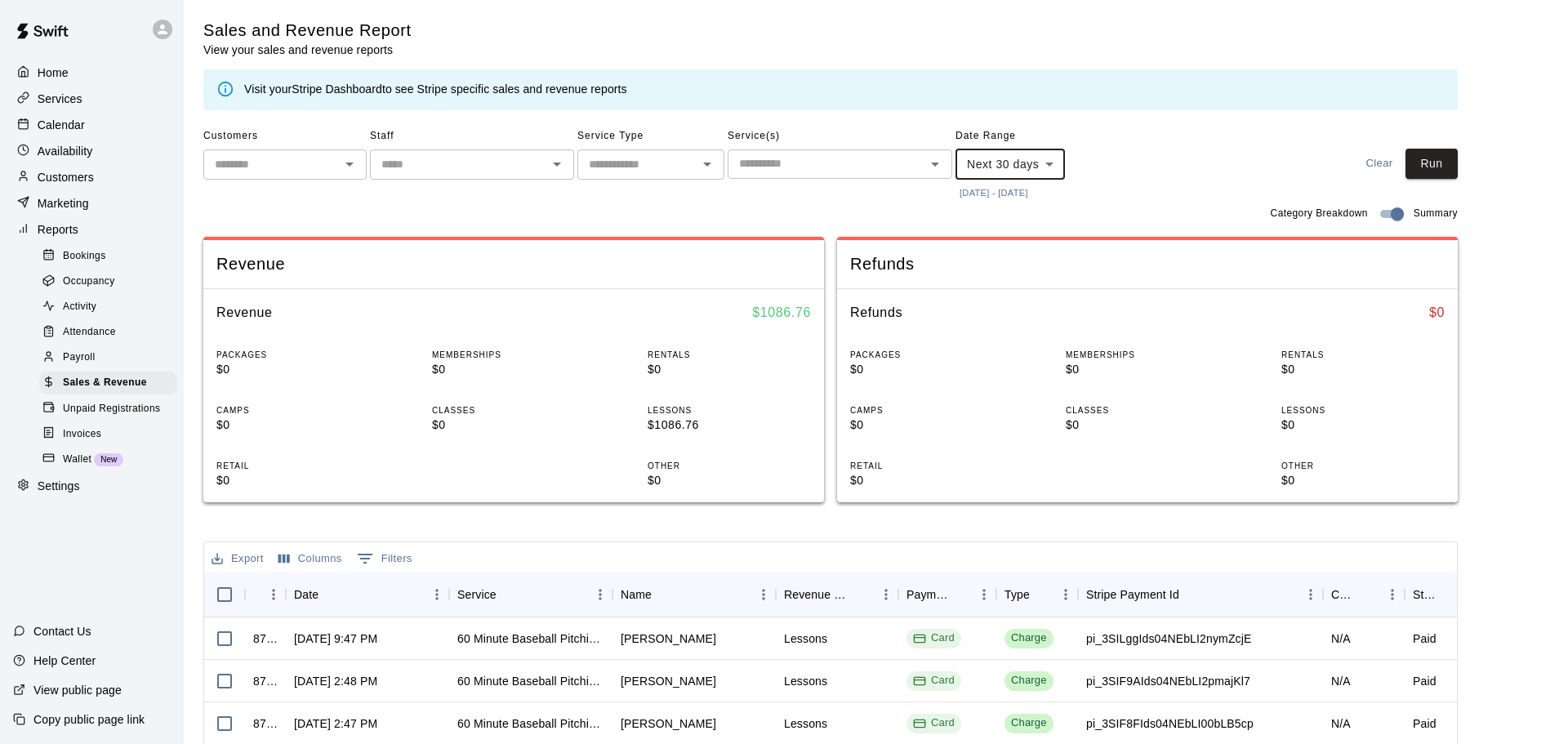
click at [1043, 178] on body "Home Services Calendar Availability Customers Marketing Reports Bookings Occupa…" at bounding box center [784, 560] width 1568 height 1120
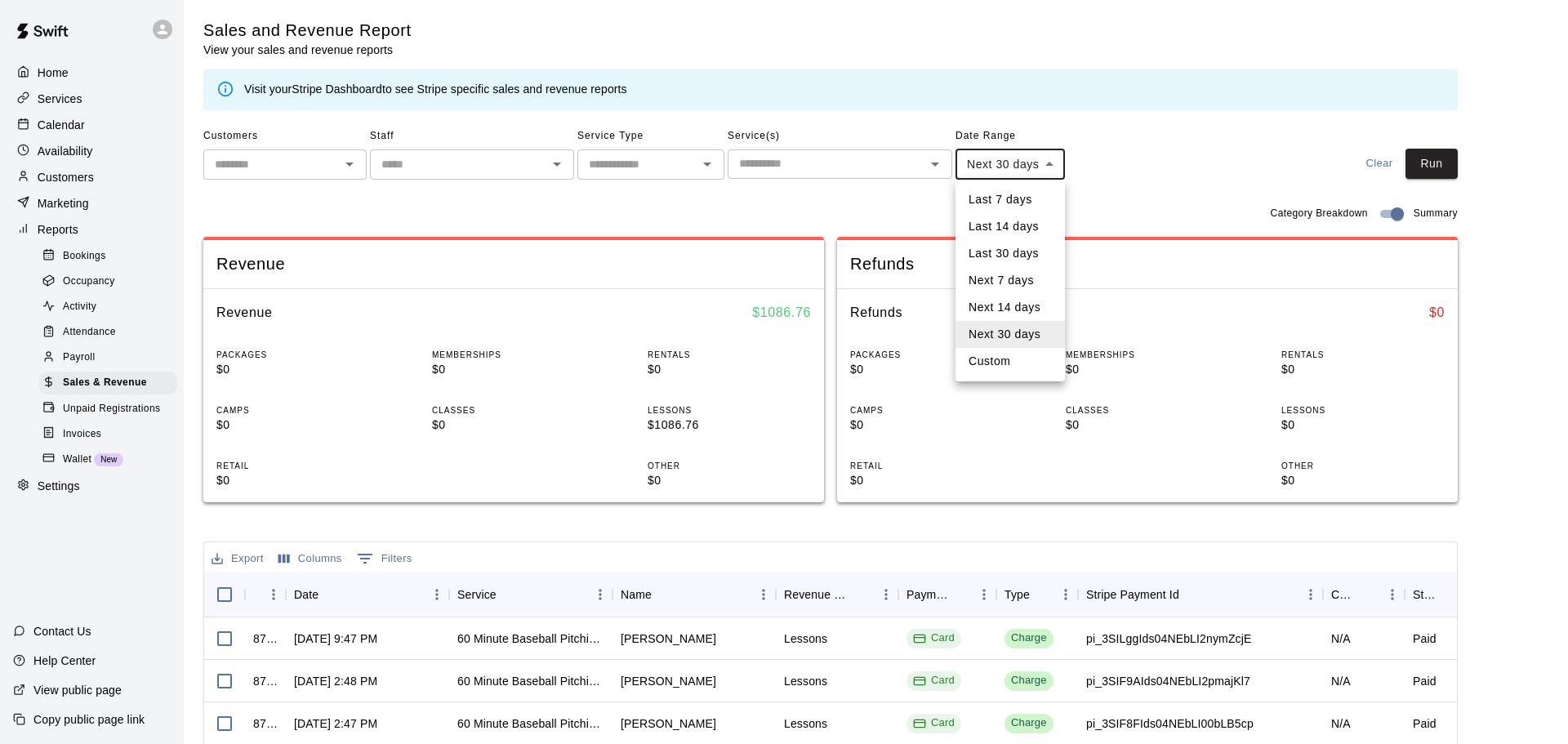
click at [1001, 247] on li "Last 30 days" at bounding box center [1011, 253] width 109 height 27
type input "*****"
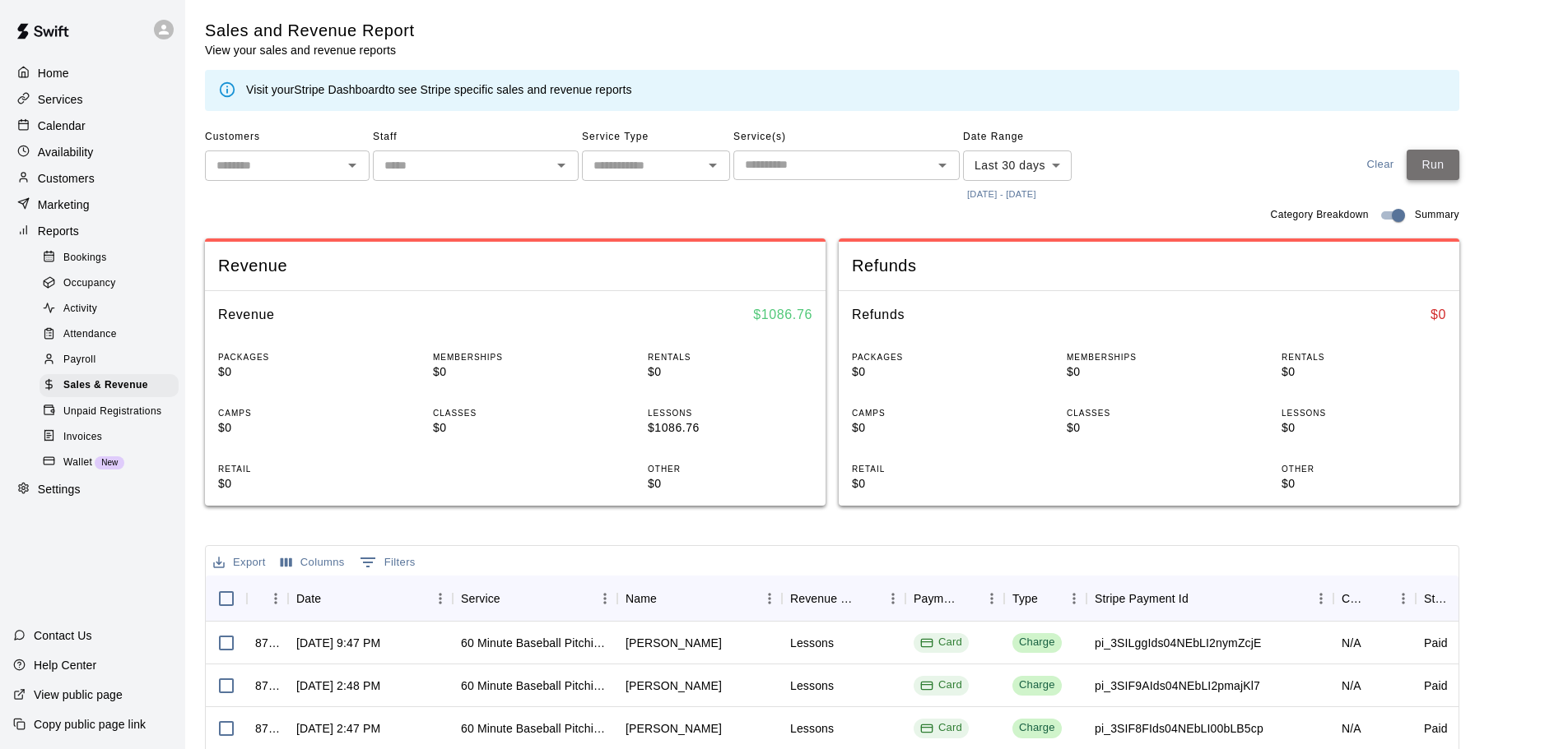
click at [1457, 168] on button "Run" at bounding box center [1433, 165] width 53 height 30
click at [694, 164] on input "text" at bounding box center [641, 166] width 111 height 21
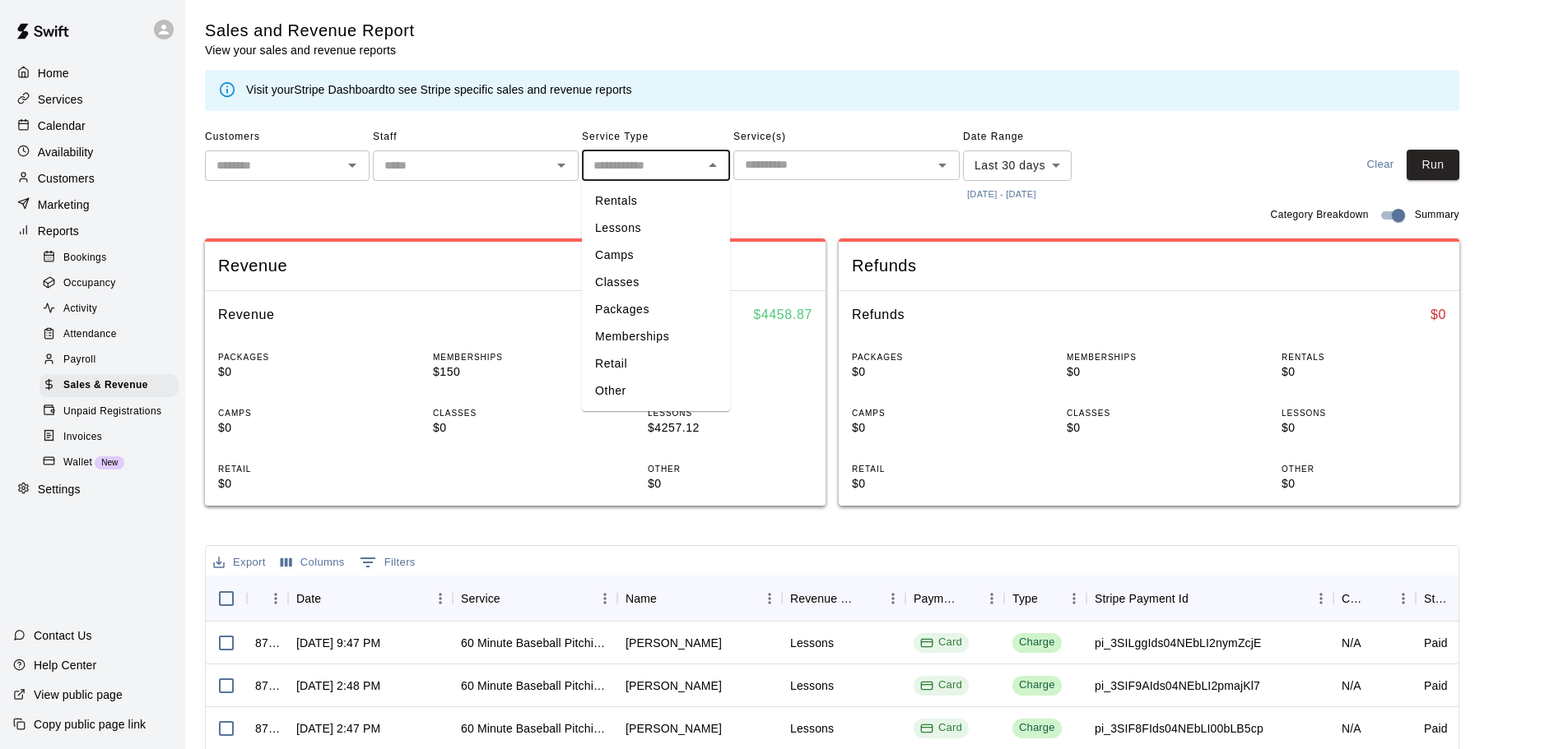
click at [637, 205] on li "Rentals" at bounding box center [656, 201] width 148 height 27
type input "*******"
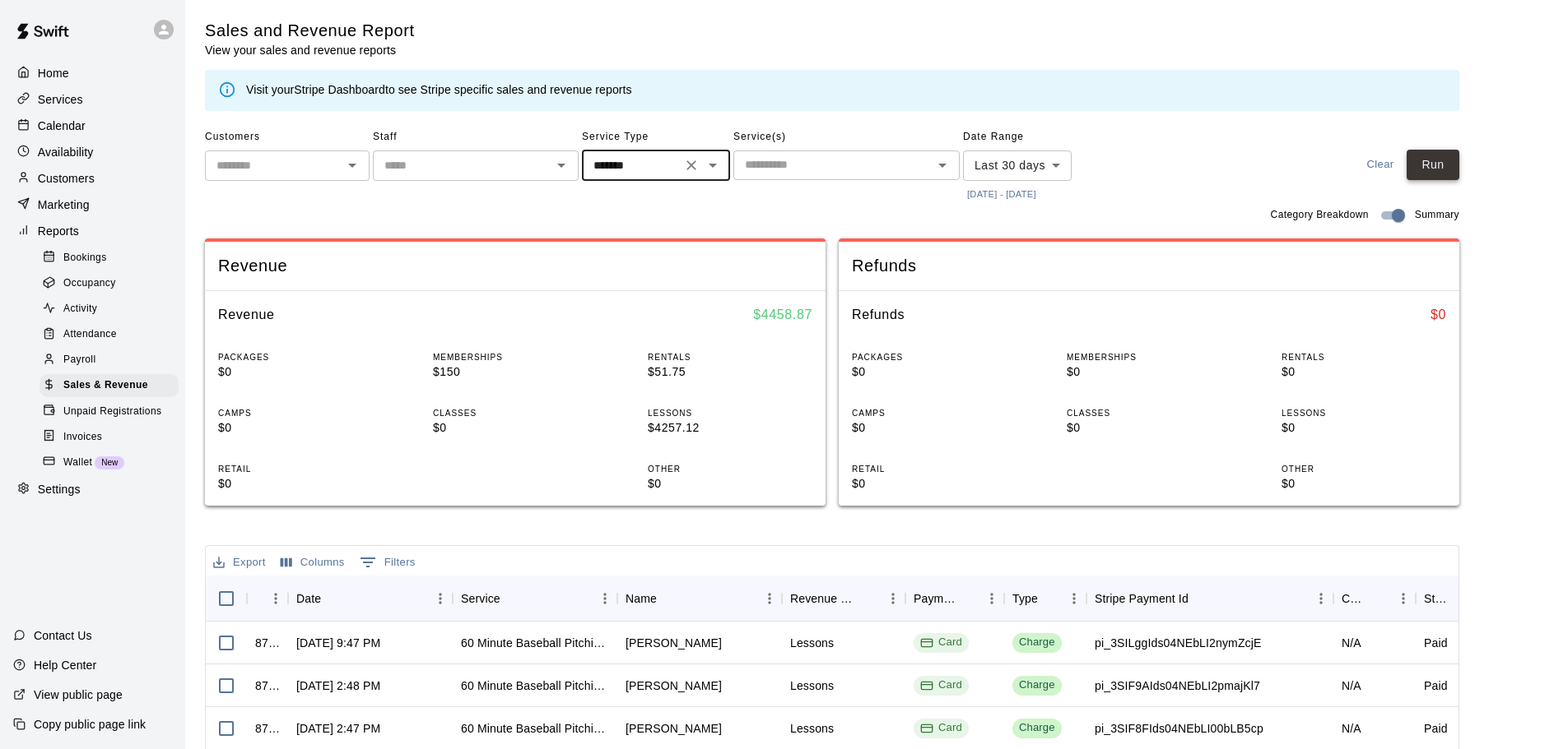
click at [1447, 169] on button "Run" at bounding box center [1433, 165] width 53 height 30
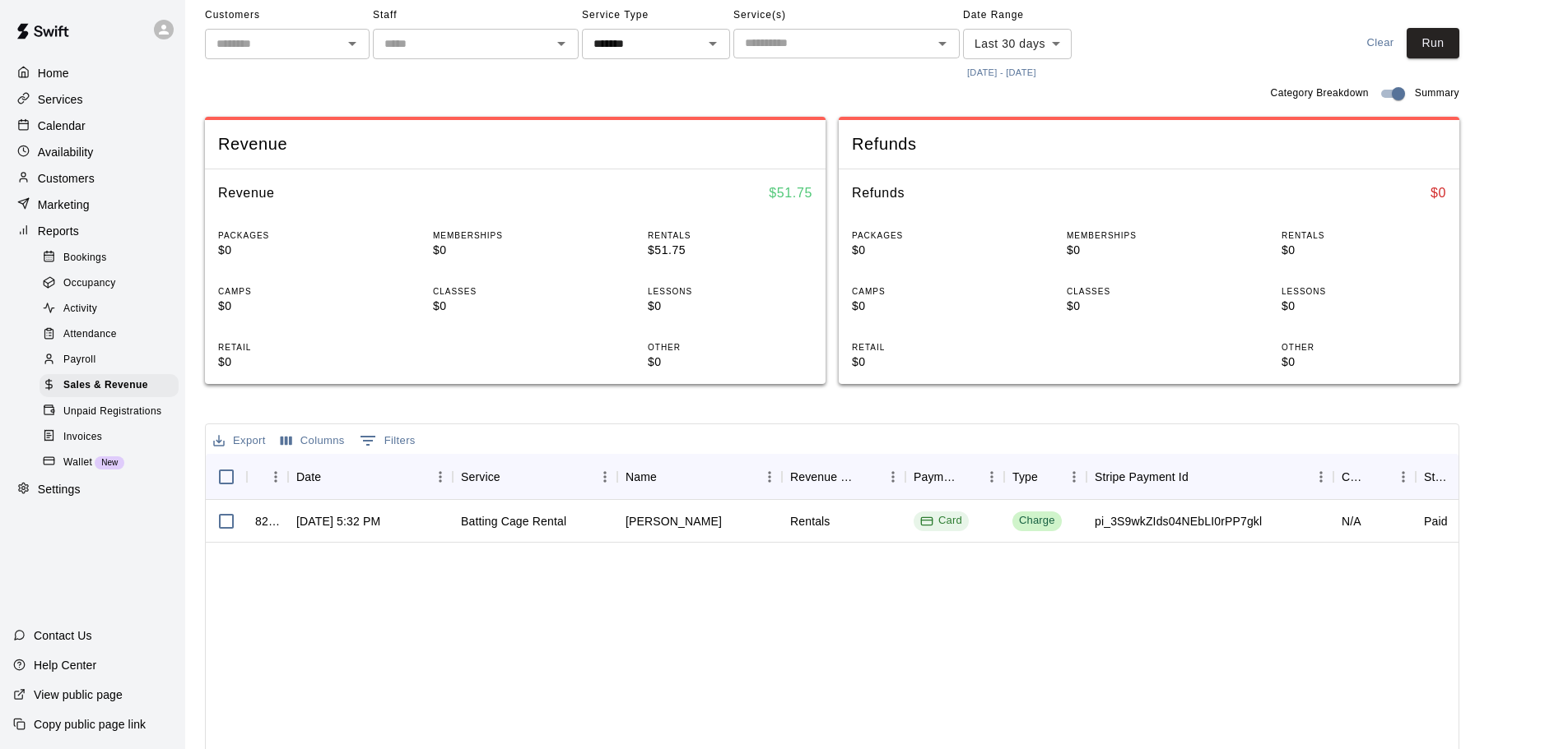
scroll to position [165, 0]
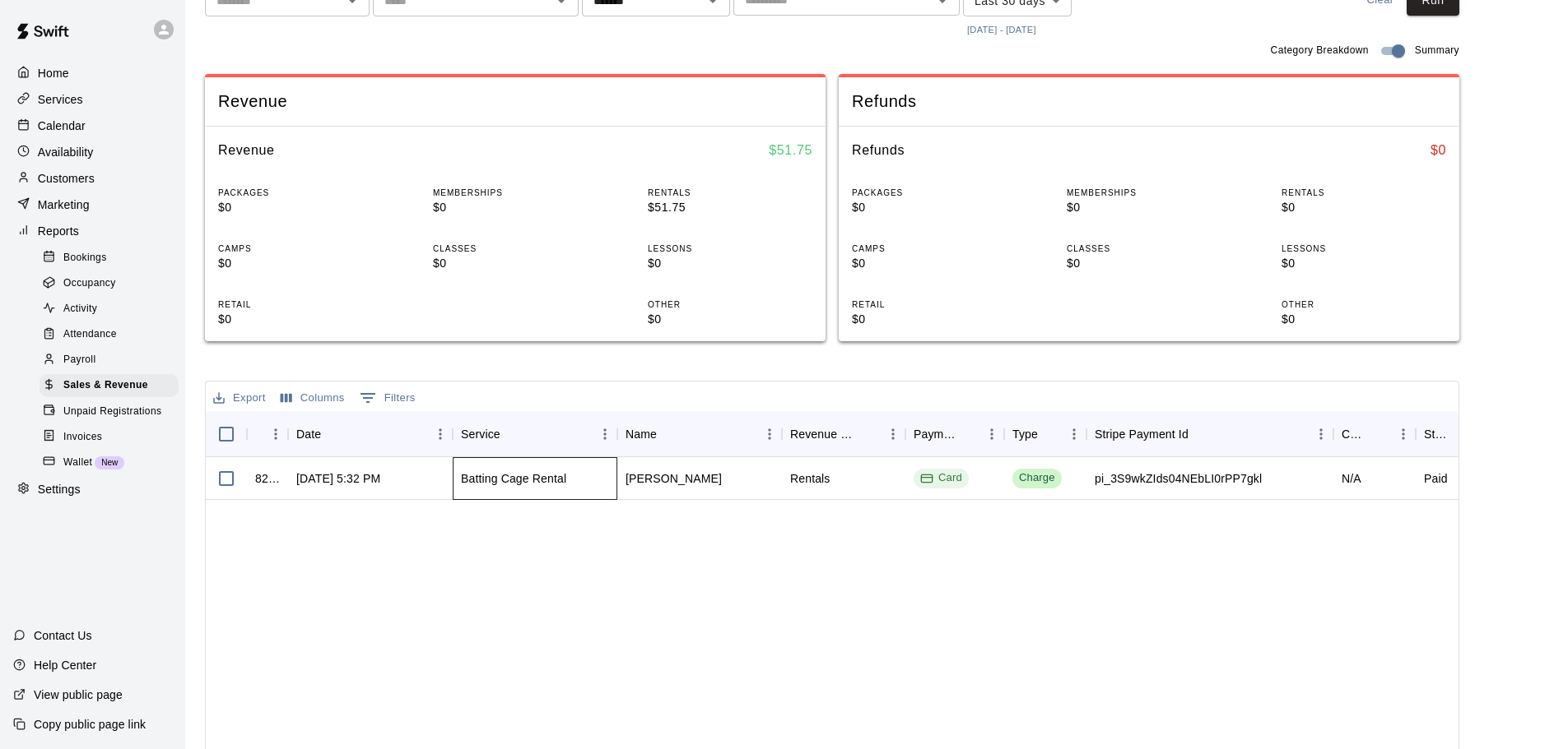
click at [488, 486] on div "Batting Cage Rental" at bounding box center [514, 478] width 105 height 16
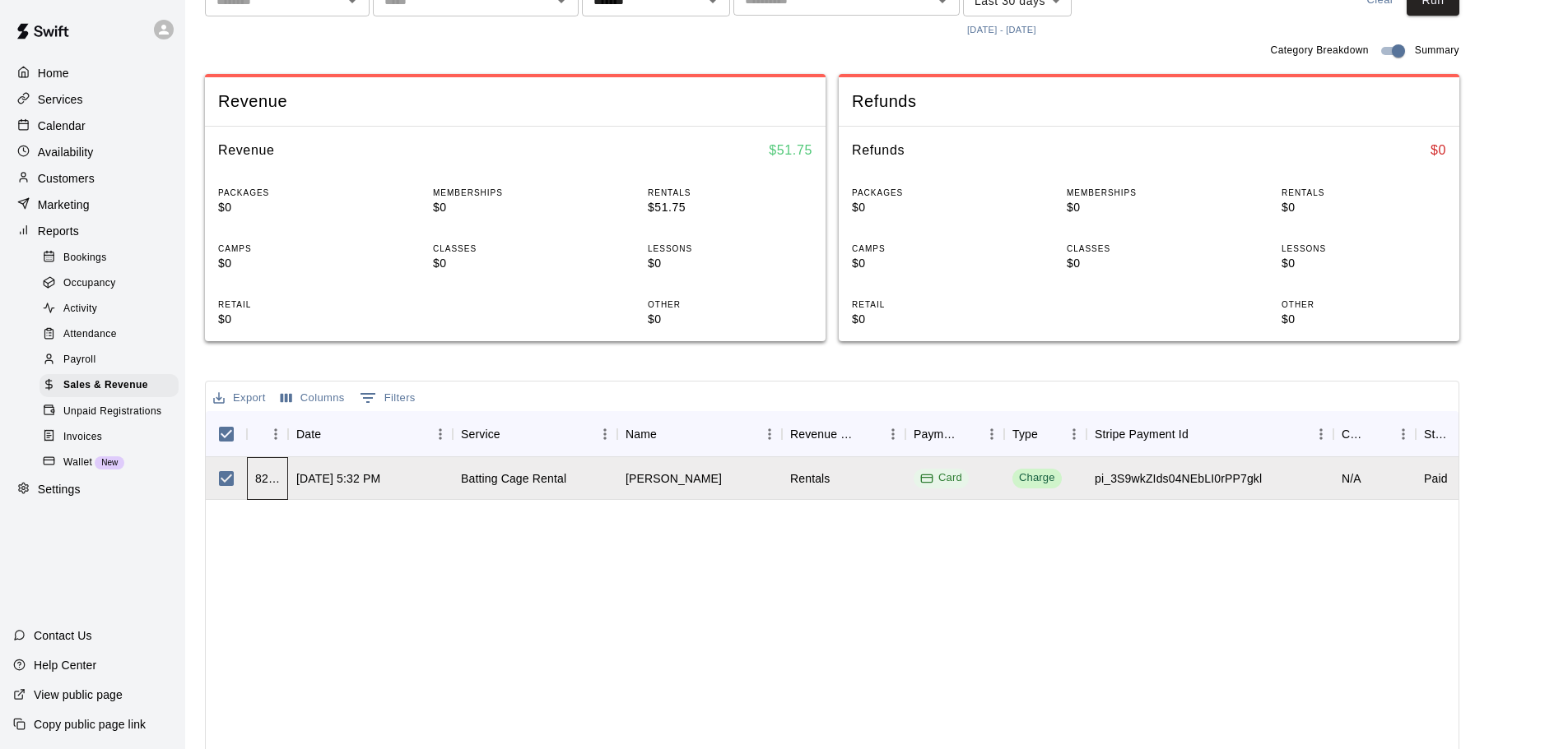
click at [284, 475] on div "828529" at bounding box center [267, 478] width 41 height 43
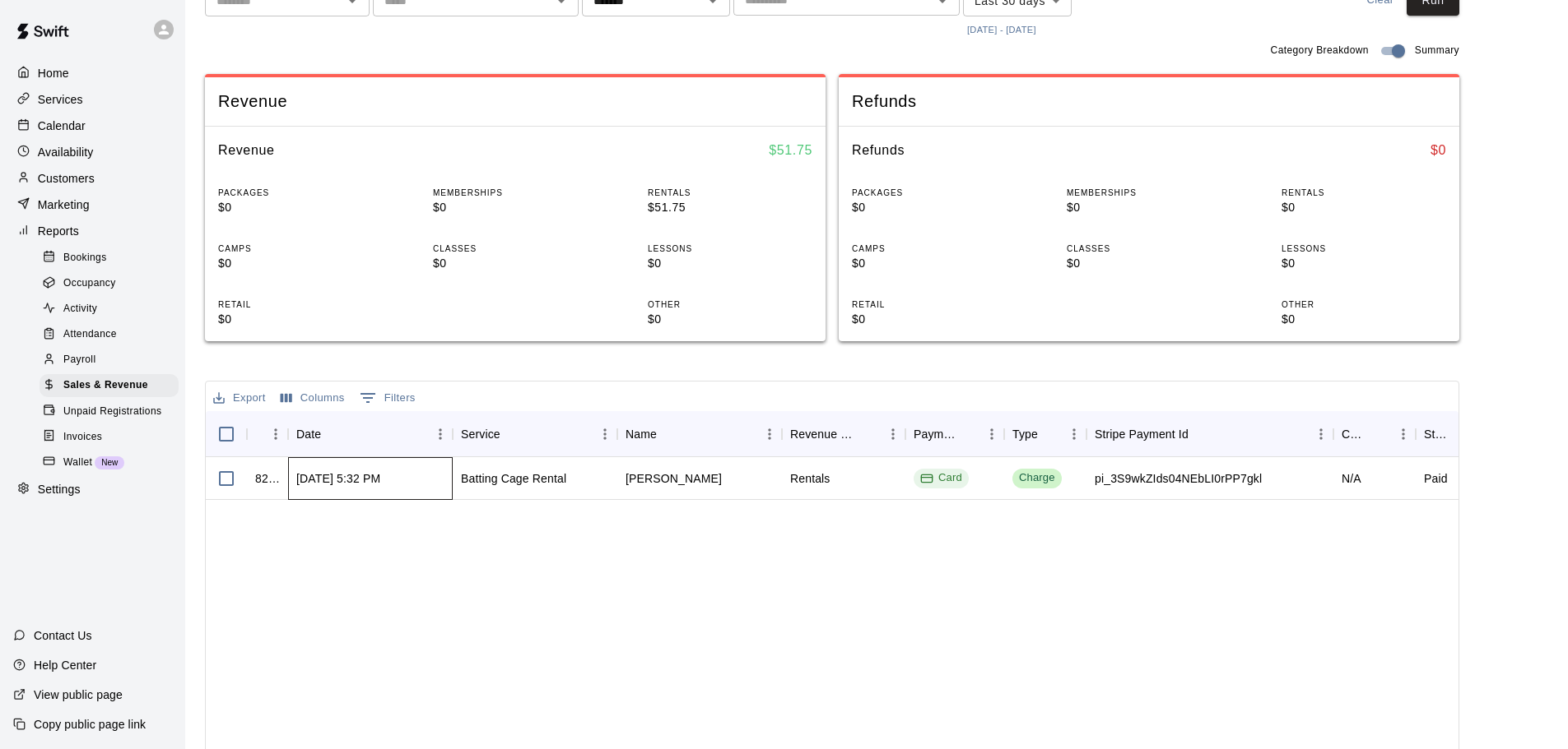
click at [367, 471] on div "[DATE] 5:32 PM" at bounding box center [338, 478] width 84 height 16
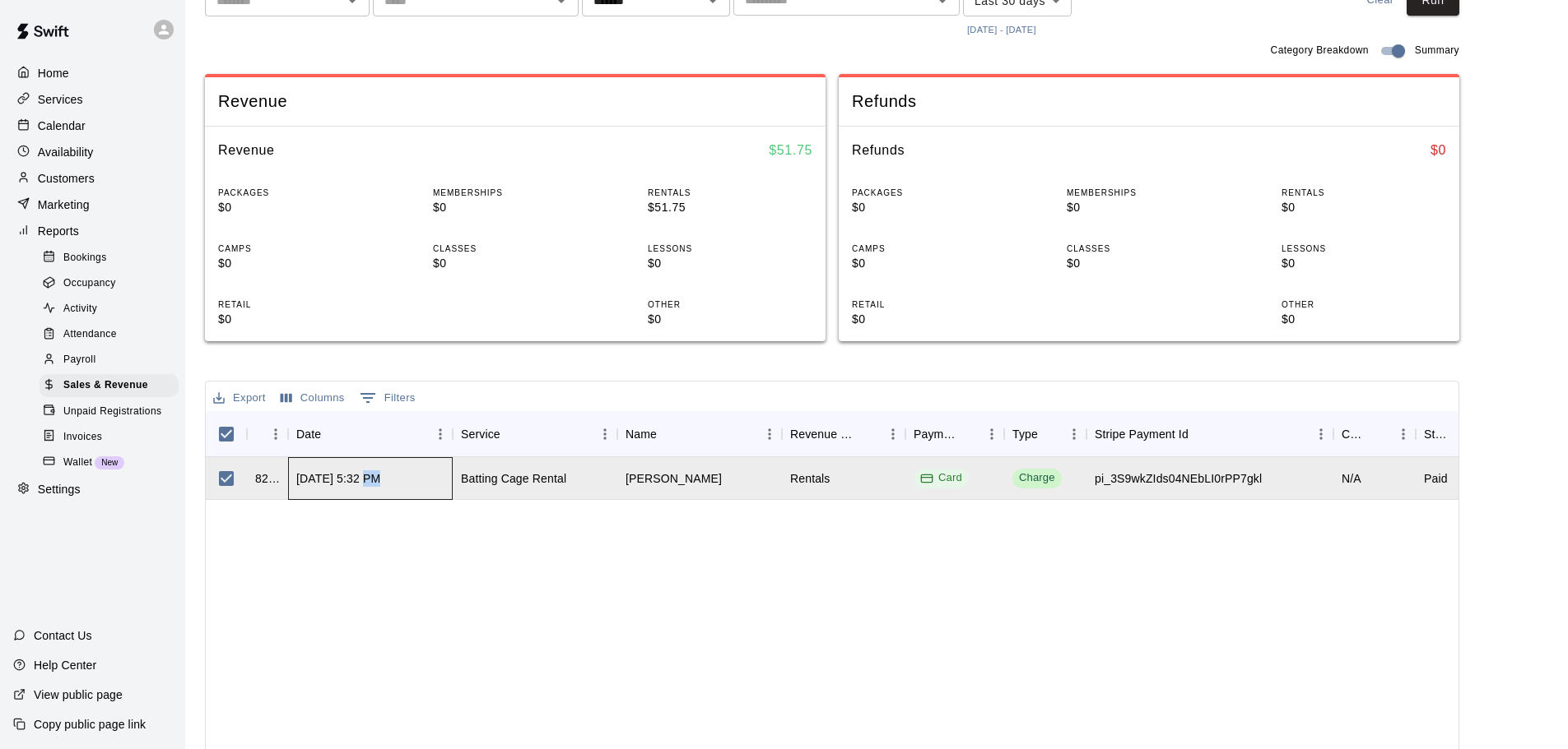
click at [367, 471] on div "[DATE] 5:32 PM" at bounding box center [338, 478] width 84 height 16
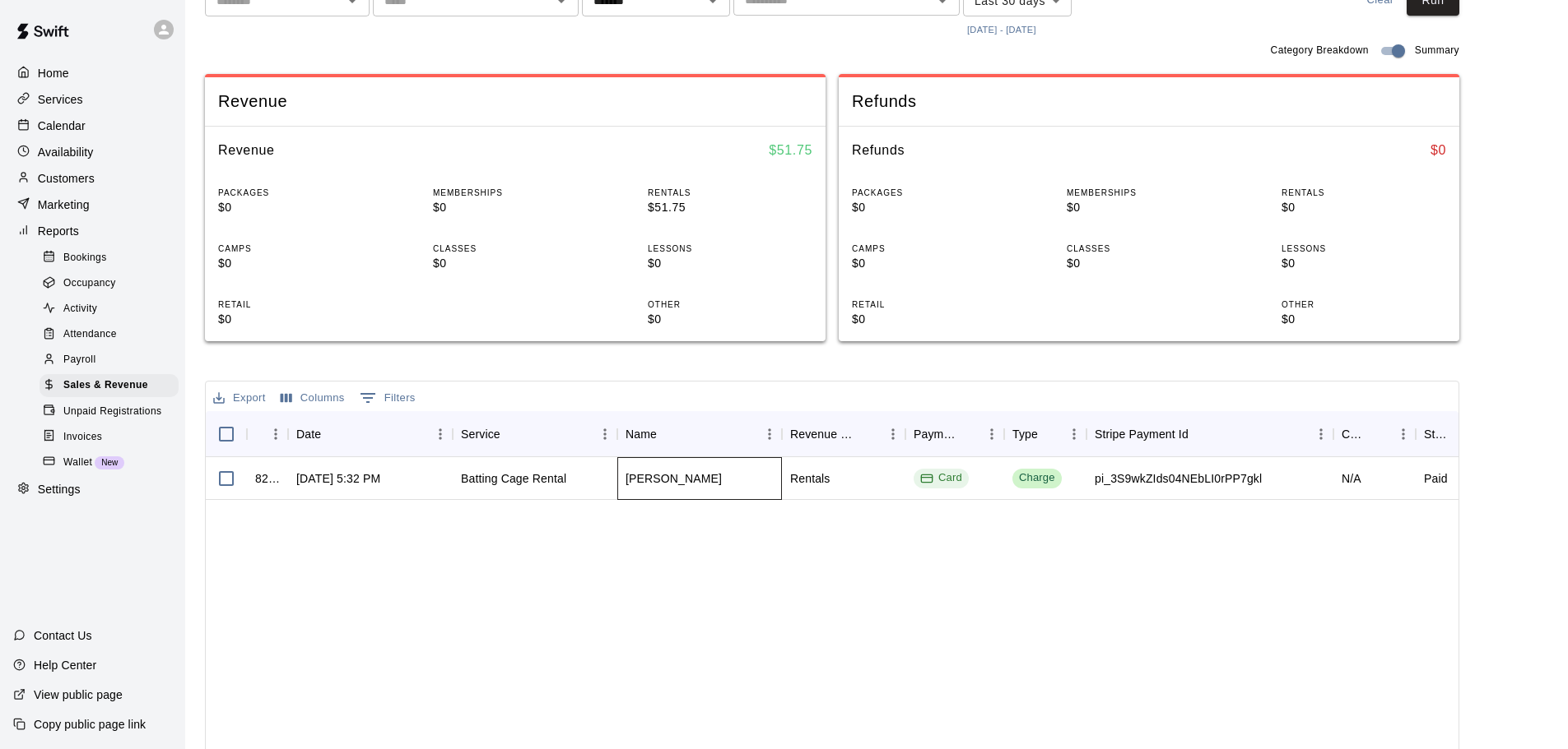
click at [627, 483] on div "[PERSON_NAME]" at bounding box center [674, 478] width 97 height 16
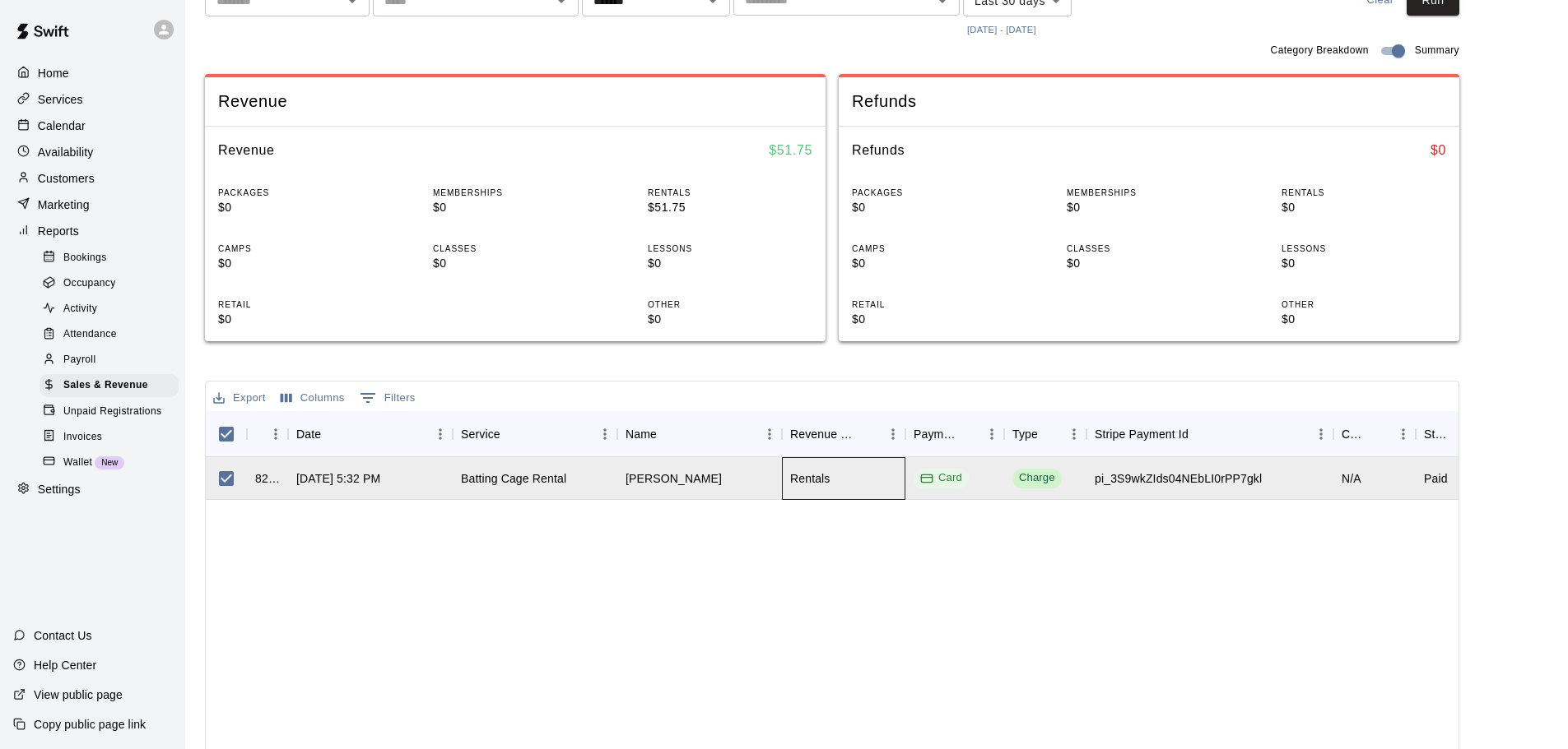
click at [875, 493] on div "Rentals" at bounding box center [843, 478] width 123 height 43
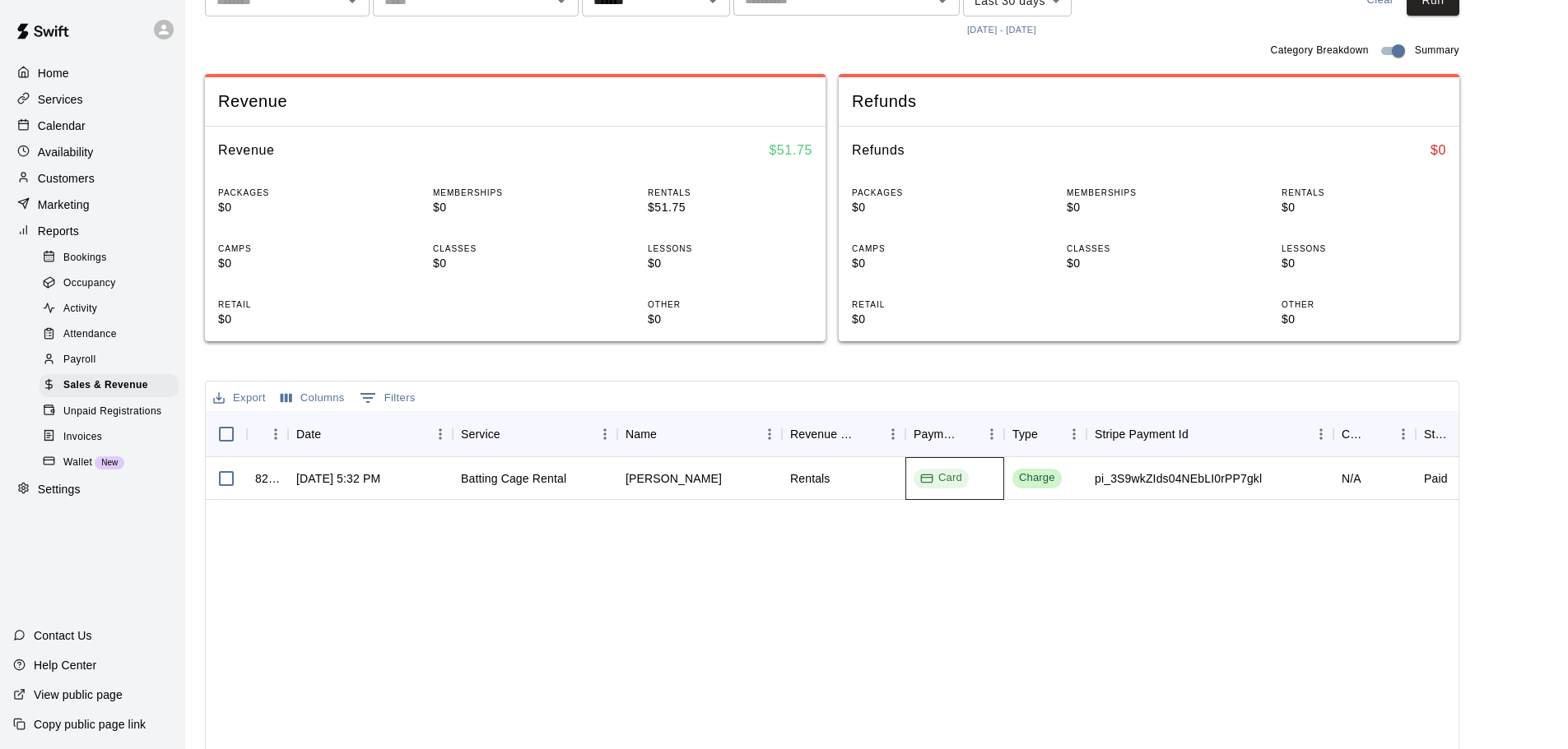
click at [946, 464] on div "Card" at bounding box center [955, 478] width 99 height 43
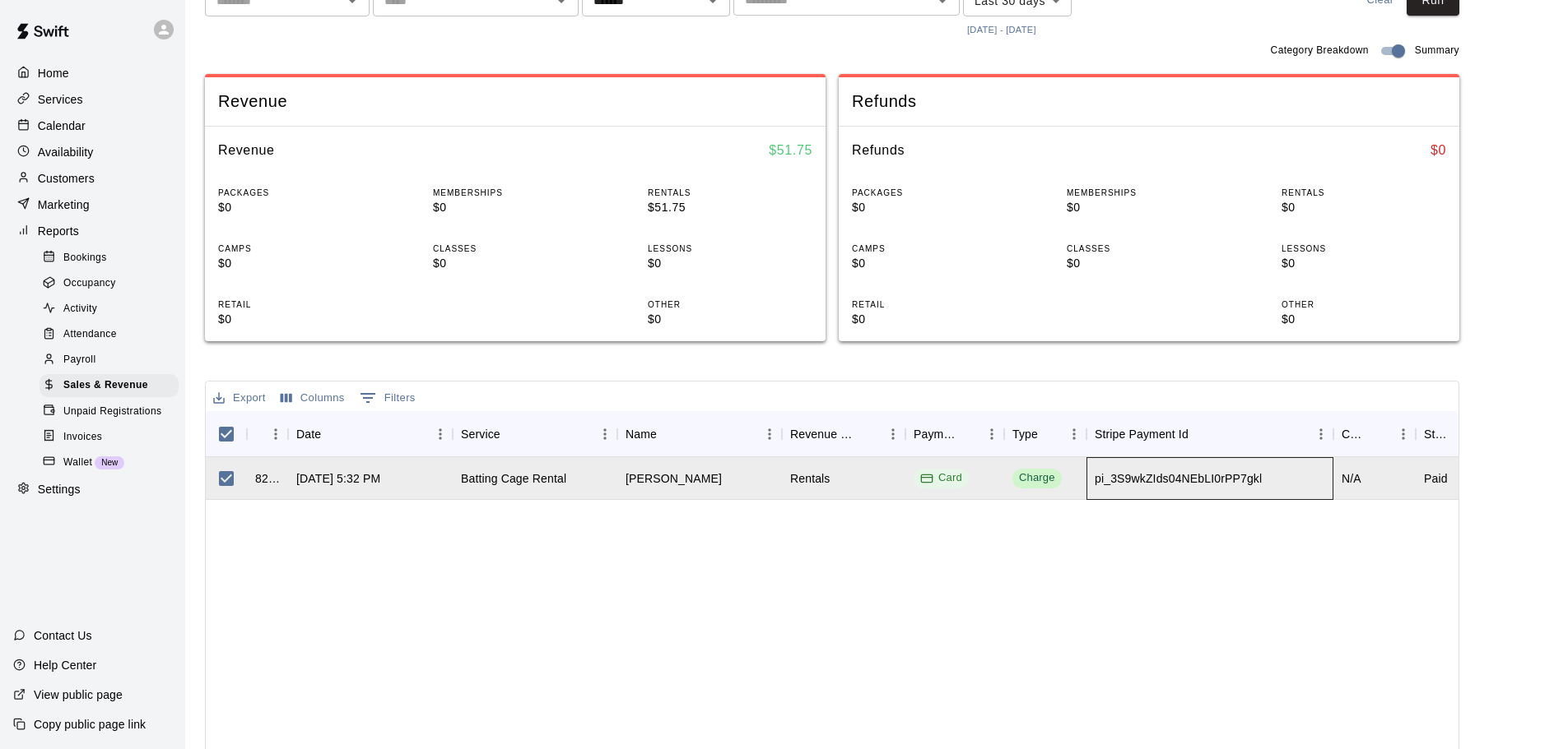
click at [1101, 473] on div "pi_3S9wkZIds04NEbLI0rPP7gkl" at bounding box center [1179, 478] width 167 height 16
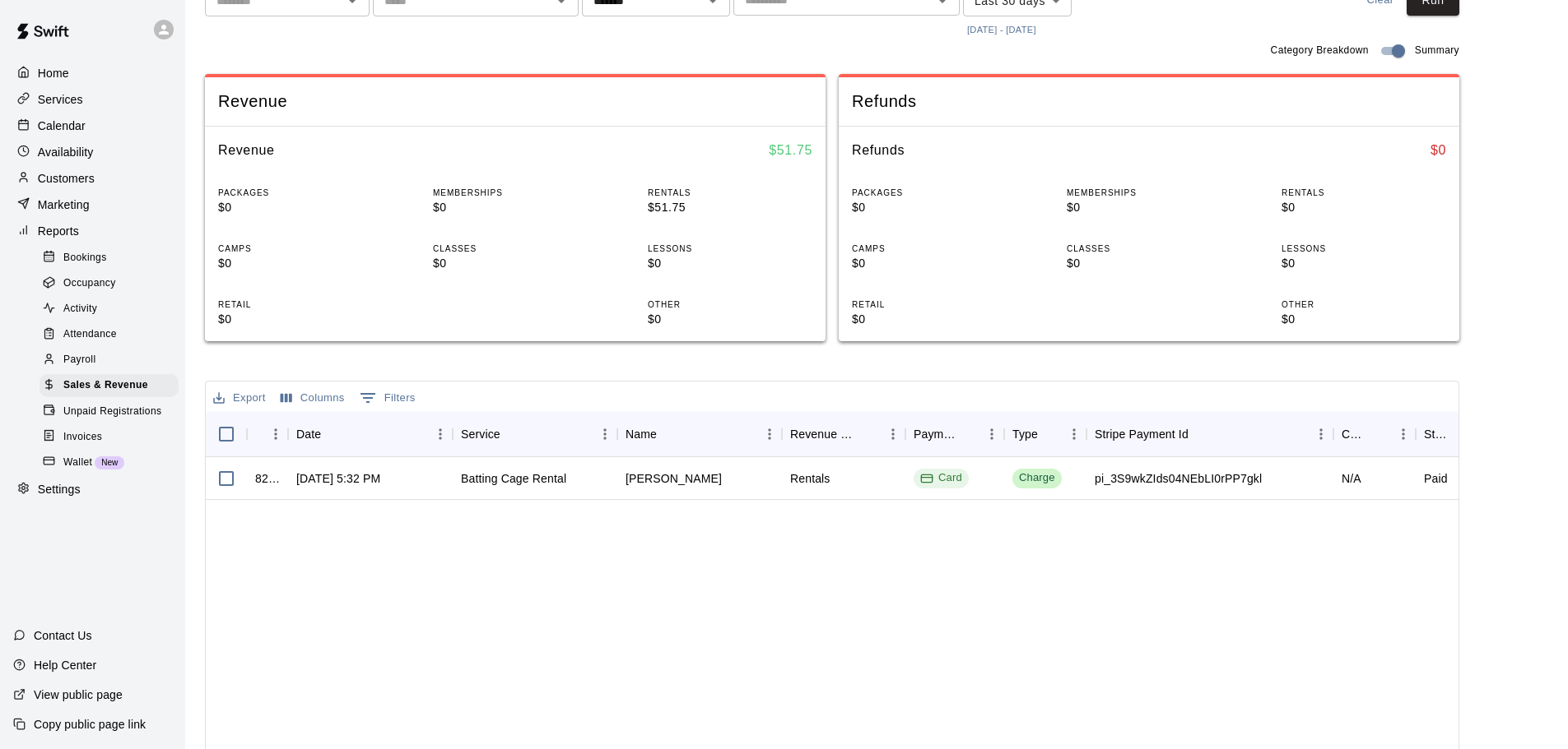
click at [1452, 502] on div "828529 [DATE] 5:32 PM Batting Cage Rental [PERSON_NAME] Rentals Card Charge pi_…" at bounding box center [1049, 685] width 1687 height 455
click at [1452, 490] on div "Paid" at bounding box center [1456, 478] width 82 height 43
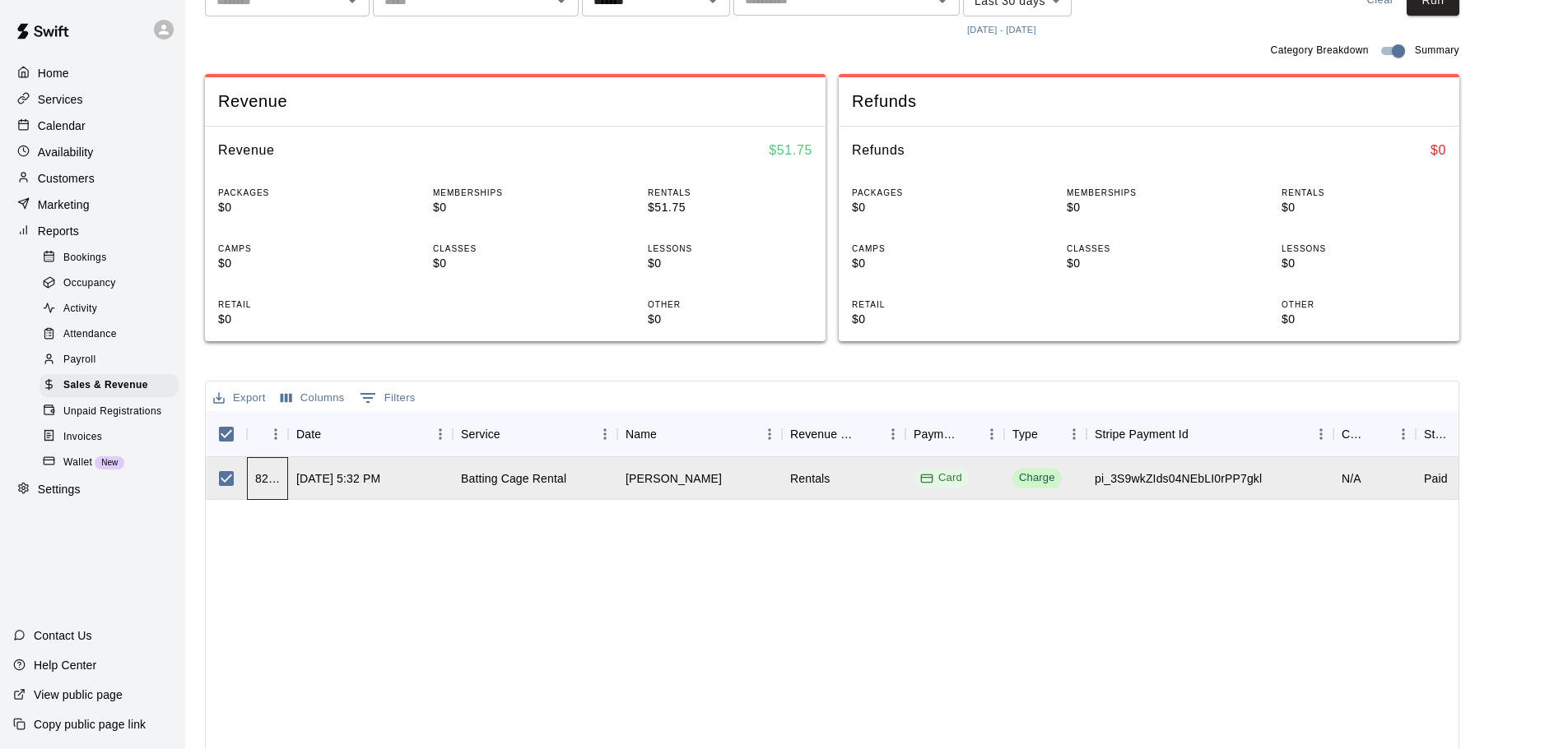
click at [266, 480] on div "828529" at bounding box center [267, 478] width 25 height 16
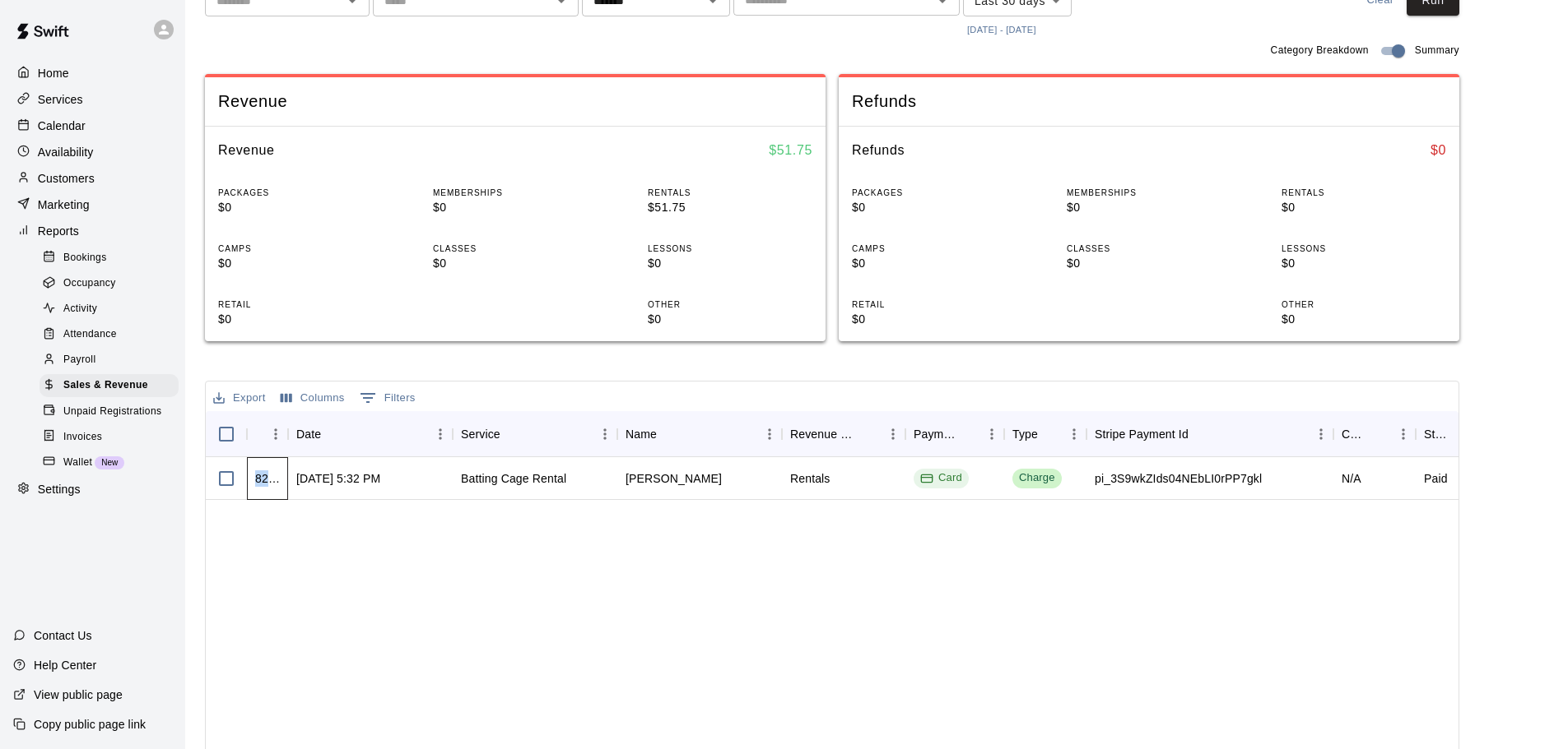
click at [266, 480] on div "828529" at bounding box center [267, 478] width 25 height 16
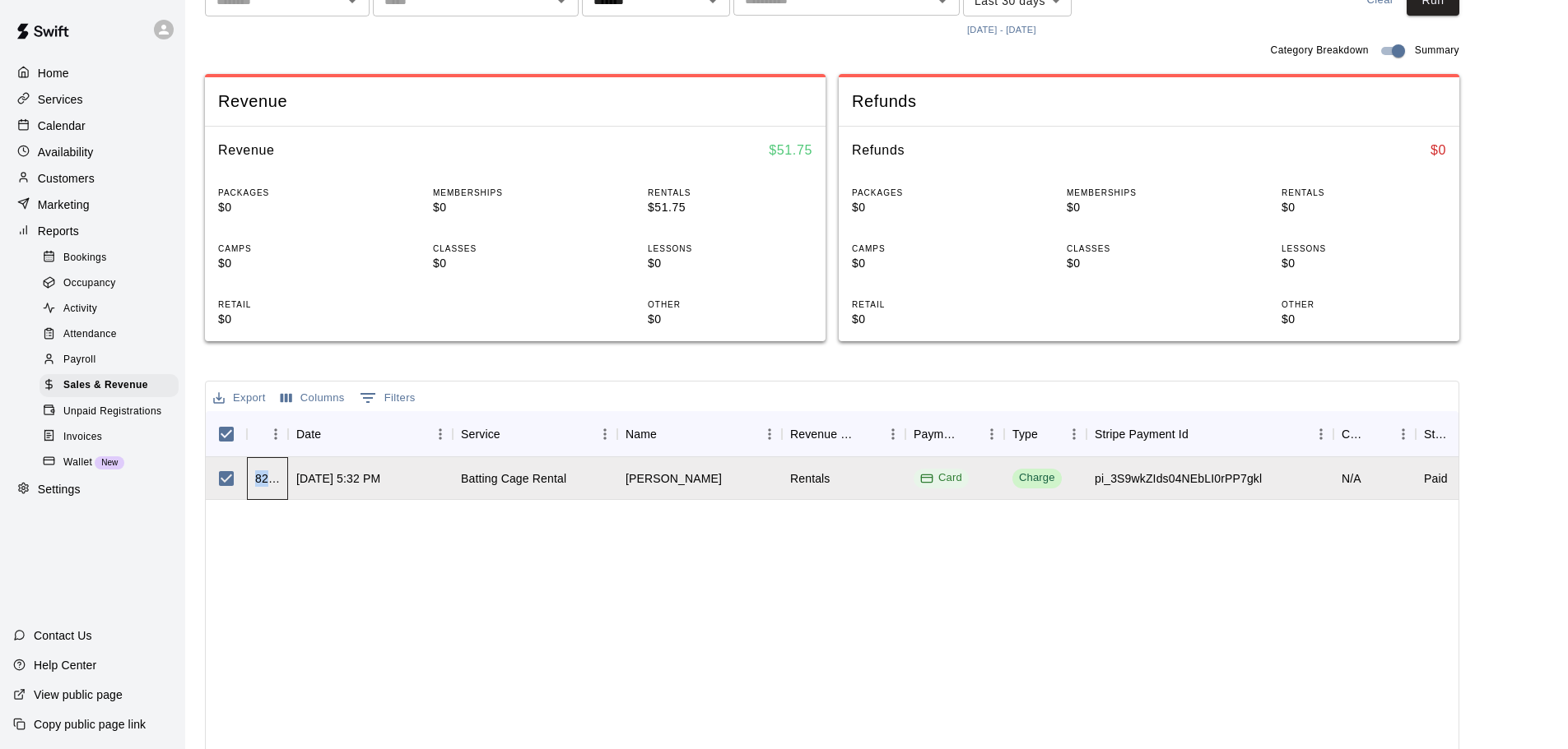
click at [266, 480] on div "828529" at bounding box center [267, 478] width 25 height 16
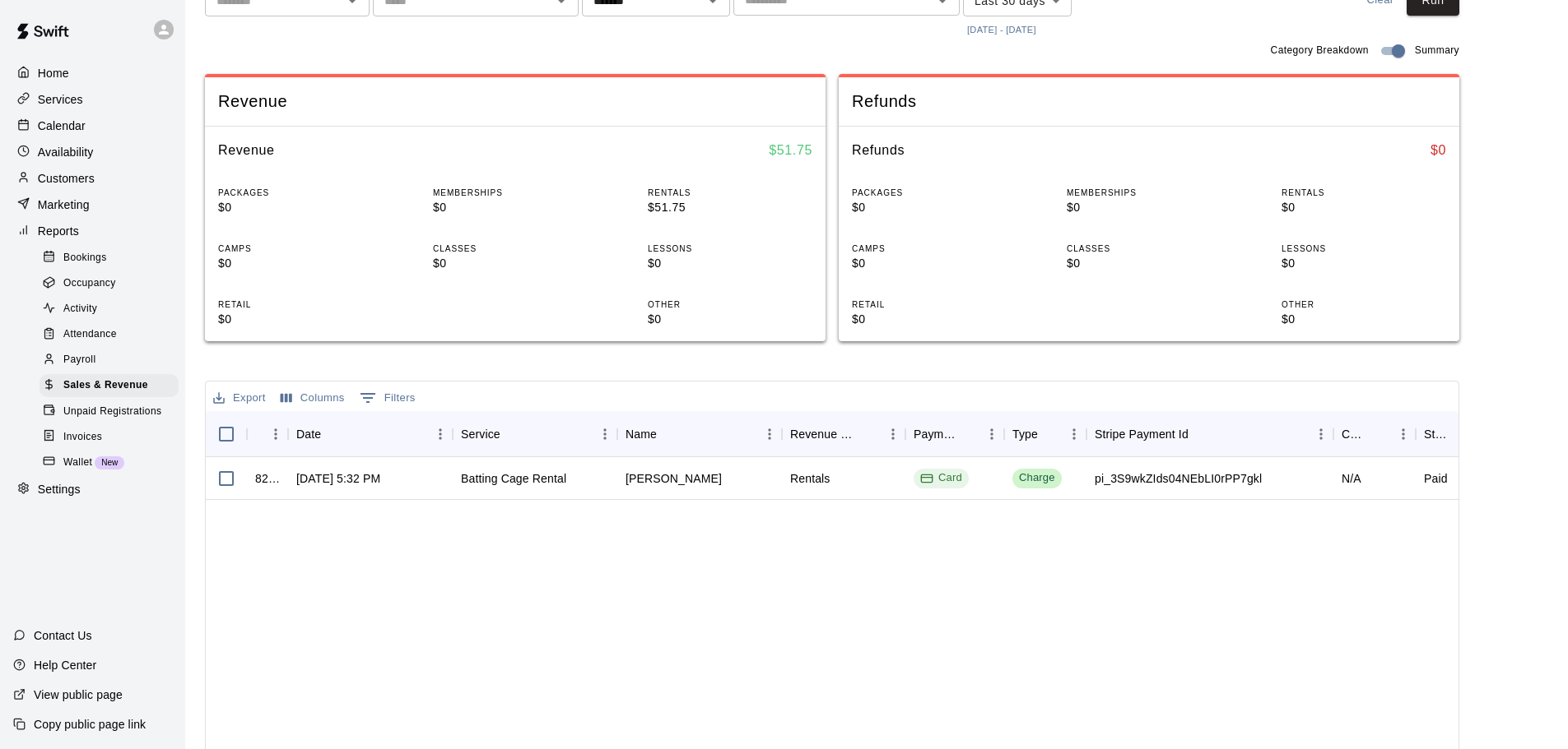
click at [428, 594] on div "828529 [DATE] 5:32 PM Batting Cage Rental [PERSON_NAME] Rentals Card Charge pi_…" at bounding box center [1049, 685] width 1687 height 455
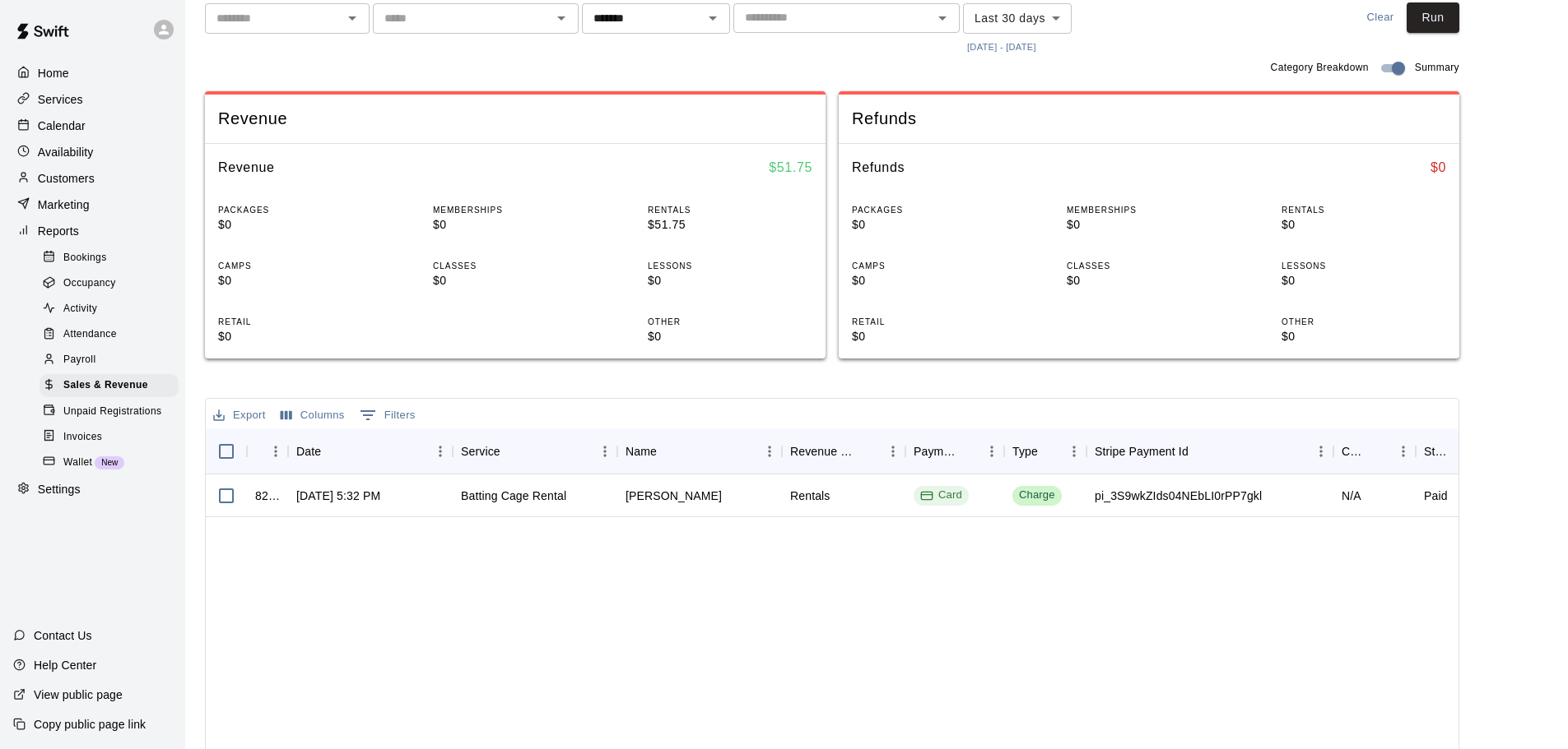
scroll to position [0, 0]
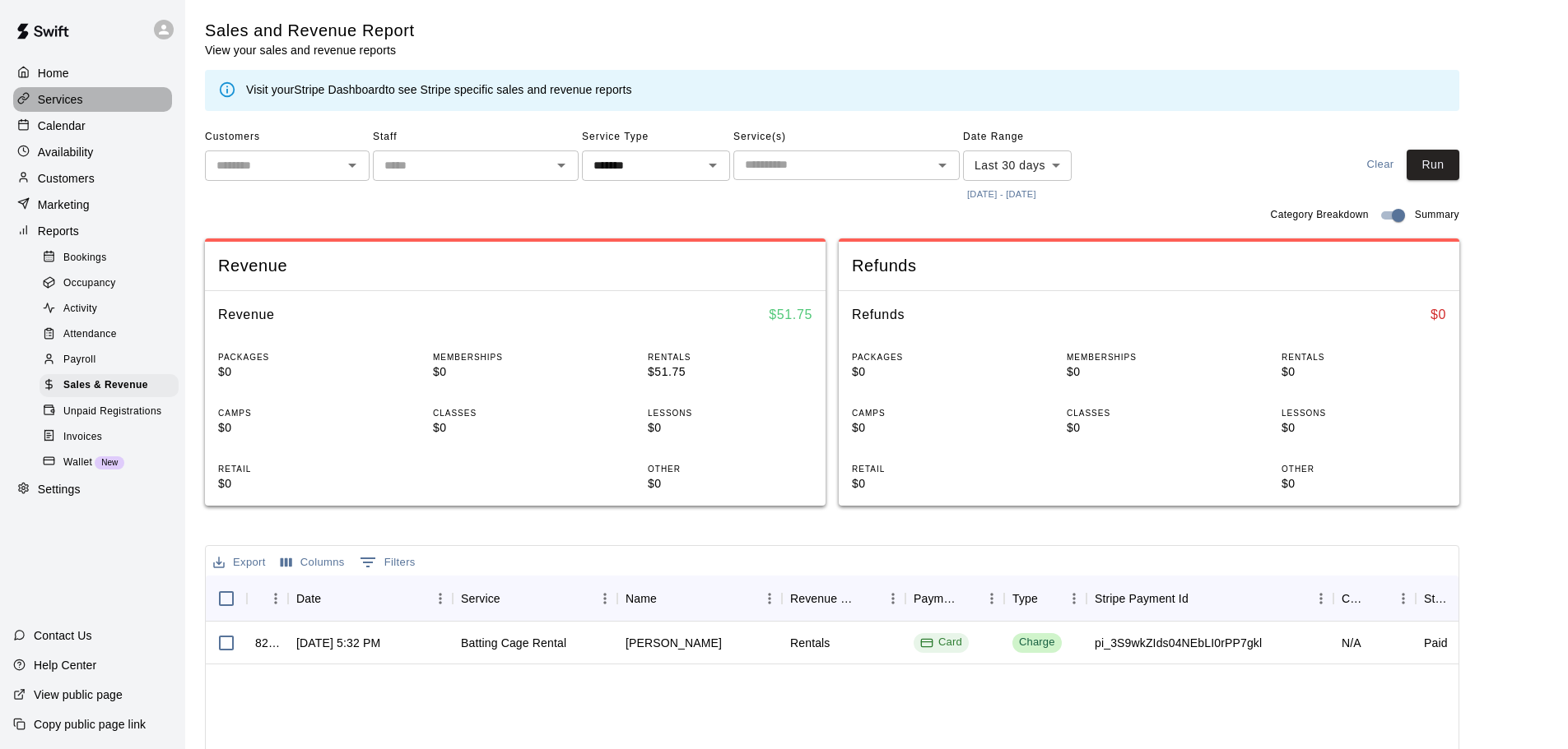
click at [79, 101] on p "Services" at bounding box center [61, 98] width 45 height 16
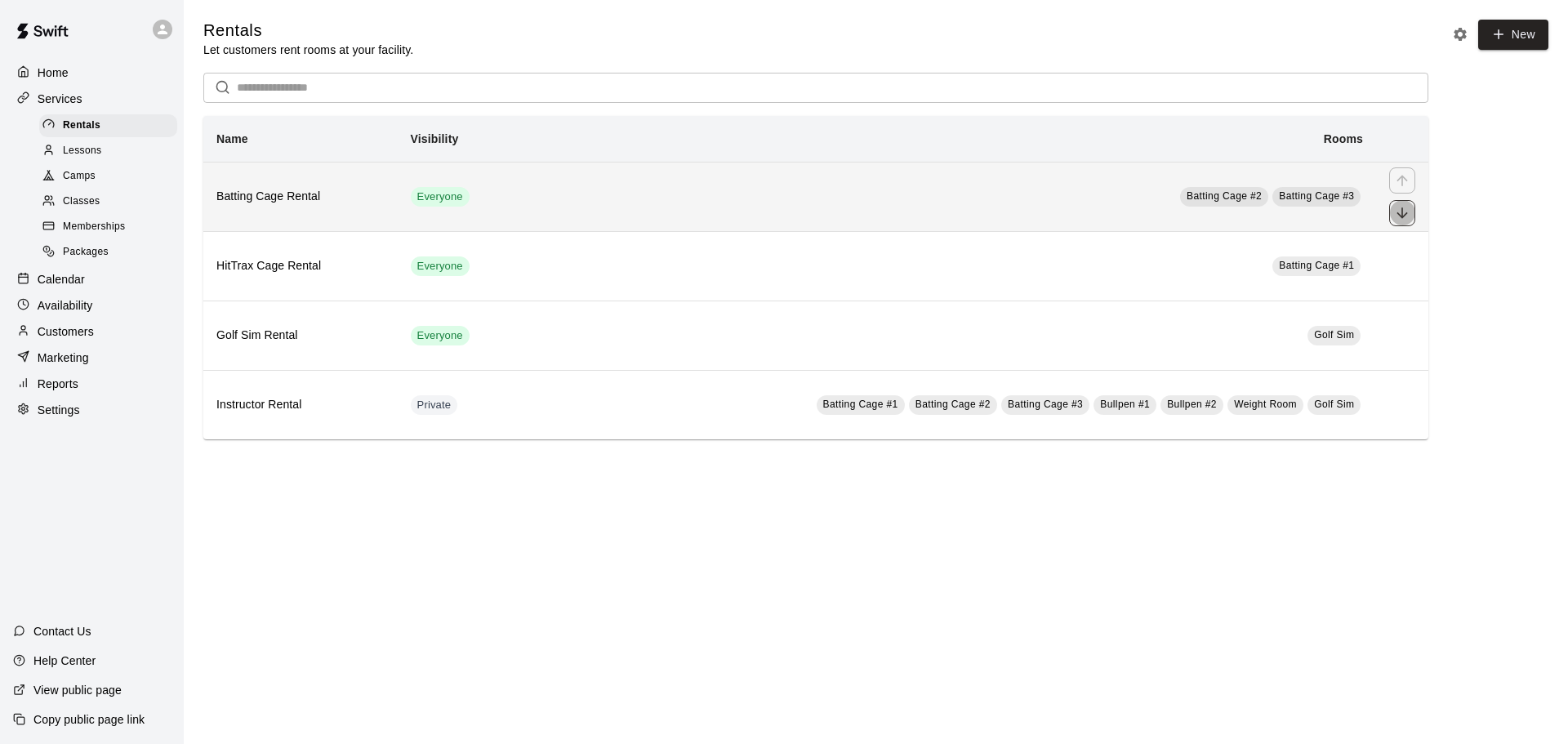
click at [1398, 216] on icon "move item down" at bounding box center [1402, 213] width 10 height 10
click at [1414, 182] on div "simple table" at bounding box center [1403, 181] width 26 height 26
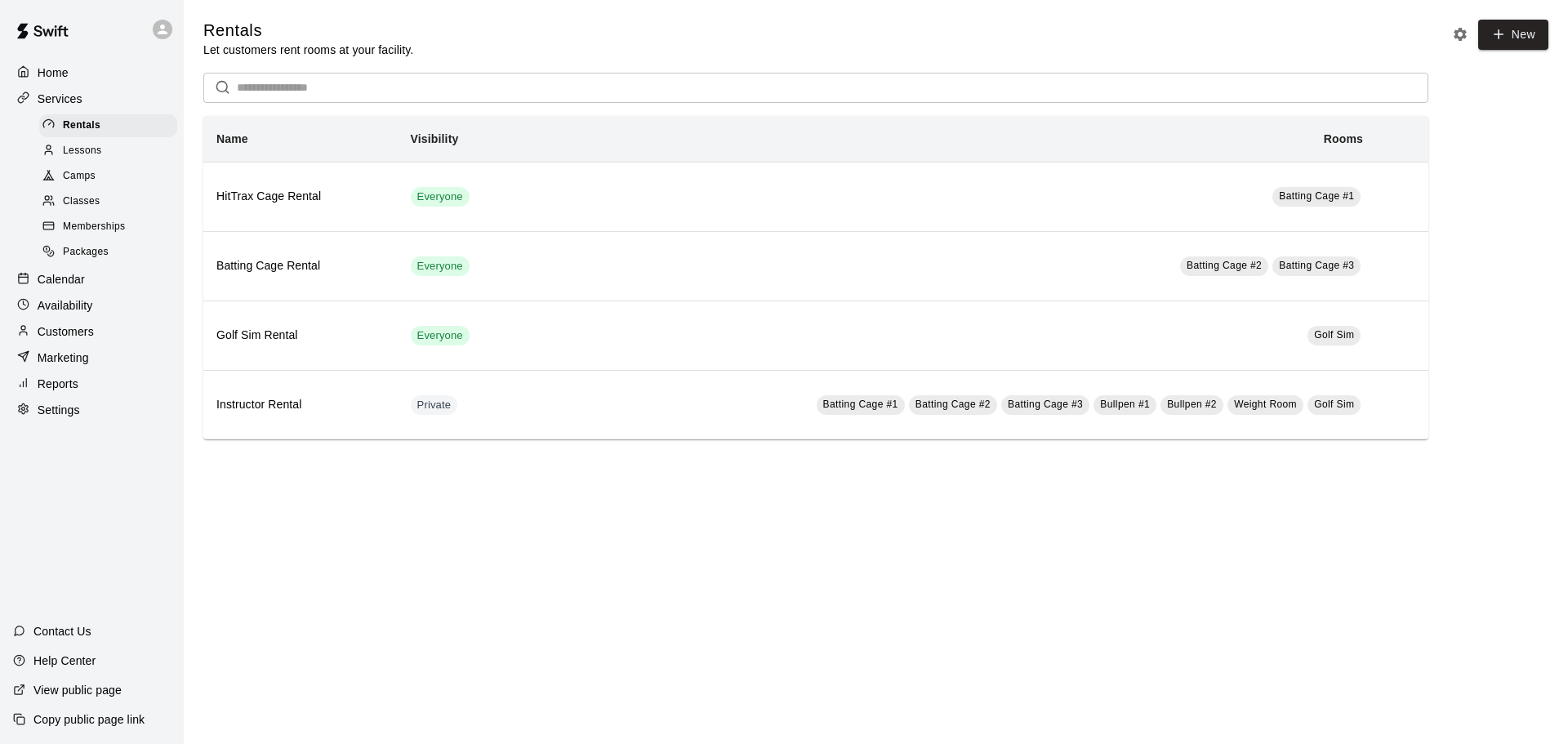
click at [77, 392] on p "Reports" at bounding box center [57, 384] width 40 height 16
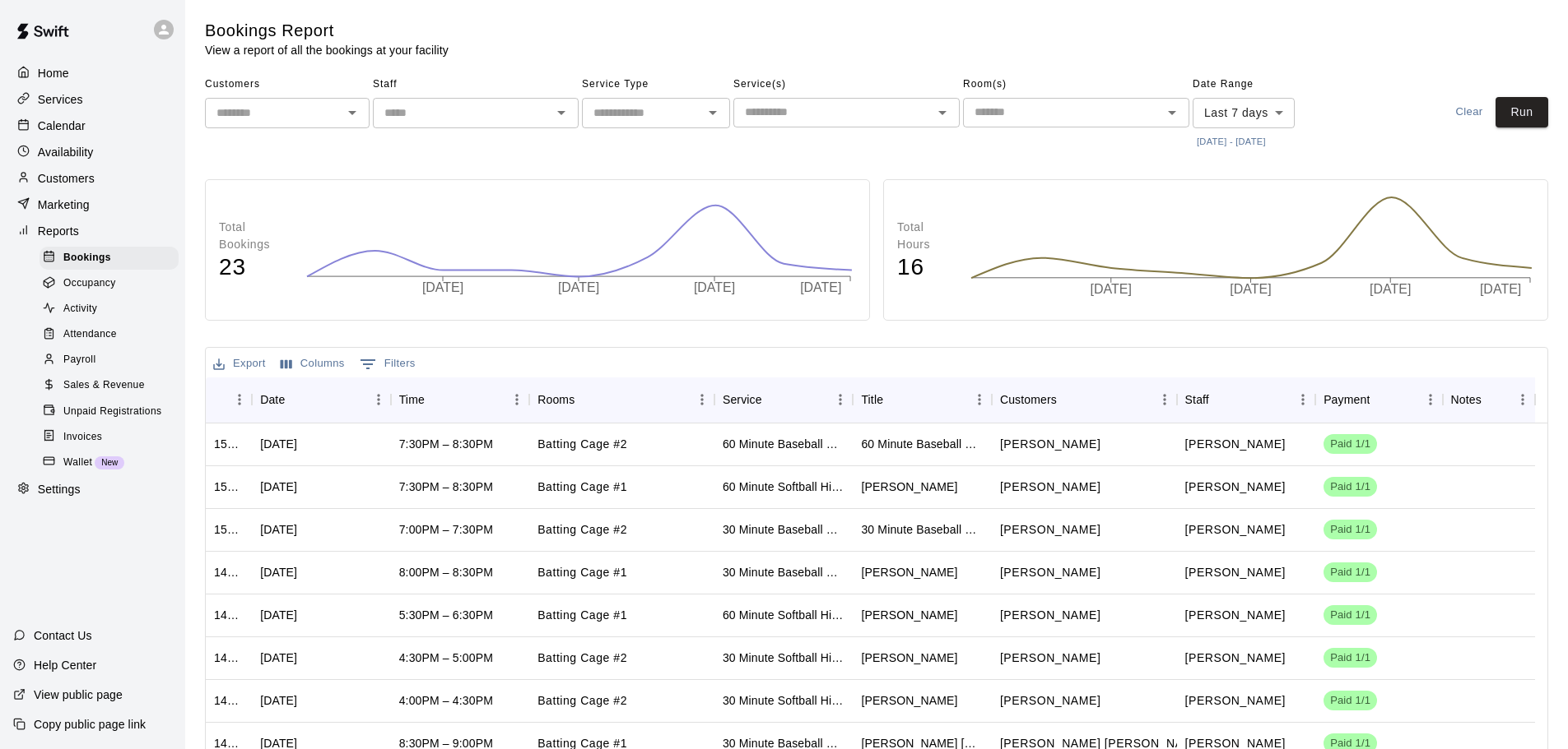
click at [328, 128] on div "​" at bounding box center [287, 113] width 165 height 30
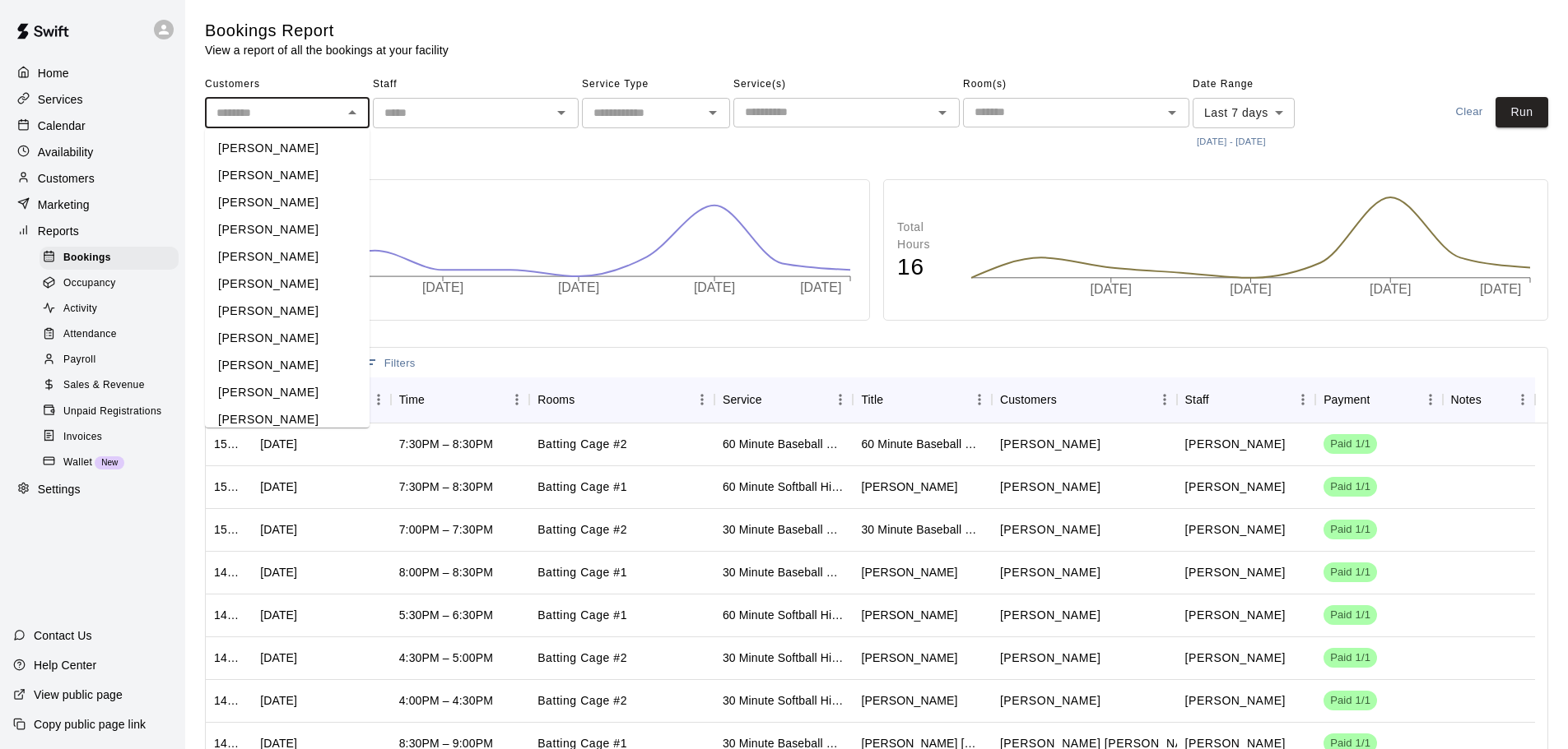
click at [405, 101] on div "​" at bounding box center [476, 113] width 206 height 30
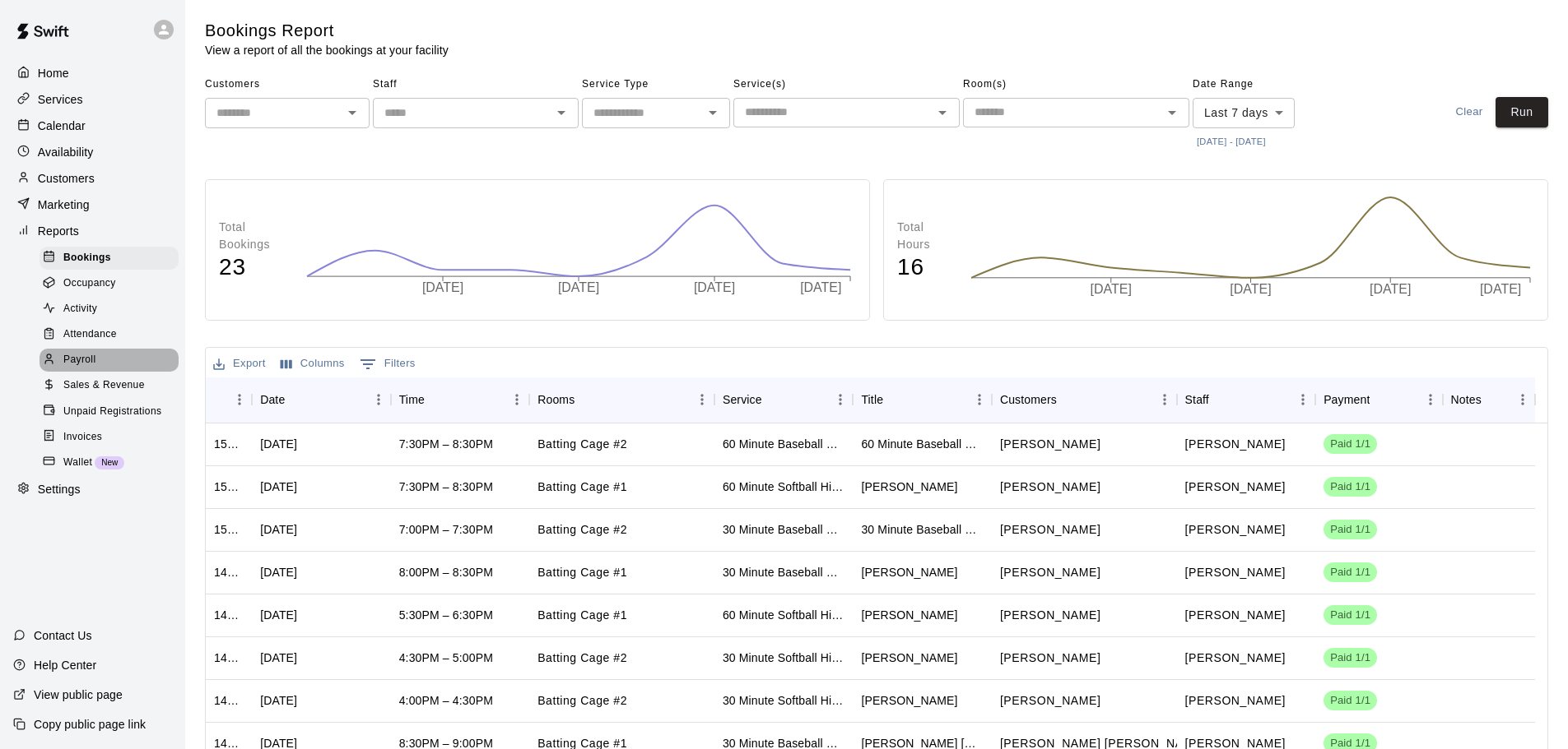
click at [91, 361] on div "Payroll" at bounding box center [109, 360] width 139 height 23
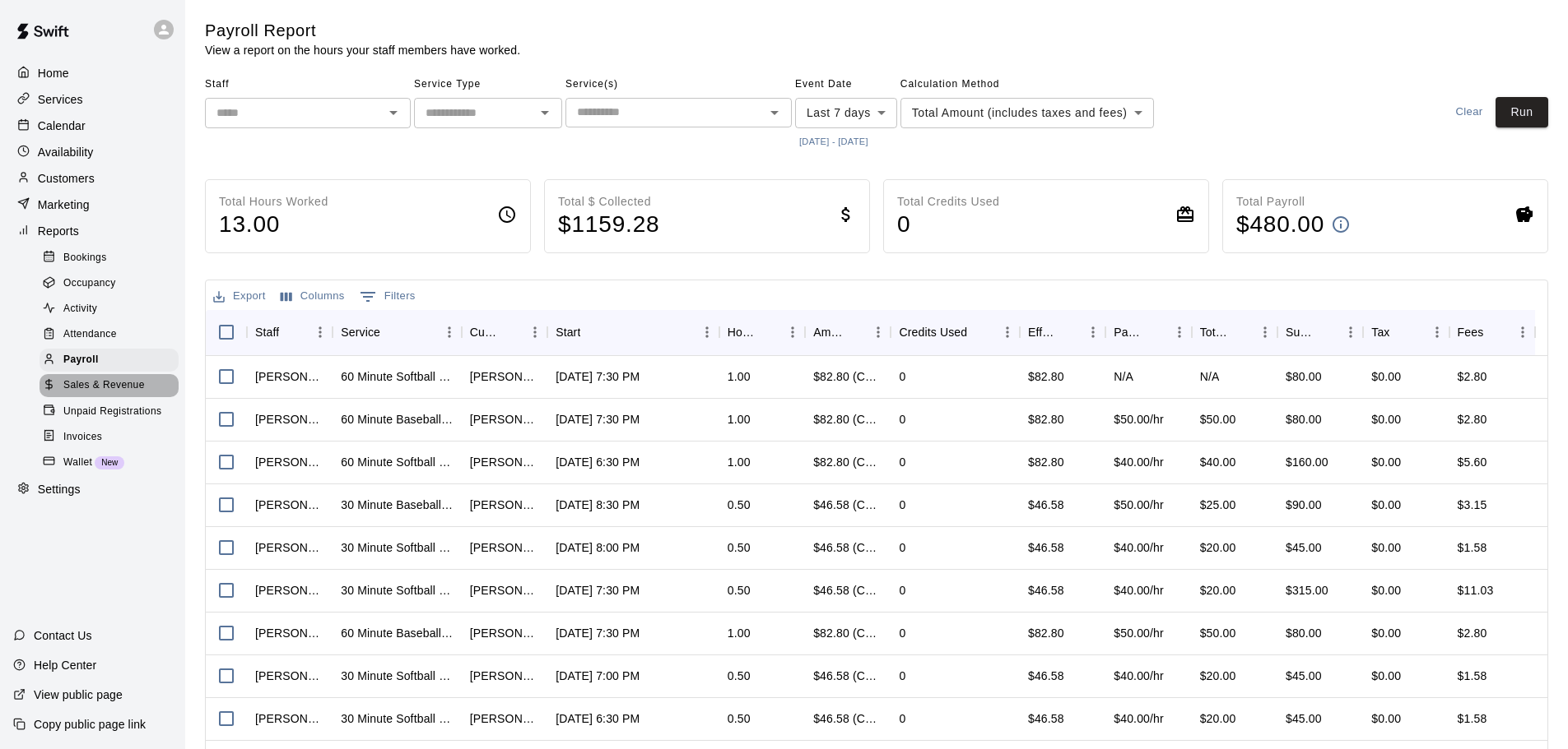
click at [92, 394] on span "Sales & Revenue" at bounding box center [104, 385] width 81 height 16
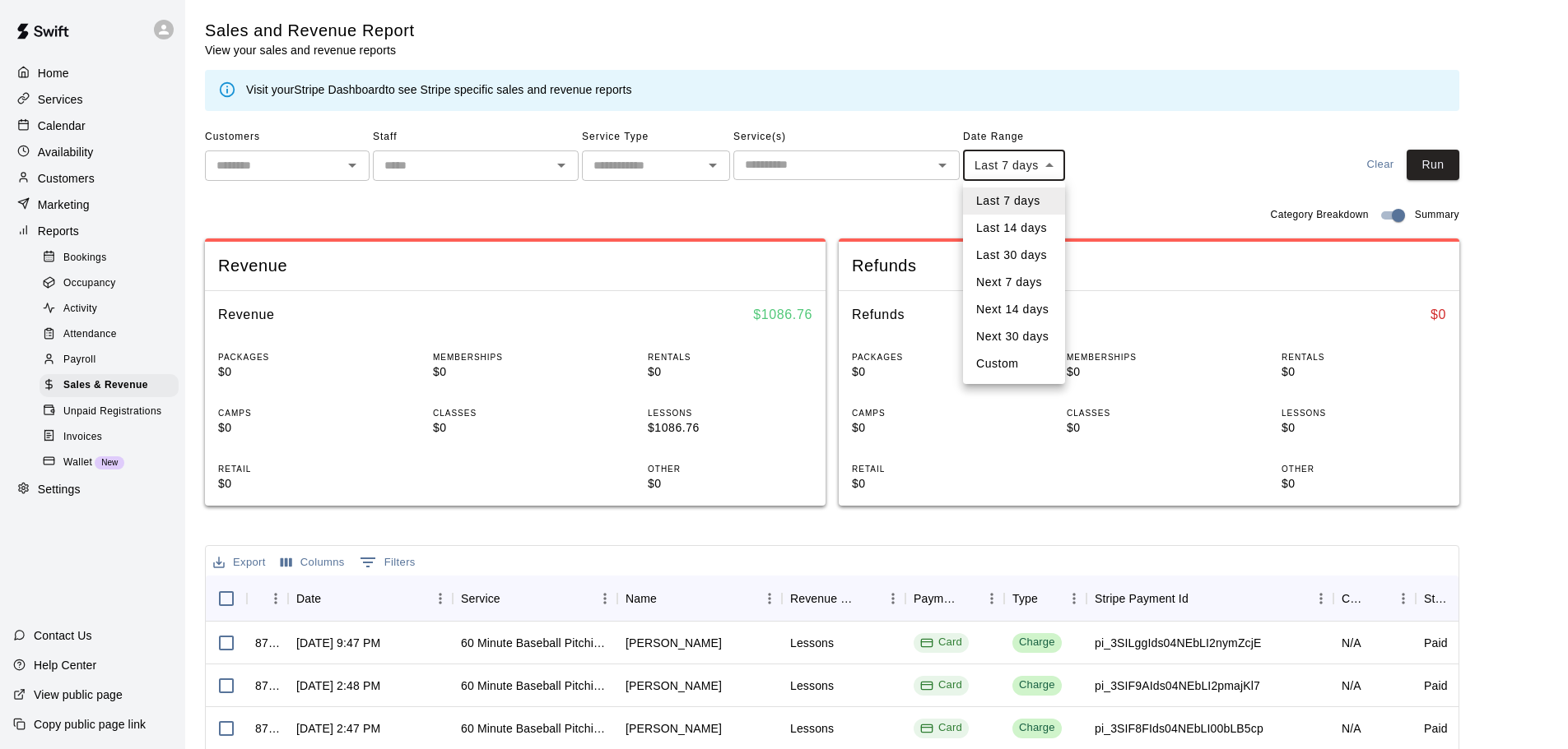
click at [1049, 164] on body "Home Services Calendar Availability Customers Marketing Reports Bookings Occupa…" at bounding box center [784, 563] width 1568 height 1128
click at [1004, 369] on li "Custom" at bounding box center [1015, 364] width 102 height 27
type input "******"
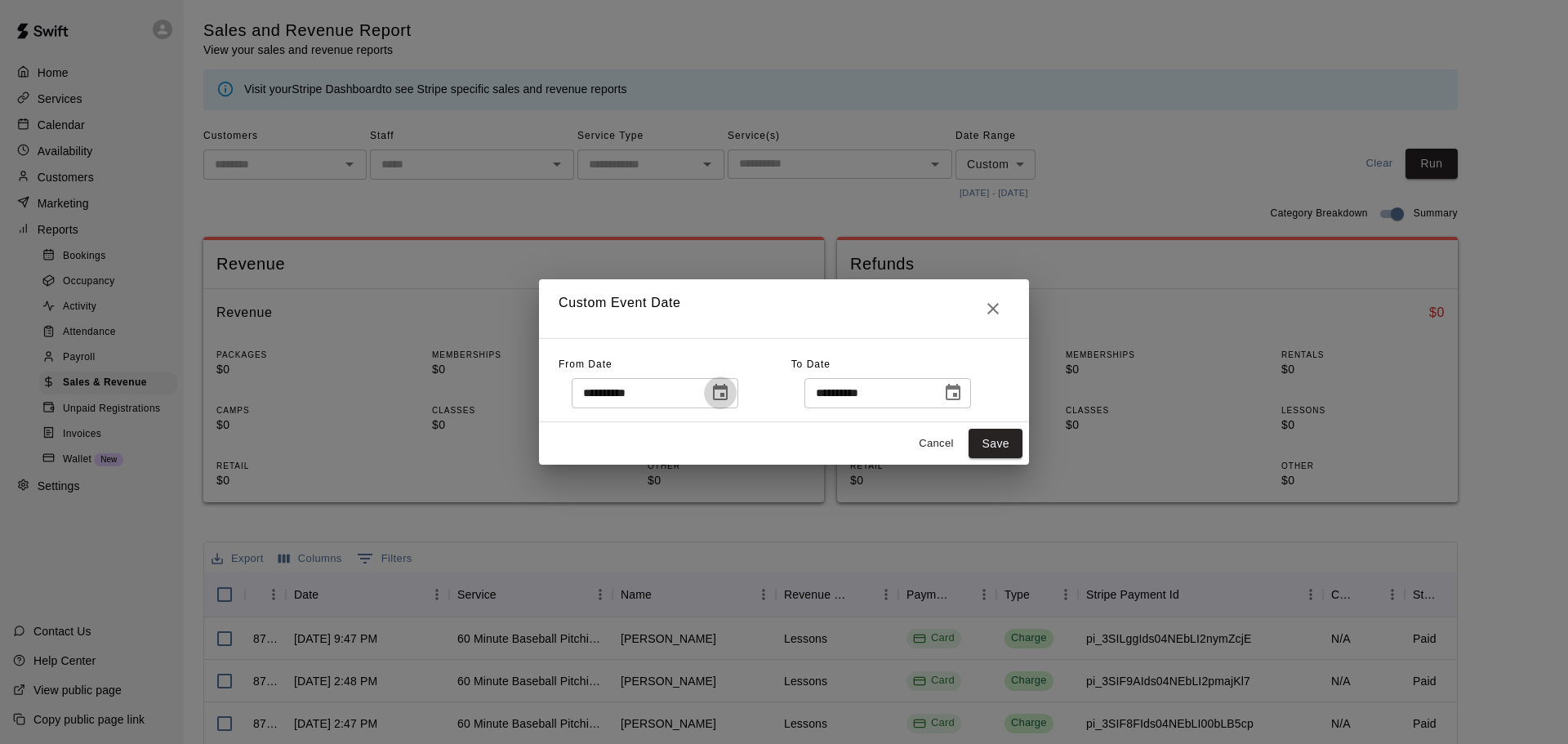
click at [728, 389] on icon "Choose date, selected date is Oct 8, 2025" at bounding box center [720, 391] width 15 height 16
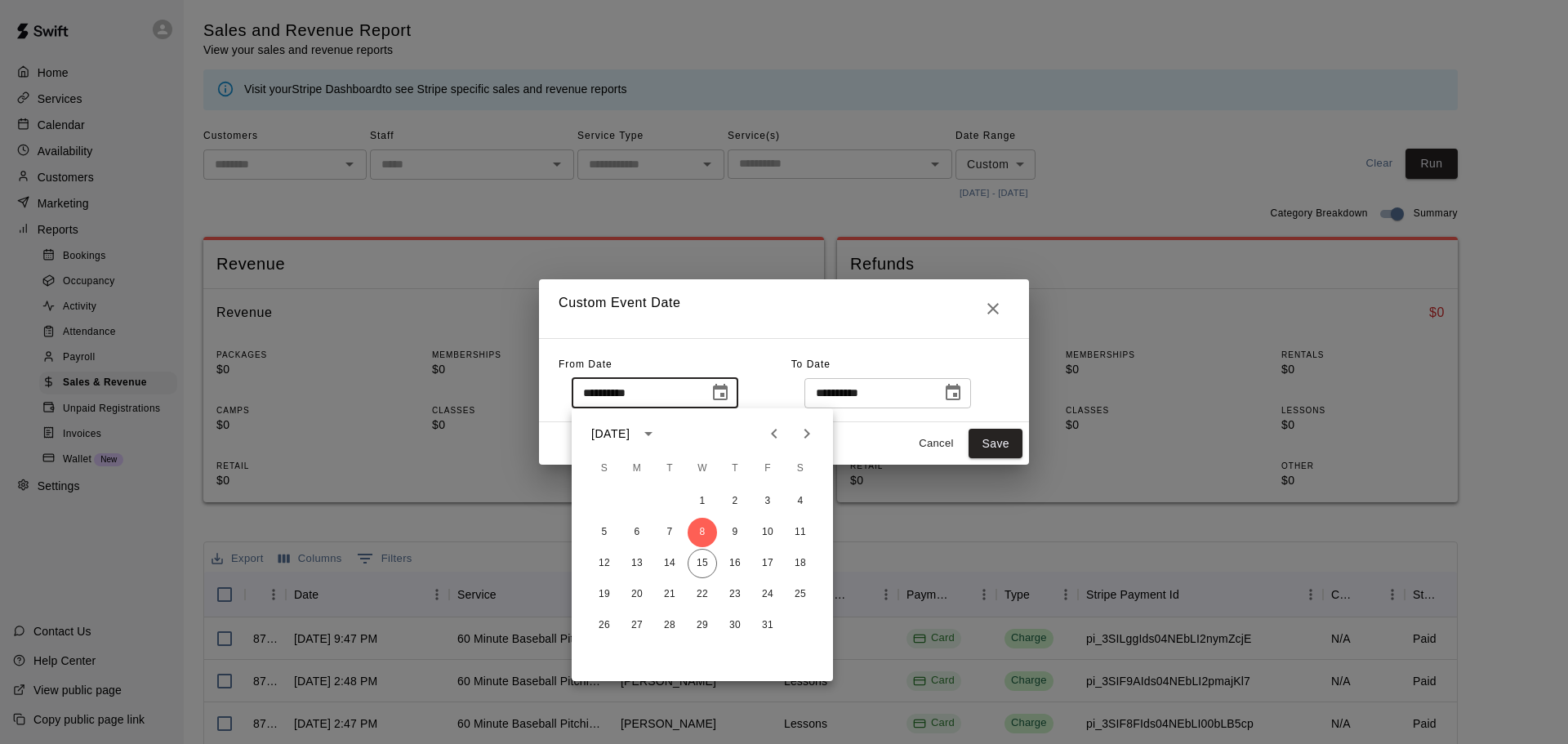
click at [776, 427] on icon "Previous month" at bounding box center [774, 434] width 20 height 20
click at [636, 507] on button "1" at bounding box center [636, 501] width 29 height 29
type input "**********"
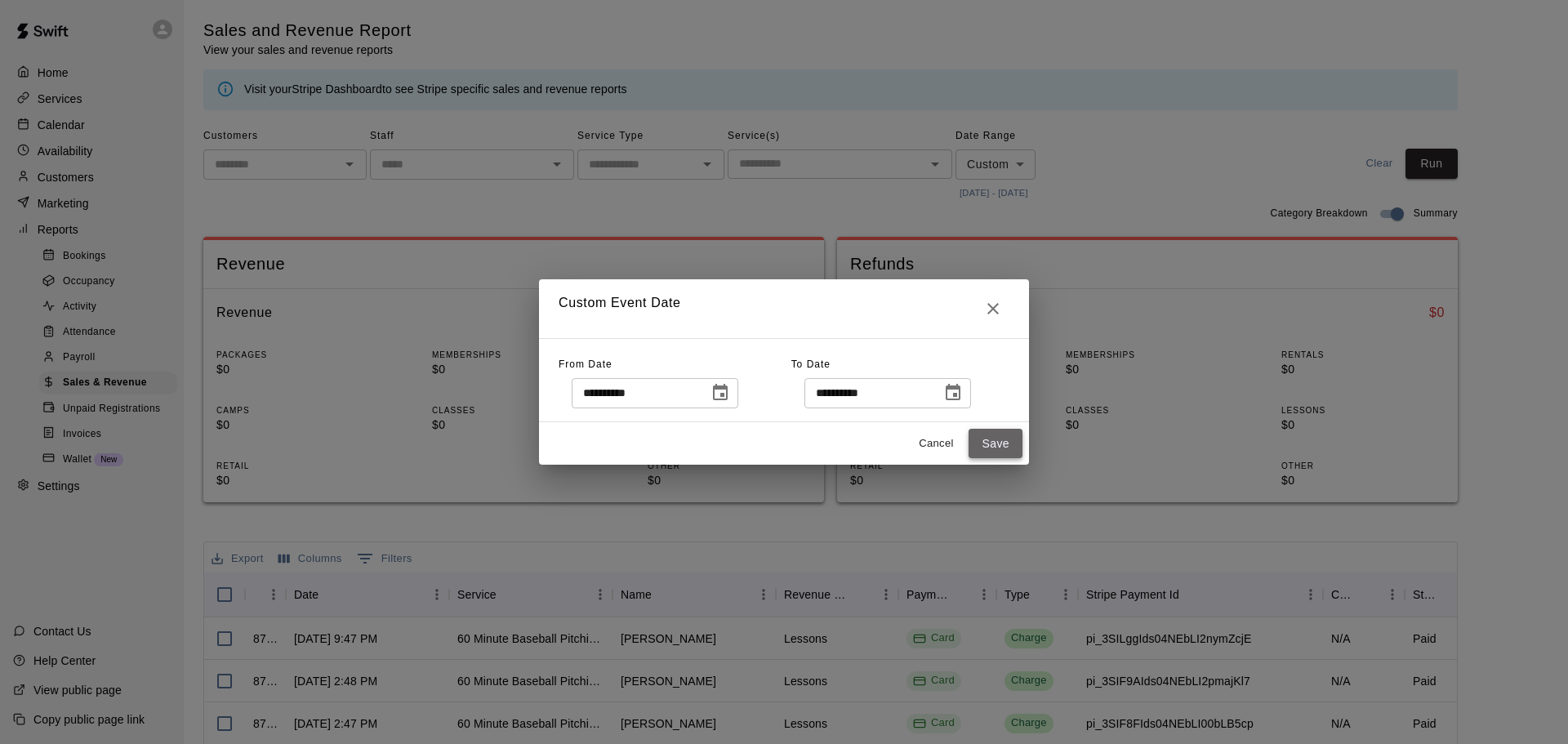
click at [1000, 438] on button "Save" at bounding box center [995, 444] width 54 height 30
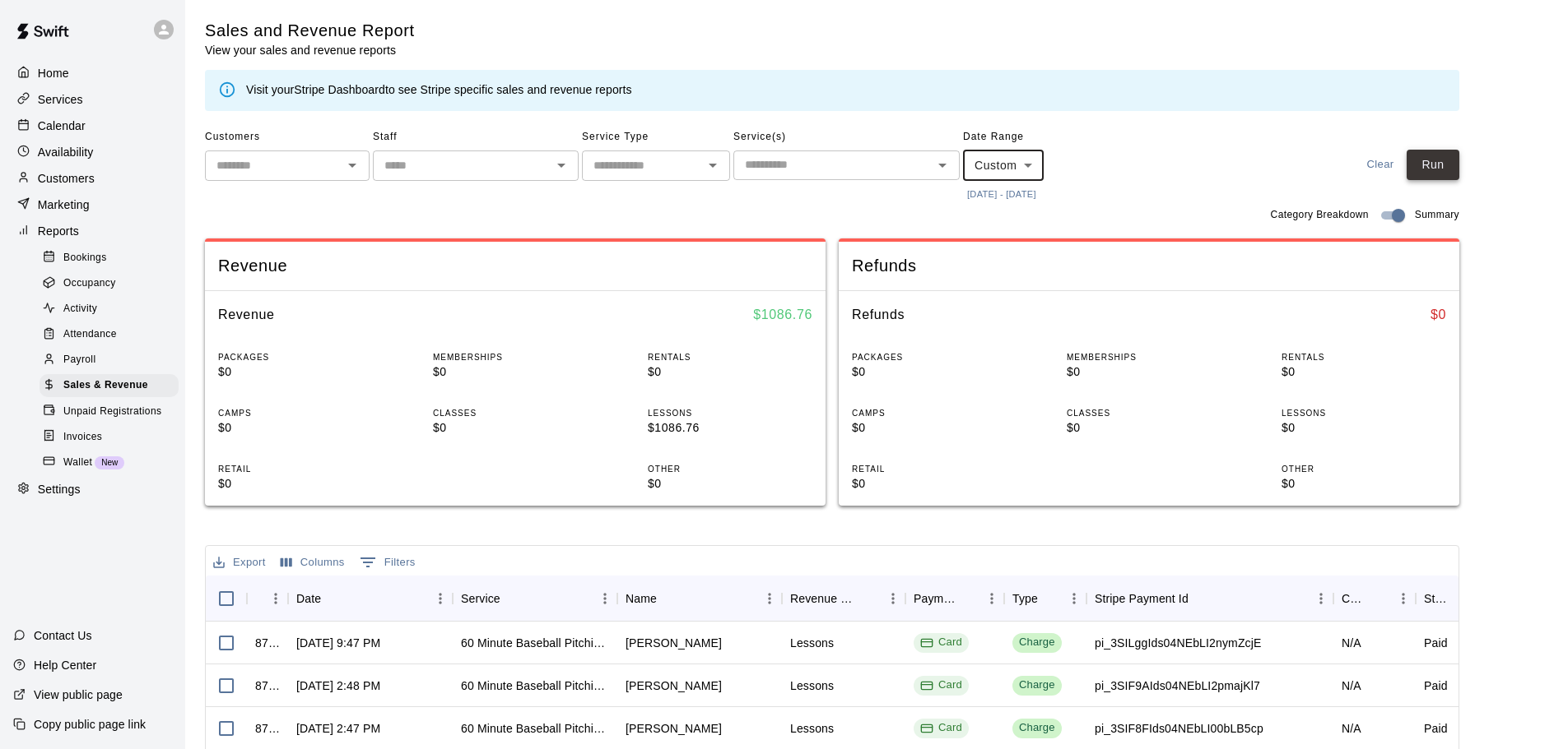
click at [1434, 160] on button "Run" at bounding box center [1433, 165] width 53 height 30
click at [709, 170] on icon "Open" at bounding box center [712, 165] width 20 height 20
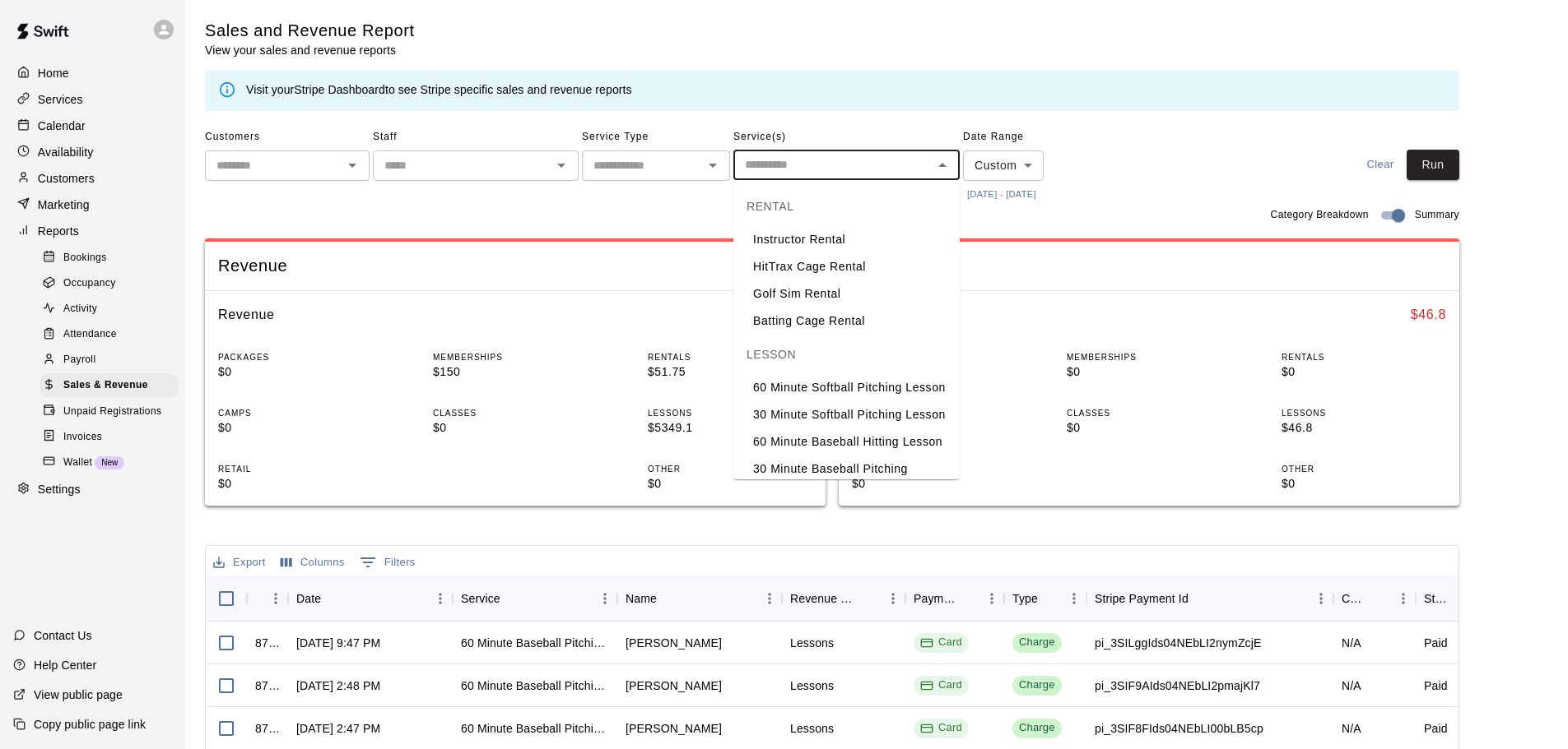
click at [807, 166] on input "text" at bounding box center [833, 165] width 189 height 21
click at [540, 174] on input "text" at bounding box center [462, 166] width 169 height 21
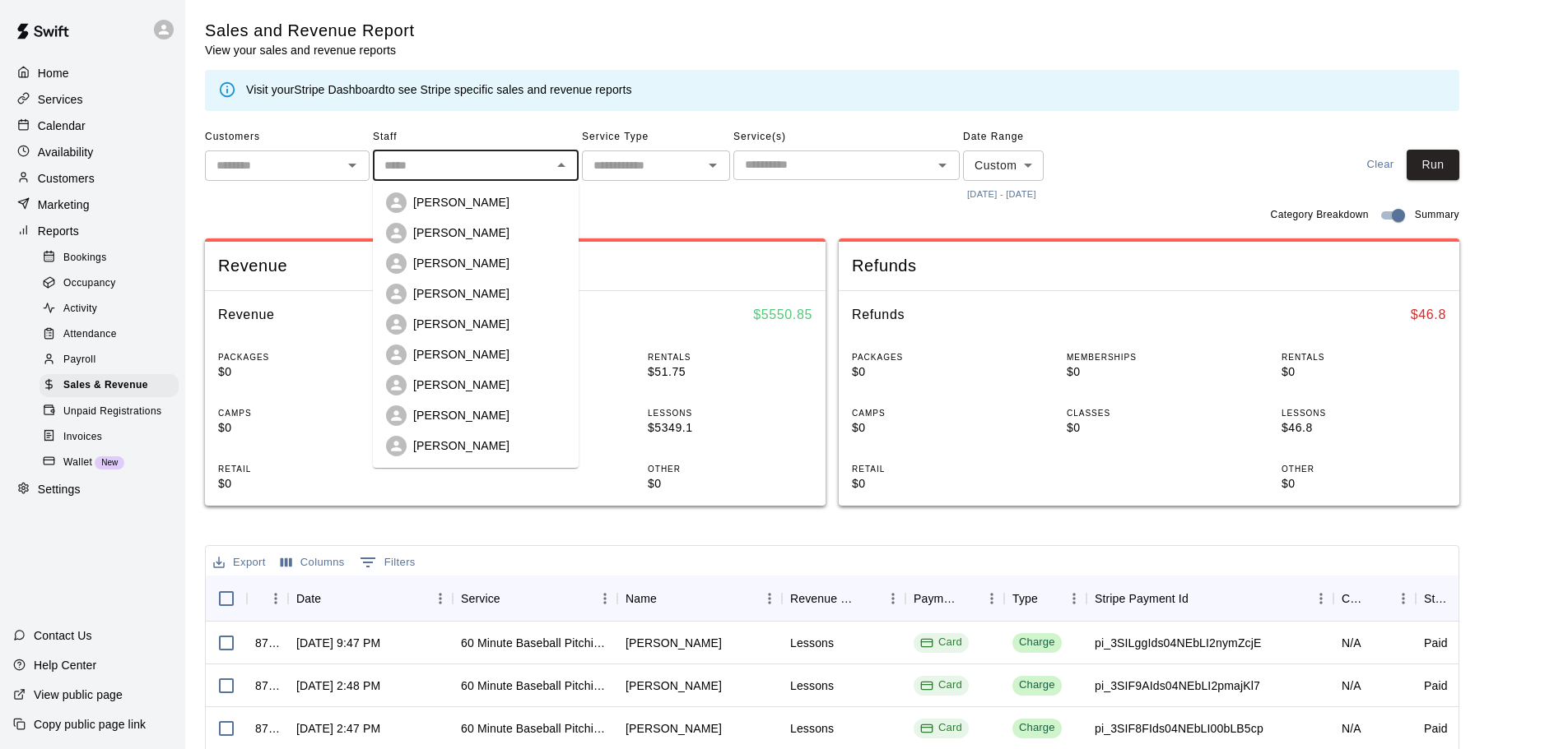
click at [1239, 160] on div "Customers ​ Staff ​ [PERSON_NAME] [PERSON_NAME] [PERSON_NAME] [PERSON_NAME] [PE…" at bounding box center [832, 165] width 1254 height 81
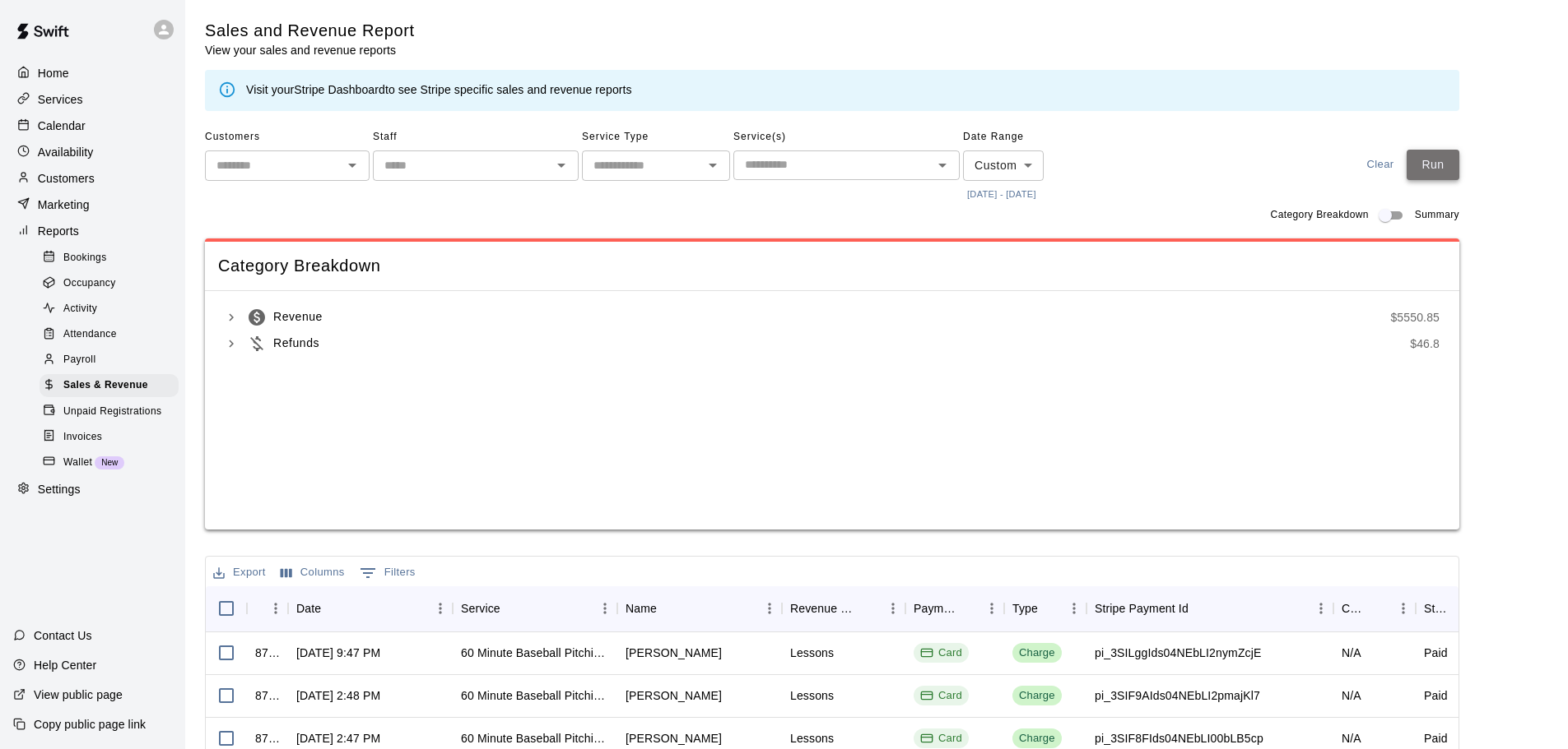
click at [1439, 157] on button "Run" at bounding box center [1433, 165] width 53 height 30
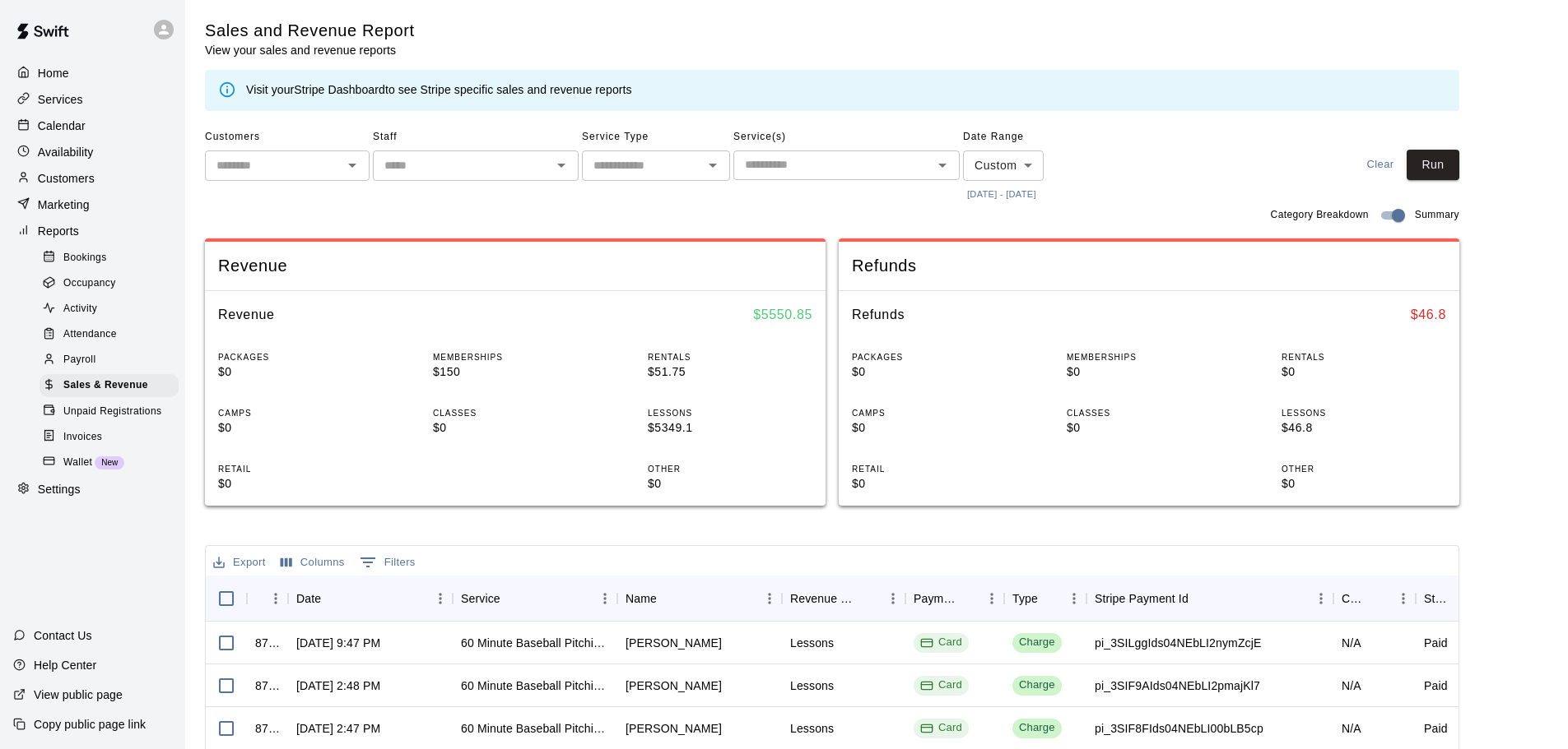
click at [227, 565] on button "Export" at bounding box center [240, 562] width 61 height 26
click at [259, 598] on li "Download as CSV" at bounding box center [273, 596] width 127 height 27
click at [92, 420] on span "Unpaid Registrations" at bounding box center [112, 412] width 98 height 16
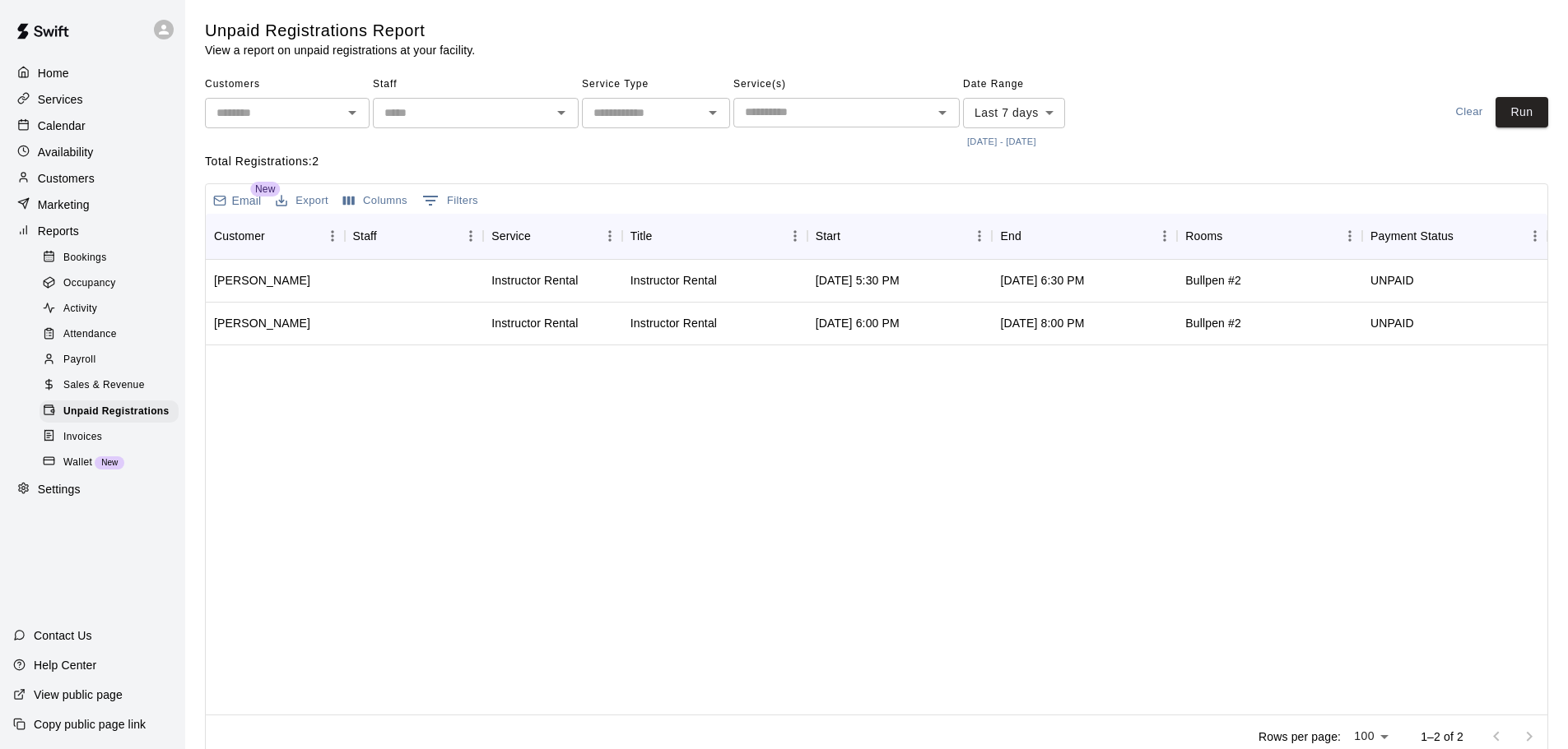
click at [103, 312] on div "Activity" at bounding box center [109, 310] width 139 height 23
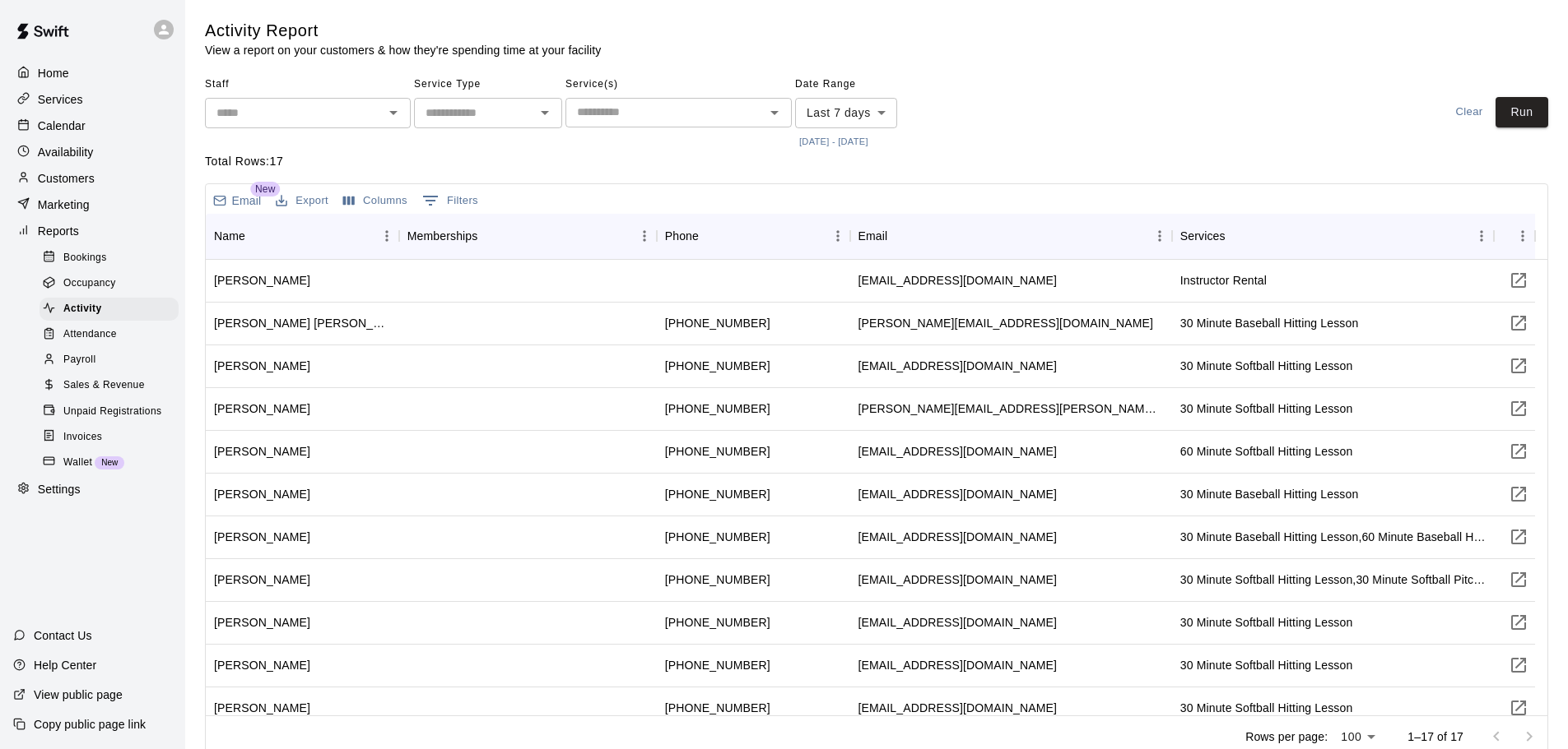
click at [72, 292] on span "Occupancy" at bounding box center [90, 283] width 53 height 16
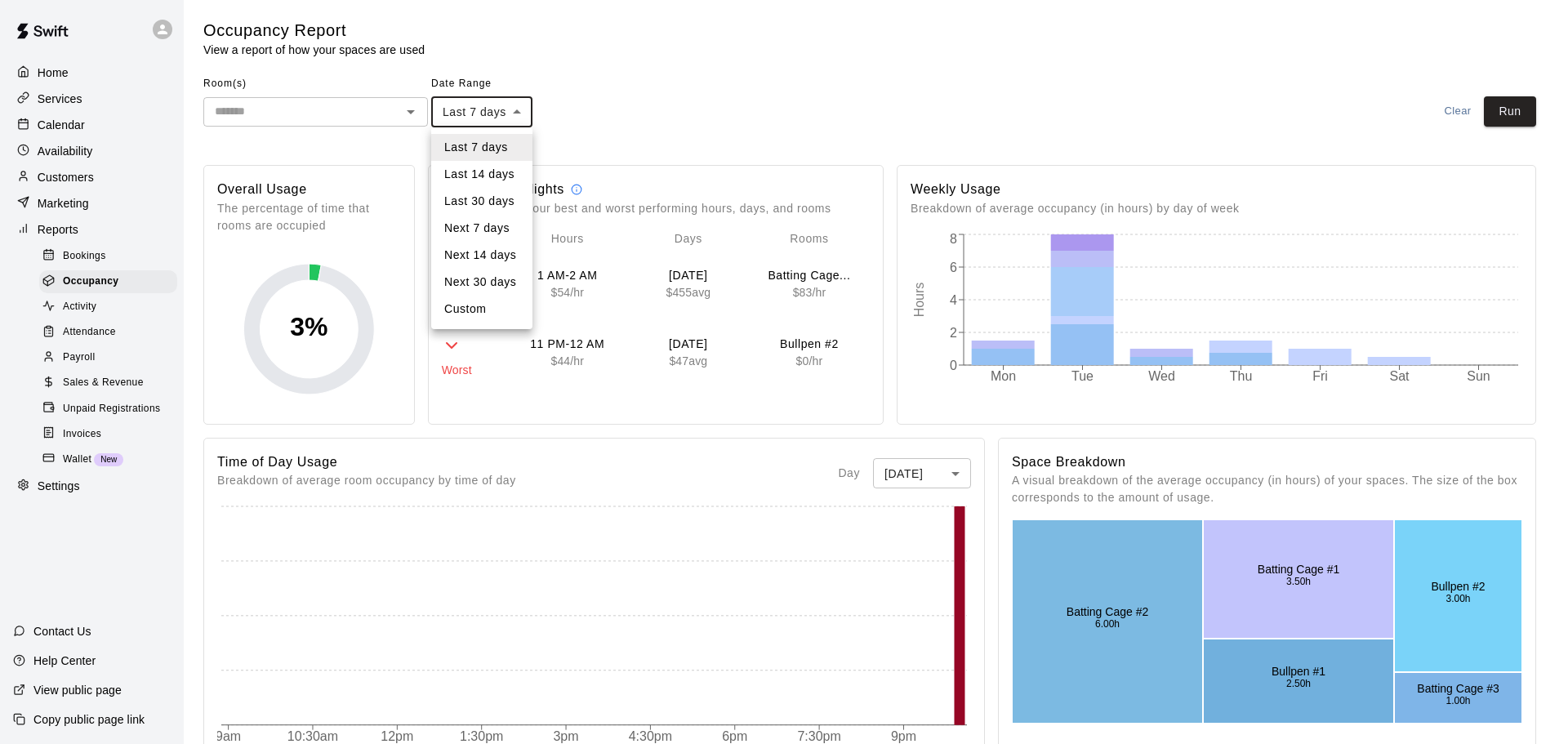
click at [515, 118] on body "Home Services Calendar Availability Customers Marketing Reports Bookings Occupa…" at bounding box center [784, 687] width 1568 height 1373
click at [482, 208] on li "Last 30 days" at bounding box center [482, 201] width 102 height 27
type input "*****"
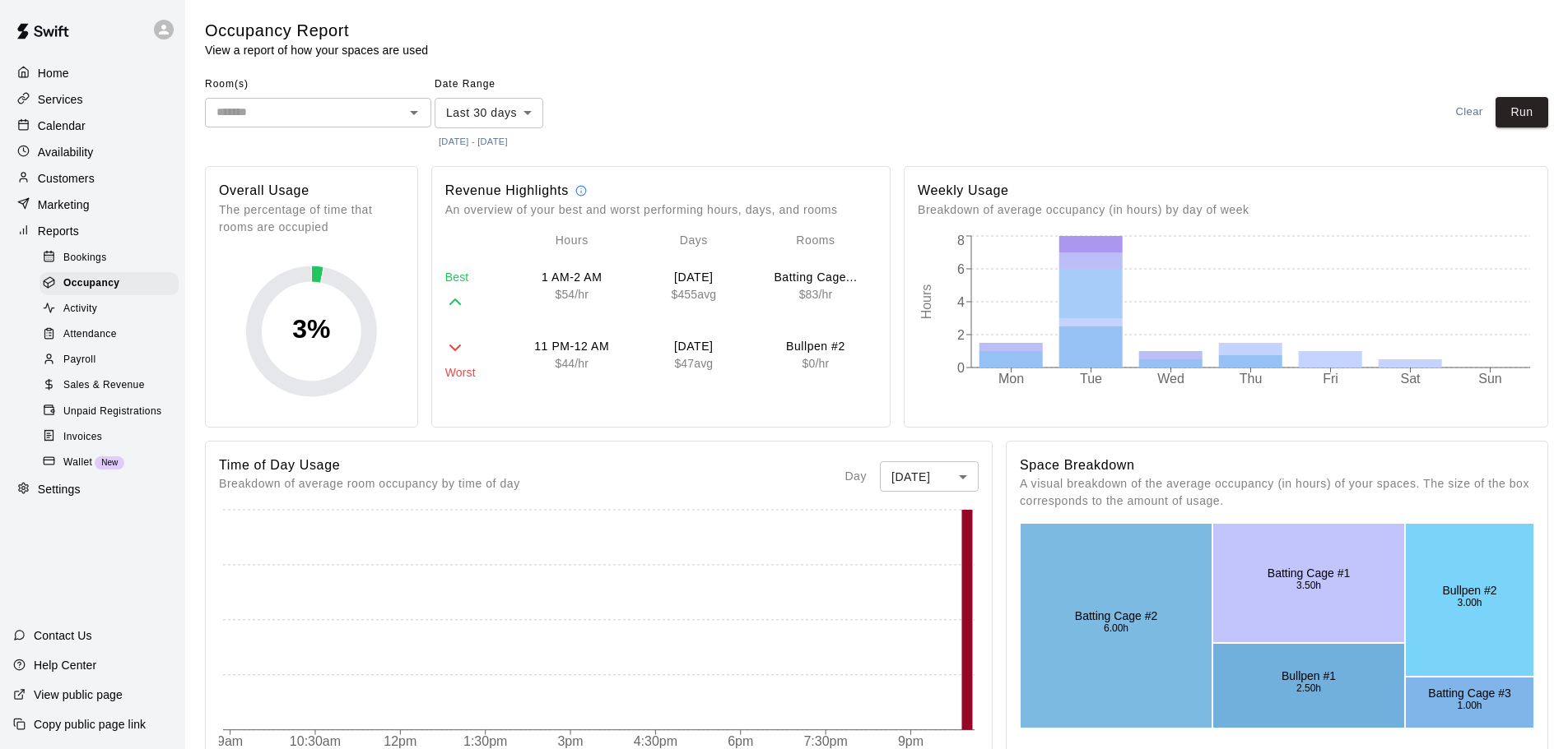
click at [1552, 110] on div "Occupancy Report View a report of how your spaces are used Room(s) ​ Date Range…" at bounding box center [876, 698] width 1370 height 1356
click at [1536, 110] on button "Run" at bounding box center [1523, 113] width 53 height 30
